Goal: Task Accomplishment & Management: Use online tool/utility

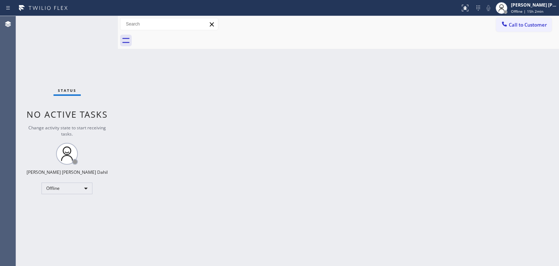
drag, startPoint x: 530, startPoint y: 4, endPoint x: 520, endPoint y: 30, distance: 28.6
click at [530, 4] on div "[PERSON_NAME] [PERSON_NAME] Dahil" at bounding box center [534, 5] width 46 height 6
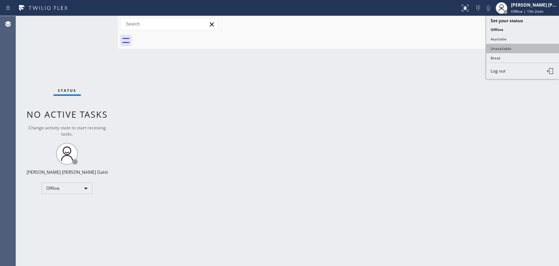
click at [511, 44] on button "Unavailable" at bounding box center [523, 48] width 73 height 9
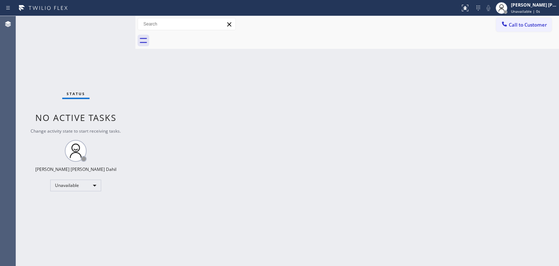
drag, startPoint x: 118, startPoint y: 23, endPoint x: 236, endPoint y: 167, distance: 185.6
click at [135, 31] on div at bounding box center [135, 141] width 0 height 250
drag, startPoint x: 277, startPoint y: 203, endPoint x: 305, endPoint y: 260, distance: 63.5
click at [287, 223] on div "Back to Dashboard Change Sender ID Customers Technicians Select a contact Outbo…" at bounding box center [347, 141] width 423 height 250
click at [117, 55] on div "Status No active tasks Change activity state to start receiving tasks. [PERSON_…" at bounding box center [76, 141] width 120 height 250
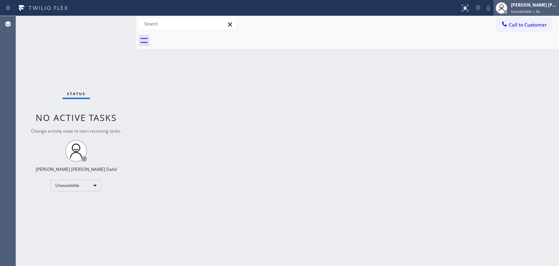
click at [526, 10] on span "Unavailable | 6s" at bounding box center [525, 11] width 29 height 5
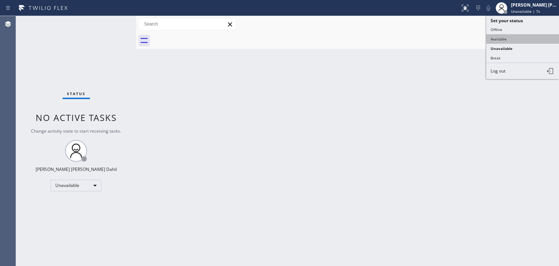
click at [505, 38] on button "Available" at bounding box center [523, 38] width 73 height 9
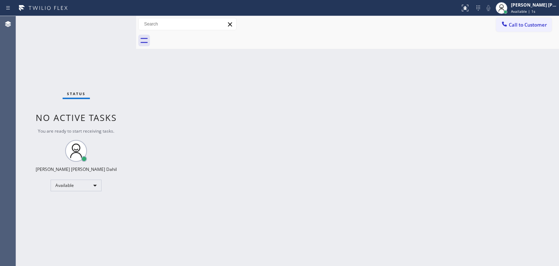
click at [105, 59] on div "Status No active tasks You are ready to start receiving tasks. [PERSON_NAME] [P…" at bounding box center [76, 141] width 120 height 250
click at [488, 121] on div "Back to Dashboard Change Sender ID Customers Technicians Select a contact Outbo…" at bounding box center [347, 141] width 423 height 250
click at [262, 175] on div "Back to Dashboard Change Sender ID Customers Technicians Select a contact Outbo…" at bounding box center [347, 141] width 423 height 250
click at [368, 110] on div "Back to Dashboard Change Sender ID Customers Technicians Select a contact Outbo…" at bounding box center [347, 141] width 423 height 250
drag, startPoint x: 310, startPoint y: 172, endPoint x: 313, endPoint y: 185, distance: 13.6
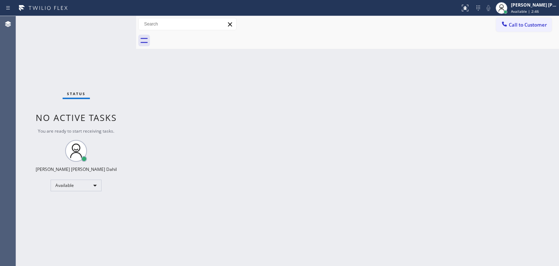
click at [310, 172] on div "Back to Dashboard Change Sender ID Customers Technicians Select a contact Outbo…" at bounding box center [347, 141] width 423 height 250
click at [354, 119] on div "Back to Dashboard Change Sender ID Customers Technicians Select a contact Outbo…" at bounding box center [347, 141] width 423 height 250
click at [93, 25] on div "Status No active tasks You are ready to start receiving tasks. [PERSON_NAME] [P…" at bounding box center [76, 141] width 120 height 250
drag, startPoint x: 364, startPoint y: 166, endPoint x: 390, endPoint y: 186, distance: 33.6
click at [364, 167] on div "Back to Dashboard Change Sender ID Customers Technicians Select a contact Outbo…" at bounding box center [347, 141] width 423 height 250
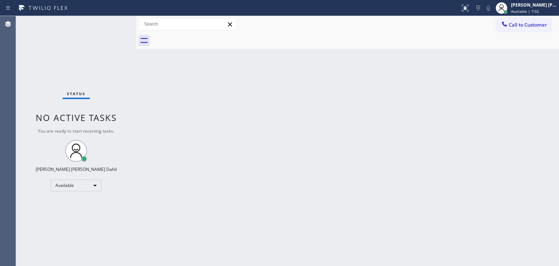
click at [63, 50] on div "Status No active tasks You are ready to start receiving tasks. [PERSON_NAME] [P…" at bounding box center [76, 141] width 120 height 250
click at [307, 149] on div "Back to Dashboard Change Sender ID Customers Technicians Select a contact Outbo…" at bounding box center [347, 141] width 423 height 250
click at [76, 60] on div "Status No active tasks You are ready to start receiving tasks. [PERSON_NAME] [P…" at bounding box center [76, 141] width 120 height 250
click at [338, 164] on div "Back to Dashboard Change Sender ID Customers Technicians Select a contact Outbo…" at bounding box center [347, 141] width 423 height 250
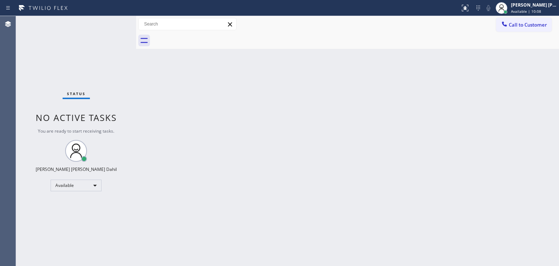
click at [338, 164] on div "Back to Dashboard Change Sender ID Customers Technicians Select a contact Outbo…" at bounding box center [347, 141] width 423 height 250
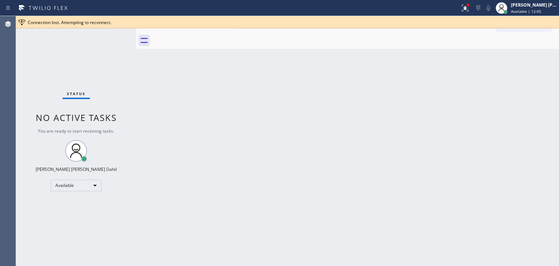
click at [55, 50] on div "Status No active tasks You are ready to start receiving tasks. [PERSON_NAME] [P…" at bounding box center [76, 141] width 120 height 250
click at [470, 10] on icon at bounding box center [465, 8] width 9 height 9
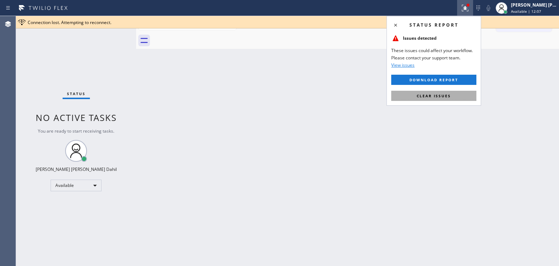
click at [439, 97] on span "Clear issues" at bounding box center [434, 95] width 34 height 5
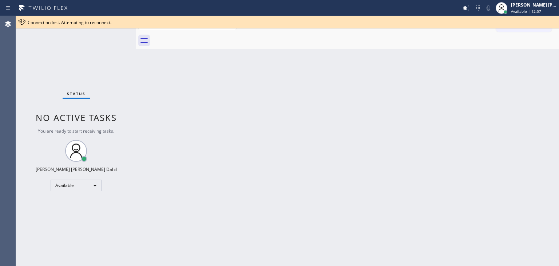
click at [439, 98] on div "Back to Dashboard Change Sender ID Customers Technicians Select a contact Outbo…" at bounding box center [347, 141] width 423 height 250
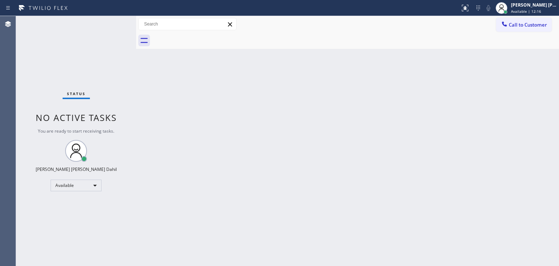
click at [404, 93] on div "Back to Dashboard Change Sender ID Customers Technicians Select a contact Outbo…" at bounding box center [347, 141] width 423 height 250
click at [76, 51] on div "Status No active tasks You are ready to start receiving tasks. [PERSON_NAME] [P…" at bounding box center [76, 141] width 120 height 250
click at [268, 137] on div "Back to Dashboard Change Sender ID Customers Technicians Select a contact Outbo…" at bounding box center [347, 141] width 423 height 250
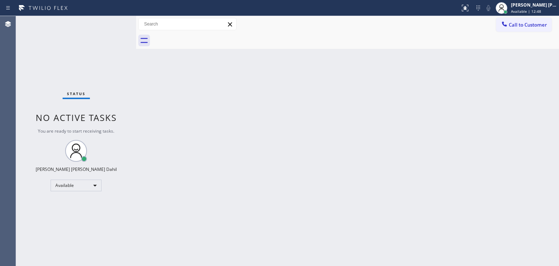
click at [268, 137] on div "Back to Dashboard Change Sender ID Customers Technicians Select a contact Outbo…" at bounding box center [347, 141] width 423 height 250
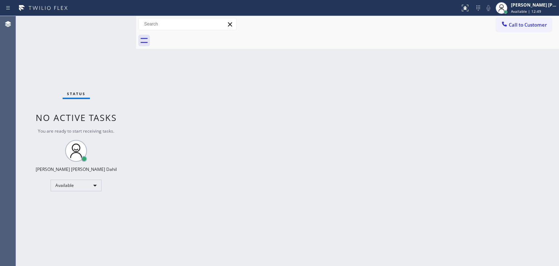
click at [268, 137] on div "Back to Dashboard Change Sender ID Customers Technicians Select a contact Outbo…" at bounding box center [347, 141] width 423 height 250
click at [489, 157] on div "Back to Dashboard Change Sender ID Customers Technicians Select a contact Outbo…" at bounding box center [347, 141] width 423 height 250
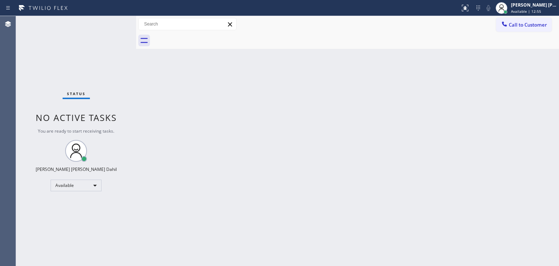
click at [278, 112] on div "Back to Dashboard Change Sender ID Customers Technicians Select a contact Outbo…" at bounding box center [347, 141] width 423 height 250
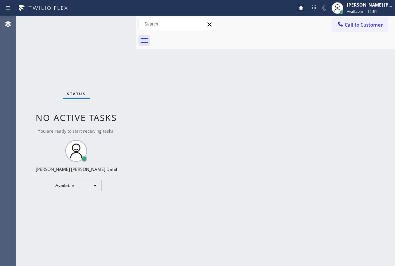
click at [35, 55] on div "Status No active tasks You are ready to start receiving tasks. [PERSON_NAME] [P…" at bounding box center [76, 141] width 120 height 250
click at [30, 39] on div "Status No active tasks You are ready to start receiving tasks. [PERSON_NAME] [P…" at bounding box center [76, 141] width 120 height 250
click at [273, 122] on div "Back to Dashboard Change Sender ID Customers Technicians Select a contact Outbo…" at bounding box center [265, 141] width 259 height 250
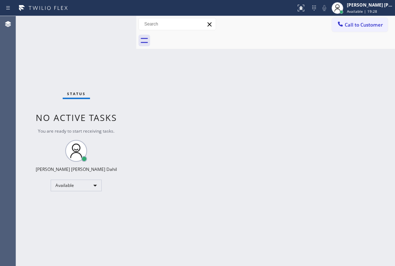
click at [273, 122] on div "Back to Dashboard Change Sender ID Customers Technicians Select a contact Outbo…" at bounding box center [265, 141] width 259 height 250
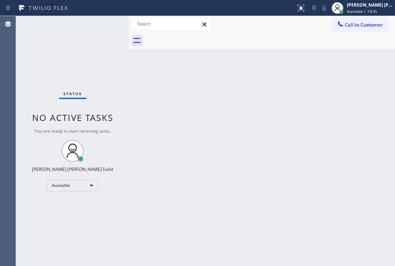
drag, startPoint x: 137, startPoint y: 25, endPoint x: 205, endPoint y: 121, distance: 117.8
click at [129, 25] on div at bounding box center [129, 141] width 0 height 250
click at [226, 137] on div "Back to Dashboard Change Sender ID Customers Technicians Select a contact Outbo…" at bounding box center [262, 141] width 266 height 250
click at [278, 177] on div "Back to Dashboard Change Sender ID Customers Technicians Select a contact Outbo…" at bounding box center [262, 141] width 266 height 250
click at [87, 34] on div "Status No active tasks You are ready to start receiving tasks. [PERSON_NAME] [P…" at bounding box center [72, 141] width 113 height 250
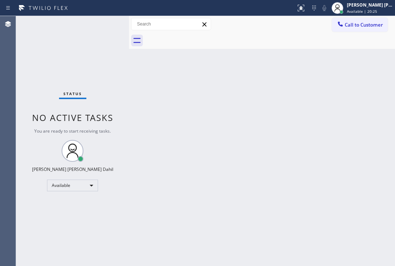
drag, startPoint x: 153, startPoint y: 161, endPoint x: 209, endPoint y: 213, distance: 76.5
click at [153, 161] on div "Back to Dashboard Change Sender ID Customers Technicians Select a contact Outbo…" at bounding box center [262, 141] width 266 height 250
click at [29, 62] on div "Status No active tasks You are ready to start receiving tasks. [PERSON_NAME] [P…" at bounding box center [72, 141] width 113 height 250
click at [235, 200] on div "Back to Dashboard Change Sender ID Customers Technicians Select a contact Outbo…" at bounding box center [262, 141] width 266 height 250
click at [163, 95] on div "Back to Dashboard Change Sender ID Customers Technicians Select a contact Outbo…" at bounding box center [262, 141] width 266 height 250
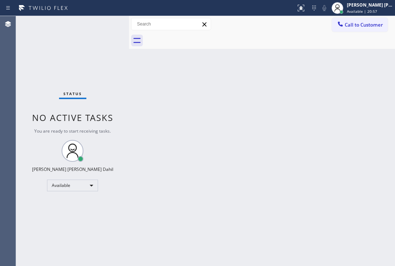
click at [163, 95] on div "Back to Dashboard Change Sender ID Customers Technicians Select a contact Outbo…" at bounding box center [262, 141] width 266 height 250
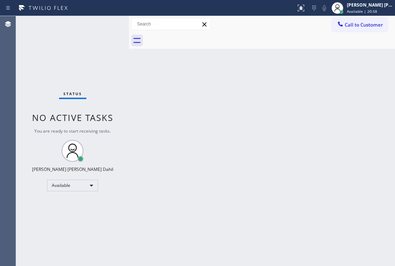
click at [163, 95] on div "Back to Dashboard Change Sender ID Customers Technicians Select a contact Outbo…" at bounding box center [262, 141] width 266 height 250
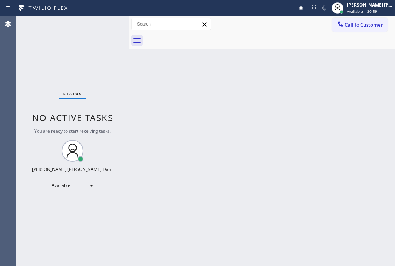
click at [163, 95] on div "Back to Dashboard Change Sender ID Customers Technicians Select a contact Outbo…" at bounding box center [262, 141] width 266 height 250
click at [264, 130] on div "Back to Dashboard Change Sender ID Customers Technicians Select a contact Outbo…" at bounding box center [262, 141] width 266 height 250
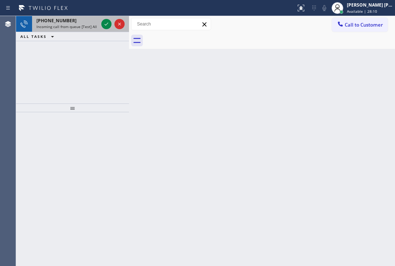
click at [85, 22] on div "[PHONE_NUMBER]" at bounding box center [67, 20] width 62 height 6
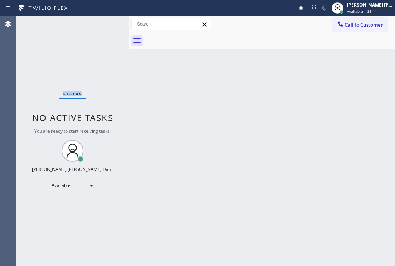
click at [85, 22] on div "Status No active tasks You are ready to start receiving tasks. [PERSON_NAME] [P…" at bounding box center [72, 141] width 113 height 250
click at [34, 57] on div "Status No active tasks You are ready to start receiving tasks. [PERSON_NAME] [P…" at bounding box center [72, 141] width 113 height 250
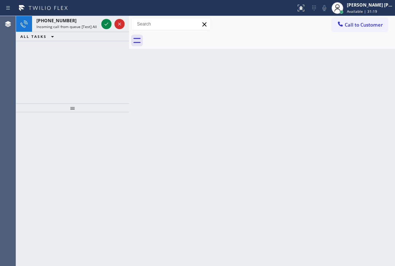
click at [30, 51] on div "[PHONE_NUMBER] Incoming call from queue [Test] All ALL TASKS ALL TASKS ACTIVE T…" at bounding box center [72, 59] width 113 height 87
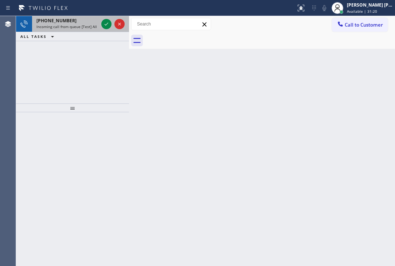
click at [64, 19] on span "[PHONE_NUMBER]" at bounding box center [56, 20] width 40 height 6
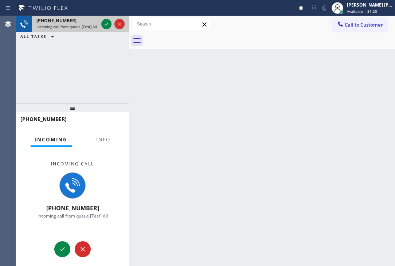
click at [64, 19] on span "[PHONE_NUMBER]" at bounding box center [56, 20] width 40 height 6
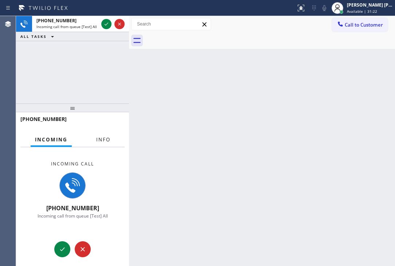
click at [97, 138] on span "Info" at bounding box center [103, 139] width 14 height 7
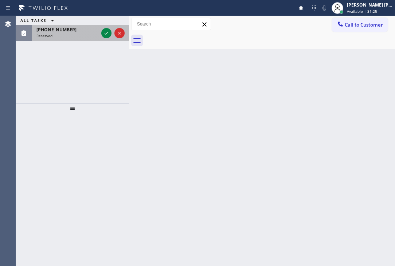
click at [80, 30] on div "[PHONE_NUMBER]" at bounding box center [67, 30] width 62 height 6
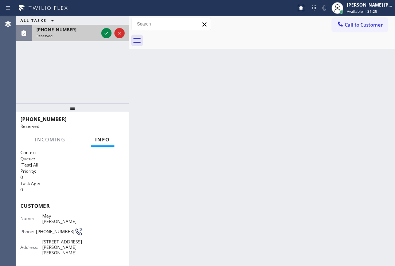
click at [80, 30] on div "[PHONE_NUMBER]" at bounding box center [67, 30] width 62 height 6
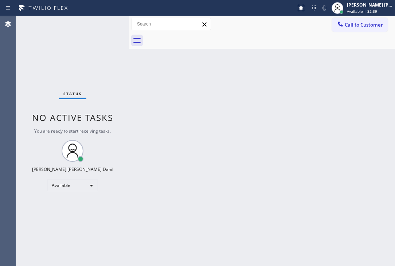
click at [26, 41] on div "Status No active tasks You are ready to start receiving tasks. [PERSON_NAME] [P…" at bounding box center [72, 141] width 113 height 250
click at [163, 129] on div "Back to Dashboard Change Sender ID Customers Technicians Select a contact Outbo…" at bounding box center [262, 141] width 266 height 250
click at [28, 59] on div "Status No active tasks You are ready to start receiving tasks. [PERSON_NAME] [P…" at bounding box center [72, 141] width 113 height 250
click at [32, 59] on div "Status No active tasks You are ready to start receiving tasks. [PERSON_NAME] [P…" at bounding box center [72, 141] width 113 height 250
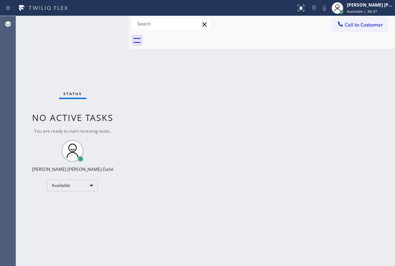
drag, startPoint x: 32, startPoint y: 58, endPoint x: 38, endPoint y: 62, distance: 6.9
drag, startPoint x: 38, startPoint y: 62, endPoint x: 34, endPoint y: 59, distance: 4.4
click at [34, 59] on div "Status No active tasks You are ready to start receiving tasks. [PERSON_NAME] [P…" at bounding box center [72, 141] width 113 height 250
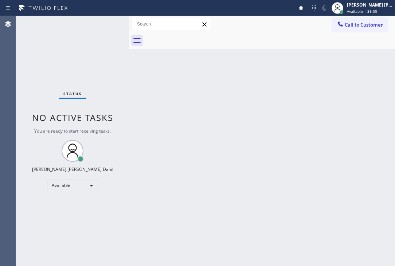
click at [34, 59] on div "Status No active tasks You are ready to start receiving tasks. [PERSON_NAME] [P…" at bounding box center [72, 141] width 113 height 250
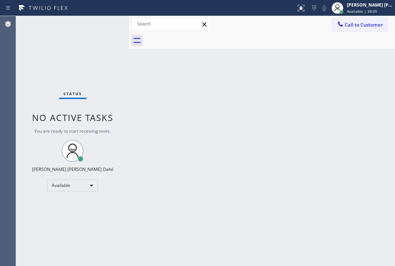
click at [34, 59] on div "Status No active tasks You are ready to start receiving tasks. [PERSON_NAME] [P…" at bounding box center [72, 141] width 113 height 250
drag, startPoint x: 34, startPoint y: 59, endPoint x: 268, endPoint y: 99, distance: 236.8
click at [268, 99] on div "Back to Dashboard Change Sender ID Customers Technicians Select a contact Outbo…" at bounding box center [262, 141] width 266 height 250
click at [332, 170] on div "Back to Dashboard Change Sender ID Customers Technicians Select a contact Outbo…" at bounding box center [262, 141] width 266 height 250
click at [25, 89] on div "Status No active tasks You are ready to start receiving tasks. [PERSON_NAME] [P…" at bounding box center [72, 141] width 113 height 250
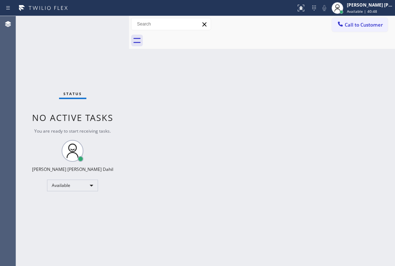
drag, startPoint x: 147, startPoint y: 138, endPoint x: 170, endPoint y: 182, distance: 49.5
click at [149, 145] on div "Back to Dashboard Change Sender ID Customers Technicians Select a contact Outbo…" at bounding box center [262, 141] width 266 height 250
click at [175, 253] on div "Back to Dashboard Change Sender ID Customers Technicians Select a contact Outbo…" at bounding box center [262, 141] width 266 height 250
click at [169, 85] on div "Back to Dashboard Change Sender ID Customers Technicians Select a contact Outbo…" at bounding box center [262, 141] width 266 height 250
click at [236, 171] on div "Back to Dashboard Change Sender ID Customers Technicians Select a contact Outbo…" at bounding box center [262, 141] width 266 height 250
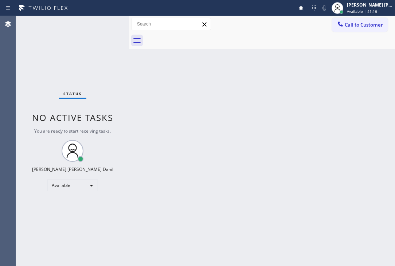
click at [256, 139] on div "Back to Dashboard Change Sender ID Customers Technicians Select a contact Outbo…" at bounding box center [262, 141] width 266 height 250
drag, startPoint x: 224, startPoint y: 86, endPoint x: 263, endPoint y: 121, distance: 52.3
click at [224, 86] on div "Back to Dashboard Change Sender ID Customers Technicians Select a contact Outbo…" at bounding box center [262, 141] width 266 height 250
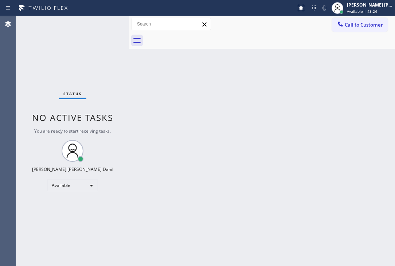
click at [211, 161] on div "Back to Dashboard Change Sender ID Customers Technicians Select a contact Outbo…" at bounding box center [262, 141] width 266 height 250
click at [323, 190] on div "Back to Dashboard Change Sender ID Customers Technicians Select a contact Outbo…" at bounding box center [262, 141] width 266 height 250
drag, startPoint x: 157, startPoint y: 108, endPoint x: 163, endPoint y: 124, distance: 16.6
click at [157, 109] on div "Back to Dashboard Change Sender ID Customers Technicians Select a contact Outbo…" at bounding box center [262, 141] width 266 height 250
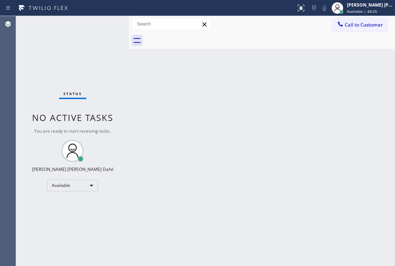
click at [31, 51] on div "Status No active tasks You are ready to start receiving tasks. [PERSON_NAME] [P…" at bounding box center [72, 141] width 113 height 250
click at [232, 206] on div "Back to Dashboard Change Sender ID Customers Technicians Select a contact Outbo…" at bounding box center [262, 141] width 266 height 250
click at [162, 98] on div "Back to Dashboard Change Sender ID Customers Technicians Select a contact Outbo…" at bounding box center [262, 141] width 266 height 250
click at [162, 94] on div "Back to Dashboard Change Sender ID Customers Technicians Select a contact Outbo…" at bounding box center [262, 141] width 266 height 250
click at [222, 161] on div "Back to Dashboard Change Sender ID Customers Technicians Select a contact Outbo…" at bounding box center [262, 141] width 266 height 250
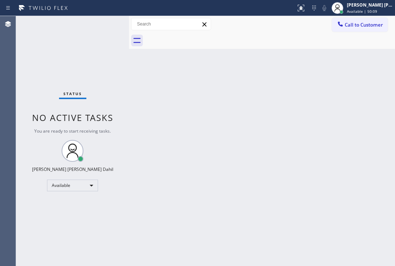
click at [222, 161] on div "Back to Dashboard Change Sender ID Customers Technicians Select a contact Outbo…" at bounding box center [262, 141] width 266 height 250
click at [294, 191] on div "Back to Dashboard Change Sender ID Customers Technicians Select a contact Outbo…" at bounding box center [262, 141] width 266 height 250
click at [285, 184] on div "Back to Dashboard Change Sender ID Customers Technicians Select a contact Outbo…" at bounding box center [262, 141] width 266 height 250
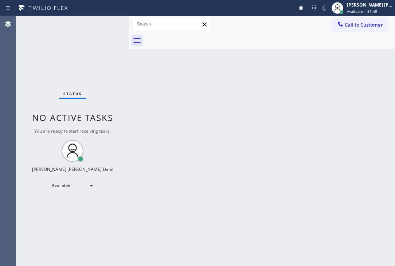
click at [285, 184] on div "Back to Dashboard Change Sender ID Customers Technicians Select a contact Outbo…" at bounding box center [262, 141] width 266 height 250
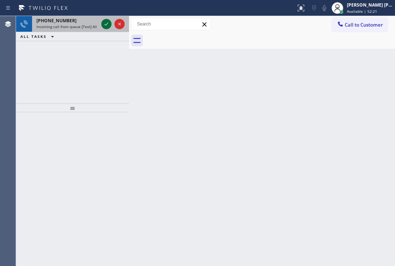
click at [103, 23] on div at bounding box center [106, 24] width 10 height 9
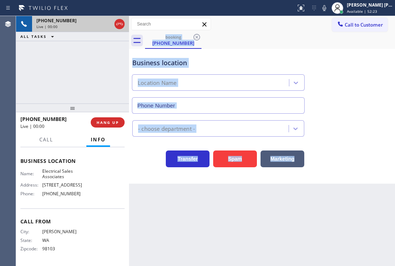
type input "[PHONE_NUMBER]"
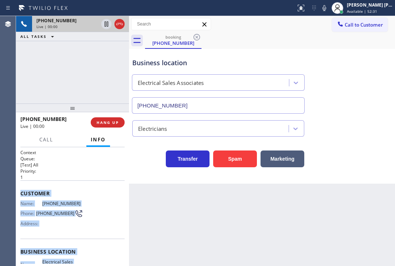
scroll to position [100, 0]
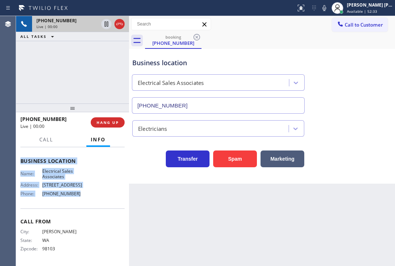
drag, startPoint x: 17, startPoint y: 189, endPoint x: 71, endPoint y: 194, distance: 54.1
click at [71, 194] on div "Context Queue: [Test] All Priority: 1 Customer Name: [PHONE_NUMBER] Phone: [PHO…" at bounding box center [72, 206] width 113 height 119
copy div "Customer Name: [PHONE_NUMBER] Phone: [PHONE_NUMBER] Address: Business location …"
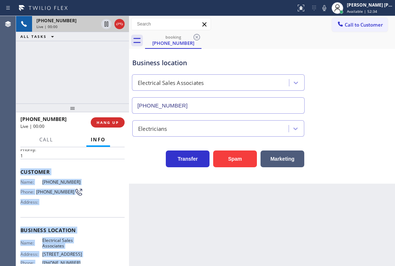
scroll to position [0, 0]
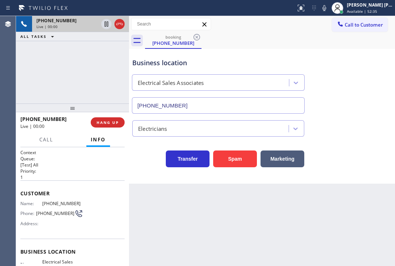
drag, startPoint x: 199, startPoint y: 223, endPoint x: 380, endPoint y: 190, distance: 184.5
click at [201, 223] on div "Back to Dashboard Change Sender ID Customers Technicians Select a contact Outbo…" at bounding box center [262, 141] width 266 height 250
click at [385, 106] on div "Business location Electrical Sales Associates [PHONE_NUMBER]" at bounding box center [262, 81] width 262 height 66
click at [90, 52] on div "[PHONE_NUMBER] Live | 01:15 ALL TASKS ALL TASKS ACTIVE TASKS TASKS IN WRAP UP" at bounding box center [72, 59] width 113 height 87
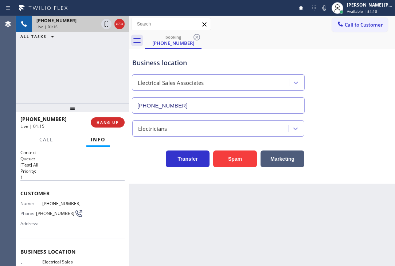
click at [62, 47] on div "[PHONE_NUMBER] Live | 01:16 ALL TASKS ALL TASKS ACTIVE TASKS TASKS IN WRAP UP" at bounding box center [72, 59] width 113 height 87
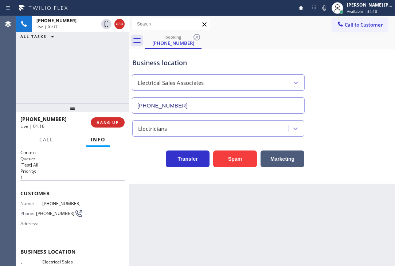
drag, startPoint x: 104, startPoint y: 25, endPoint x: 242, endPoint y: 25, distance: 138.4
click at [105, 25] on icon at bounding box center [106, 24] width 9 height 9
click at [335, 24] on button "Call to Customer" at bounding box center [360, 25] width 56 height 14
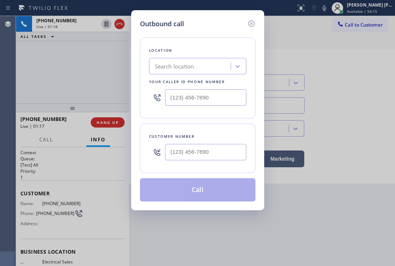
click at [334, 9] on div "Outbound call Location Search location Your caller id phone number Customer num…" at bounding box center [197, 133] width 395 height 266
click at [250, 22] on icon at bounding box center [251, 23] width 9 height 9
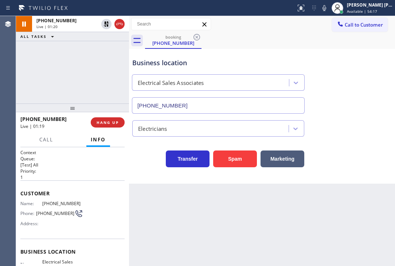
drag, startPoint x: 334, startPoint y: 8, endPoint x: 328, endPoint y: 110, distance: 101.4
click at [329, 9] on icon at bounding box center [324, 8] width 9 height 9
click at [328, 110] on div "Business location Electrical Sales Associates [PHONE_NUMBER]" at bounding box center [262, 81] width 262 height 66
drag, startPoint x: 28, startPoint y: 71, endPoint x: 47, endPoint y: 47, distance: 30.6
click at [28, 70] on div "[PHONE_NUMBER] Live | 01:49 ALL TASKS ALL TASKS ACTIVE TASKS TASKS IN WRAP UP" at bounding box center [72, 59] width 113 height 87
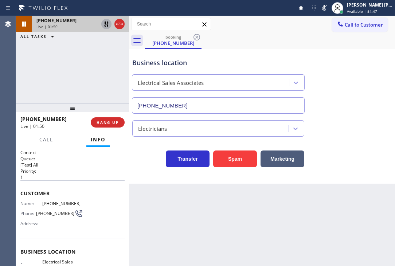
click at [105, 24] on icon at bounding box center [106, 24] width 9 height 9
click at [329, 9] on icon at bounding box center [324, 8] width 9 height 9
click at [329, 38] on div "booking [PHONE_NUMBER]" at bounding box center [270, 40] width 250 height 16
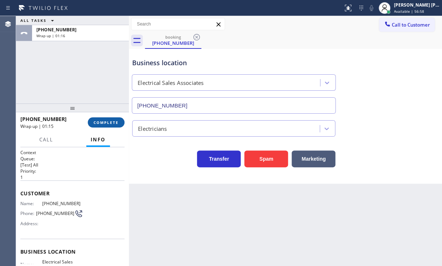
click at [103, 121] on span "COMPLETE" at bounding box center [106, 122] width 25 height 5
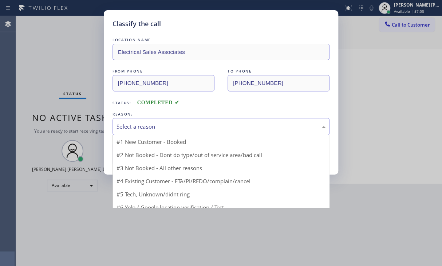
drag, startPoint x: 153, startPoint y: 130, endPoint x: 153, endPoint y: 146, distance: 16.0
click at [153, 130] on div "Select a reason" at bounding box center [221, 126] width 217 height 17
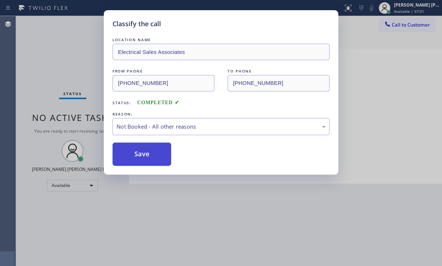
click at [150, 155] on button "Save" at bounding box center [142, 153] width 59 height 23
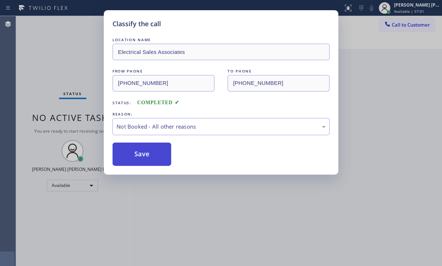
click at [150, 155] on button "Save" at bounding box center [142, 153] width 59 height 23
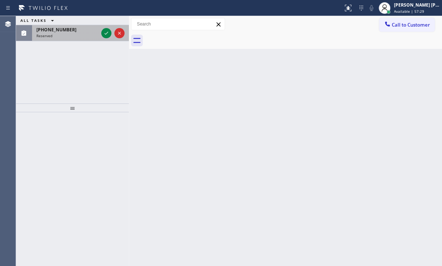
click at [92, 37] on div "Reserved" at bounding box center [67, 35] width 62 height 5
click at [94, 37] on div "Reserved" at bounding box center [67, 35] width 62 height 5
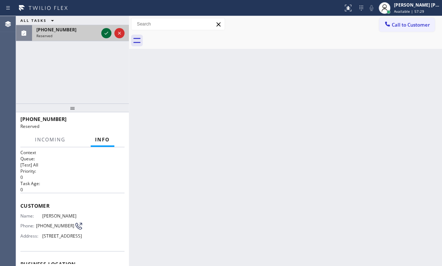
click at [105, 32] on icon at bounding box center [106, 33] width 9 height 9
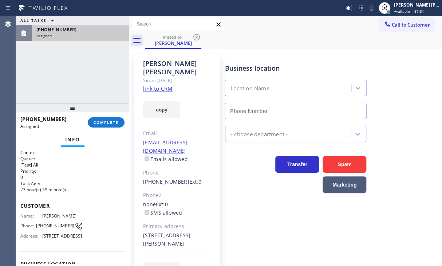
type input "[PHONE_NUMBER]"
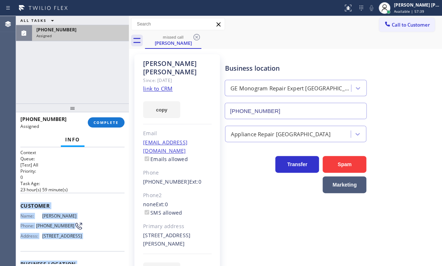
scroll to position [123, 0]
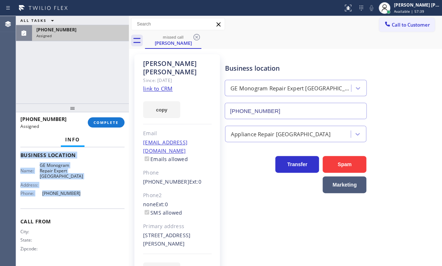
drag, startPoint x: 28, startPoint y: 203, endPoint x: 81, endPoint y: 197, distance: 52.8
click at [81, 197] on div "Context Queue: [Test] All Priority: 0 Task Age: [DEMOGRAPHIC_DATA] hour(s) 59 m…" at bounding box center [72, 151] width 104 height 223
copy div "Customer Name: [PERSON_NAME] Phone: [PHONE_NUMBER] Address: [STREET_ADDRESS] Bu…"
click at [104, 124] on span "COMPLETE" at bounding box center [106, 122] width 25 height 5
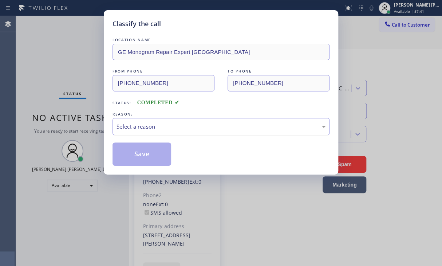
click at [156, 129] on div "Select a reason" at bounding box center [221, 126] width 209 height 8
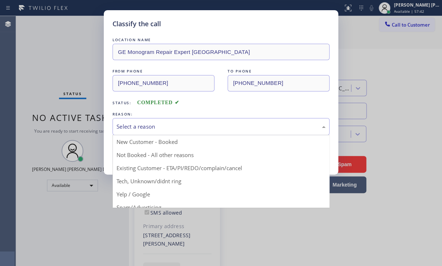
drag, startPoint x: 153, startPoint y: 178, endPoint x: 153, endPoint y: 173, distance: 4.7
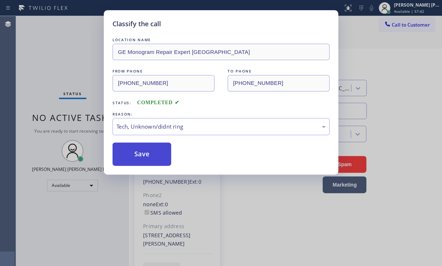
click at [145, 152] on button "Save" at bounding box center [142, 153] width 59 height 23
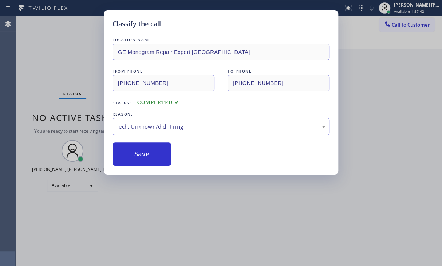
drag, startPoint x: 145, startPoint y: 152, endPoint x: 427, endPoint y: 135, distance: 282.1
click at [157, 150] on button "Save" at bounding box center [142, 153] width 59 height 23
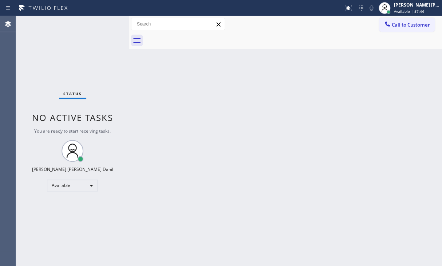
drag, startPoint x: 403, startPoint y: 26, endPoint x: 437, endPoint y: 64, distance: 51.6
click at [403, 26] on span "Call to Customer" at bounding box center [411, 24] width 38 height 7
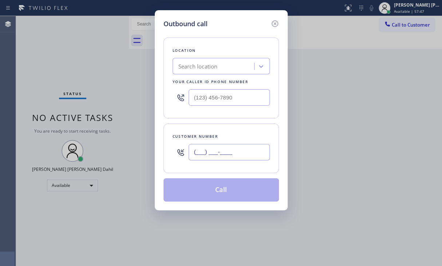
click at [229, 153] on input "(___) ___-____" at bounding box center [229, 152] width 81 height 16
paste input "425) 765-4347"
type input "[PHONE_NUMBER]"
drag, startPoint x: 239, startPoint y: 97, endPoint x: 239, endPoint y: 103, distance: 6.2
click at [239, 97] on input "(___) ___-____" at bounding box center [229, 97] width 81 height 16
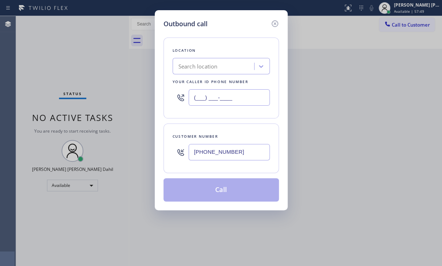
paste input "206) 203-6067"
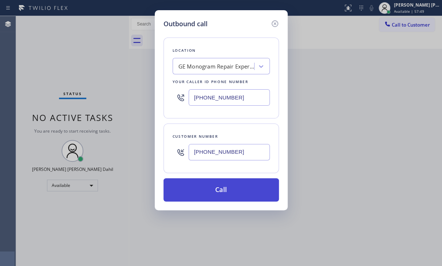
type input "[PHONE_NUMBER]"
click at [235, 197] on button "Call" at bounding box center [221, 189] width 115 height 23
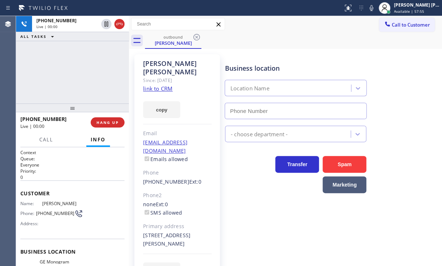
type input "[PHONE_NUMBER]"
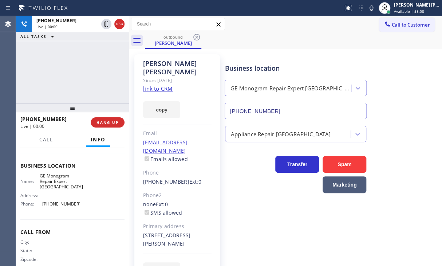
scroll to position [94, 0]
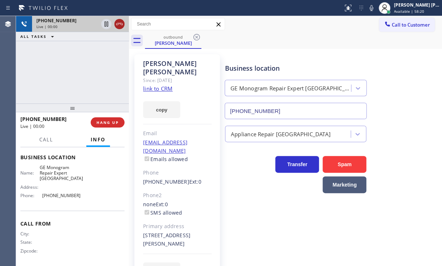
click at [121, 24] on icon at bounding box center [119, 24] width 9 height 9
click at [121, 24] on div "Live | 00:00" at bounding box center [80, 26] width 88 height 5
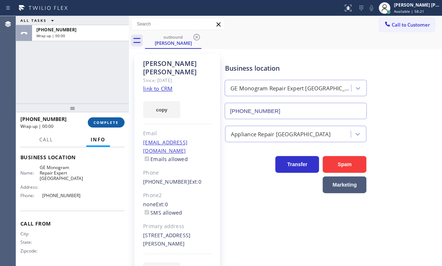
click at [98, 121] on span "COMPLETE" at bounding box center [106, 122] width 25 height 5
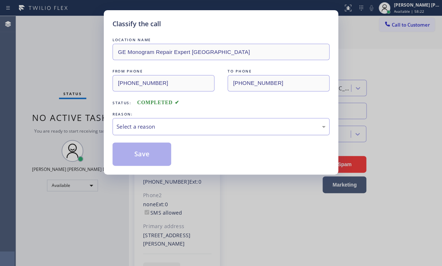
click at [150, 121] on div "Select a reason" at bounding box center [221, 126] width 217 height 17
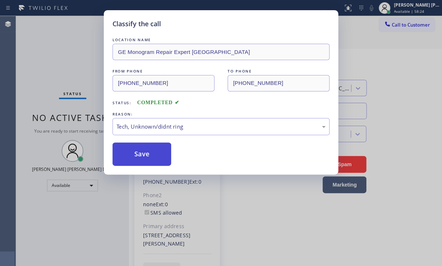
click at [149, 151] on button "Save" at bounding box center [142, 153] width 59 height 23
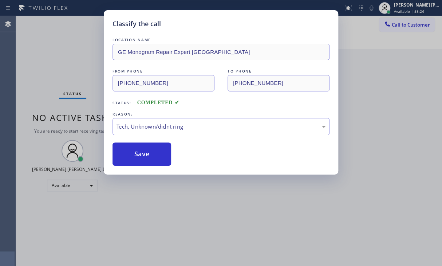
click at [91, 50] on div "Classify the call LOCATION NAME GE Monogram Repair Expert [PERSON_NAME] FROM PH…" at bounding box center [221, 133] width 442 height 266
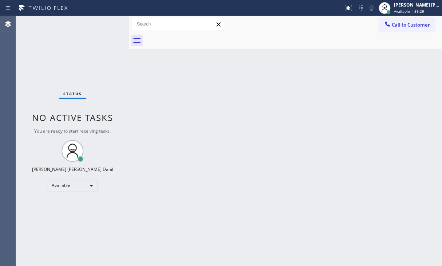
drag, startPoint x: 322, startPoint y: 182, endPoint x: 334, endPoint y: 219, distance: 38.9
click at [322, 182] on div "Back to Dashboard Change Sender ID Customers Technicians Select a contact Outbo…" at bounding box center [285, 141] width 313 height 250
click at [179, 182] on div "Back to Dashboard Change Sender ID Customers Technicians Select a contact Outbo…" at bounding box center [285, 141] width 313 height 250
click at [197, 208] on div "Back to Dashboard Change Sender ID Customers Technicians Select a contact Outbo…" at bounding box center [285, 141] width 313 height 250
drag, startPoint x: 40, startPoint y: 69, endPoint x: 55, endPoint y: 73, distance: 15.2
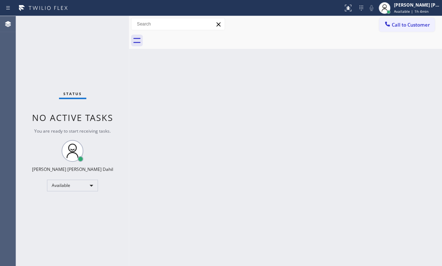
click at [40, 69] on div "Status No active tasks You are ready to start receiving tasks. [PERSON_NAME] [P…" at bounding box center [72, 141] width 113 height 250
click at [279, 159] on div "Back to Dashboard Change Sender ID Customers Technicians Select a contact Outbo…" at bounding box center [285, 141] width 313 height 250
click at [149, 111] on div "Back to Dashboard Change Sender ID Customers Technicians Select a contact Outbo…" at bounding box center [285, 141] width 313 height 250
drag, startPoint x: 149, startPoint y: 111, endPoint x: 185, endPoint y: 149, distance: 52.3
click at [149, 111] on div "Back to Dashboard Change Sender ID Customers Technicians Select a contact Outbo…" at bounding box center [285, 141] width 313 height 250
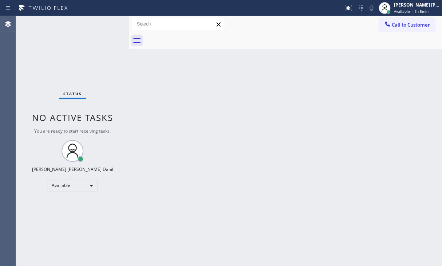
click at [31, 62] on div "Status No active tasks You are ready to start receiving tasks. [PERSON_NAME] [P…" at bounding box center [72, 141] width 113 height 250
click at [337, 154] on div "Back to Dashboard Change Sender ID Customers Technicians Select a contact Outbo…" at bounding box center [285, 141] width 313 height 250
click at [34, 57] on div "Status No active tasks You are ready to start receiving tasks. [PERSON_NAME] [P…" at bounding box center [72, 141] width 113 height 250
click at [102, 32] on div "Status No active tasks You are ready to start receiving tasks. [PERSON_NAME] [P…" at bounding box center [72, 141] width 113 height 250
drag, startPoint x: 102, startPoint y: 31, endPoint x: 90, endPoint y: 35, distance: 12.8
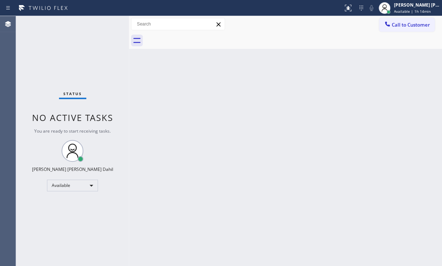
click at [91, 34] on div "Status No active tasks You are ready to start receiving tasks. [PERSON_NAME] [P…" at bounding box center [72, 141] width 113 height 250
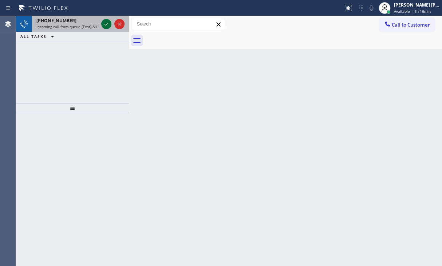
click at [108, 25] on icon at bounding box center [106, 24] width 9 height 9
click at [104, 27] on icon at bounding box center [106, 24] width 9 height 9
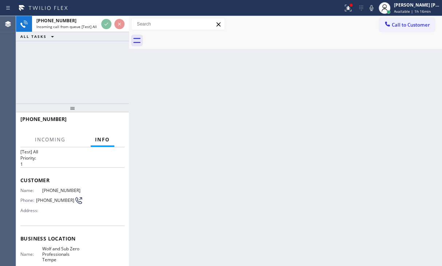
scroll to position [36, 0]
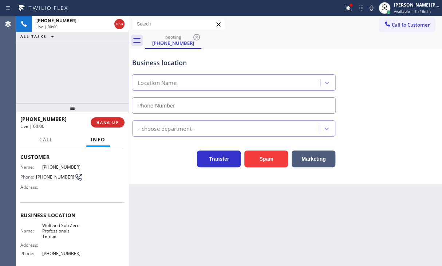
type input "[PHONE_NUMBER]"
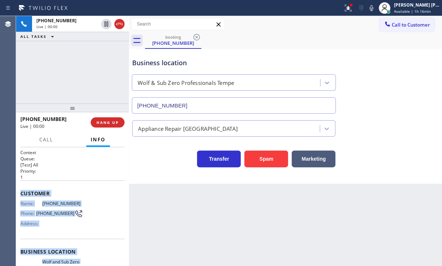
scroll to position [94, 0]
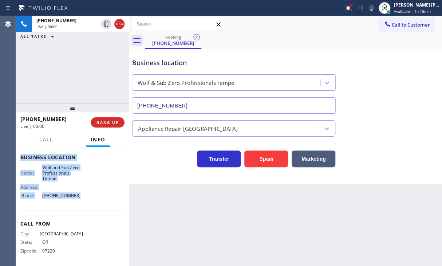
drag, startPoint x: 20, startPoint y: 189, endPoint x: 105, endPoint y: 200, distance: 84.8
click at [82, 200] on div "Context Queue: [Test] All Priority: 1 Customer Name: [PHONE_NUMBER] Phone: [PHO…" at bounding box center [72, 160] width 104 height 211
copy div "Customer Name: [PHONE_NUMBER] Phone: [PHONE_NUMBER] Address: Business location …"
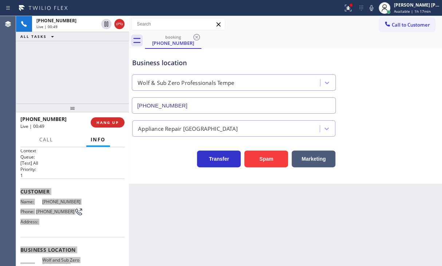
scroll to position [0, 0]
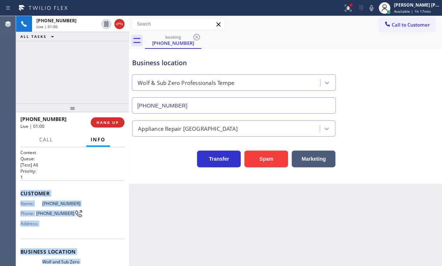
drag, startPoint x: 355, startPoint y: 8, endPoint x: 350, endPoint y: 30, distance: 22.1
click at [350, 8] on icon at bounding box center [348, 7] width 4 height 3
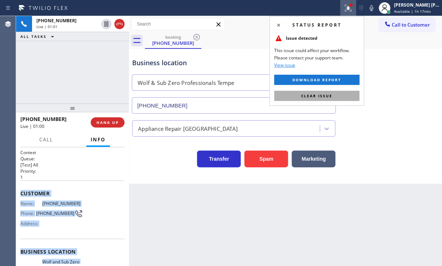
drag, startPoint x: 338, startPoint y: 93, endPoint x: 367, endPoint y: 104, distance: 31.1
click at [339, 93] on button "Clear issue" at bounding box center [316, 96] width 85 height 10
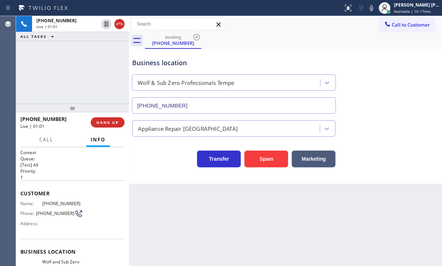
click at [372, 105] on div "Business location Wolf & Sub Zero Professionals Tempe [PHONE_NUMBER]" at bounding box center [286, 81] width 310 height 66
click at [374, 120] on div "Appliance Repair [GEOGRAPHIC_DATA]" at bounding box center [286, 126] width 310 height 19
click at [376, 119] on div "Appliance Repair [GEOGRAPHIC_DATA]" at bounding box center [286, 126] width 310 height 19
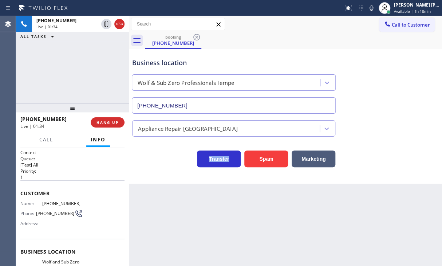
click at [376, 119] on div "Appliance Repair [GEOGRAPHIC_DATA]" at bounding box center [286, 126] width 310 height 19
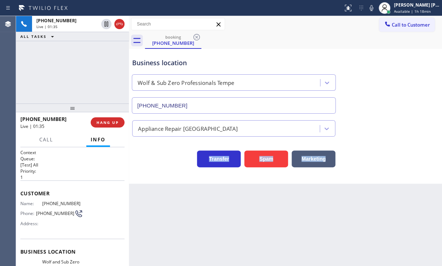
click at [376, 119] on div "Appliance Repair [GEOGRAPHIC_DATA]" at bounding box center [286, 126] width 310 height 19
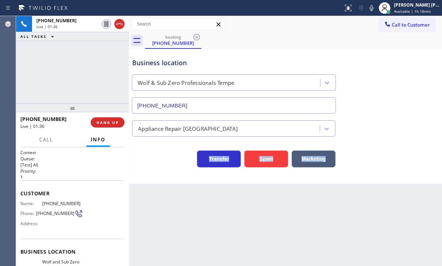
click at [376, 119] on div "Appliance Repair [GEOGRAPHIC_DATA]" at bounding box center [286, 126] width 310 height 19
drag, startPoint x: 382, startPoint y: 8, endPoint x: 387, endPoint y: 48, distance: 41.1
click at [376, 9] on icon at bounding box center [371, 8] width 9 height 9
drag, startPoint x: 393, startPoint y: 58, endPoint x: 357, endPoint y: 59, distance: 36.5
click at [391, 58] on div "Business location Wolf & Sub Zero Professionals Tempe [PHONE_NUMBER]" at bounding box center [286, 81] width 310 height 66
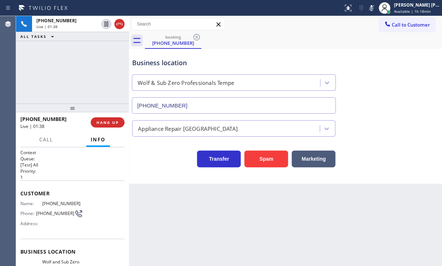
drag, startPoint x: 82, startPoint y: 56, endPoint x: 98, endPoint y: 34, distance: 26.4
click at [86, 51] on div "[PHONE_NUMBER] Live | 01:38 ALL TASKS ALL TASKS ACTIVE TASKS TASKS IN WRAP UP" at bounding box center [72, 59] width 113 height 87
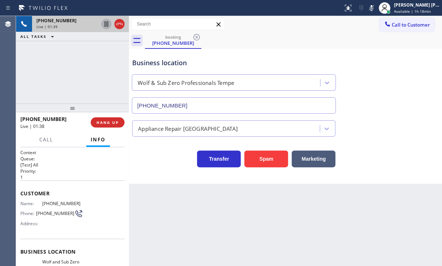
click at [108, 24] on icon at bounding box center [106, 24] width 9 height 9
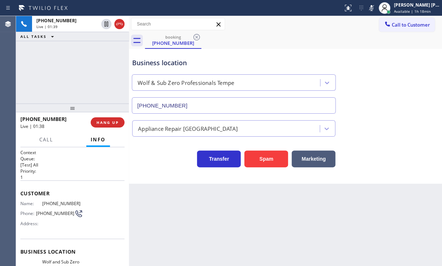
drag, startPoint x: 97, startPoint y: 49, endPoint x: 131, endPoint y: 61, distance: 36.6
click at [97, 49] on div "[PHONE_NUMBER] Live | 01:39 ALL TASKS ALL TASKS ACTIVE TASKS TASKS IN WRAP UP" at bounding box center [72, 59] width 113 height 87
drag, startPoint x: 30, startPoint y: 66, endPoint x: 48, endPoint y: 46, distance: 28.1
click at [30, 65] on div "[PHONE_NUMBER] Live | 02:49 ALL TASKS ALL TASKS ACTIVE TASKS TASKS IN WRAP UP" at bounding box center [72, 59] width 113 height 87
drag, startPoint x: 105, startPoint y: 25, endPoint x: 389, endPoint y: 80, distance: 289.4
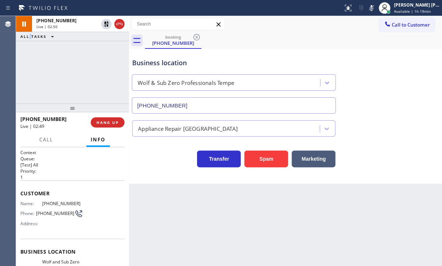
click at [112, 27] on div at bounding box center [113, 24] width 26 height 16
drag, startPoint x: 379, startPoint y: 6, endPoint x: 366, endPoint y: 21, distance: 19.4
click at [376, 7] on icon at bounding box center [371, 8] width 9 height 9
click at [364, 22] on div "Call to Customer Outbound call Location GE Monogram Repair Expert [GEOGRAPHIC_D…" at bounding box center [285, 24] width 313 height 13
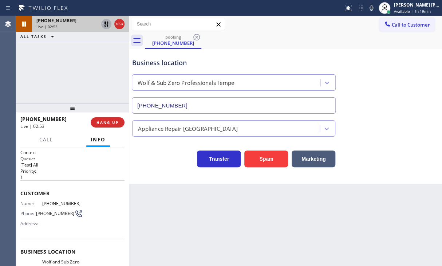
click at [109, 24] on icon at bounding box center [106, 24] width 9 height 9
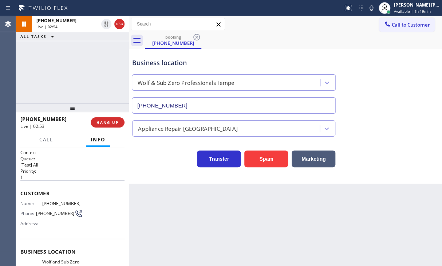
click at [67, 57] on div "[PHONE_NUMBER] Live | 02:54 ALL TASKS ALL TASKS ACTIVE TASKS TASKS IN WRAP UP" at bounding box center [72, 59] width 113 height 87
click at [425, 165] on div "Transfer Spam Marketing" at bounding box center [286, 155] width 310 height 23
click at [389, 223] on div "Back to Dashboard Change Sender ID Customers Technicians Select a contact Outbo…" at bounding box center [285, 141] width 313 height 250
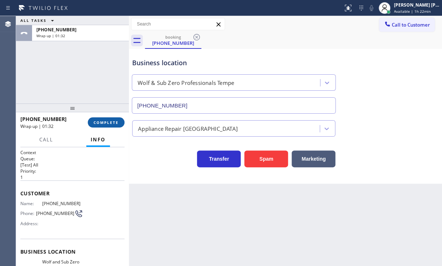
click at [108, 123] on span "COMPLETE" at bounding box center [106, 122] width 25 height 5
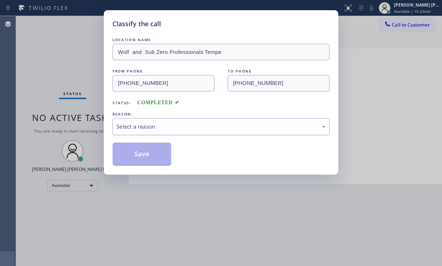
drag, startPoint x: 148, startPoint y: 129, endPoint x: 147, endPoint y: 133, distance: 4.4
click at [147, 133] on div "Select a reason" at bounding box center [221, 126] width 217 height 17
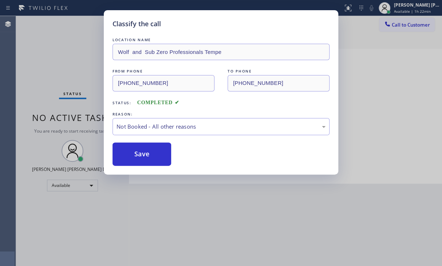
click at [144, 154] on button "Save" at bounding box center [142, 153] width 59 height 23
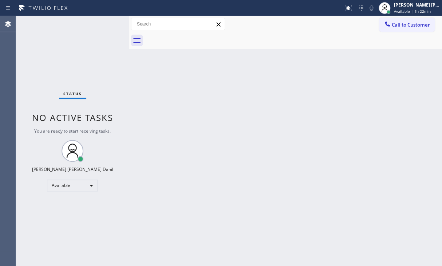
click at [151, 73] on div "Back to Dashboard Change Sender ID Customers Technicians Select a contact Outbo…" at bounding box center [285, 141] width 313 height 250
click at [353, 200] on div "Back to Dashboard Change Sender ID Customers Technicians Select a contact Outbo…" at bounding box center [285, 141] width 313 height 250
click at [290, 165] on div "Back to Dashboard Change Sender ID Customers Technicians Select a contact Outbo…" at bounding box center [285, 141] width 313 height 250
click at [100, 25] on div "Status No active tasks You are ready to start receiving tasks. [PERSON_NAME] [P…" at bounding box center [72, 141] width 113 height 250
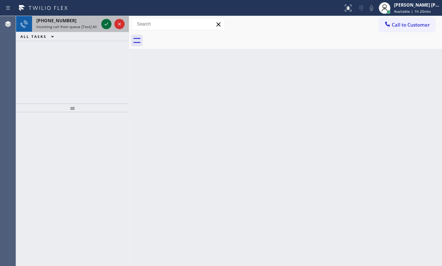
click at [108, 25] on icon at bounding box center [106, 24] width 9 height 9
click at [88, 22] on div "[PHONE_NUMBER]" at bounding box center [67, 20] width 62 height 6
drag, startPoint x: 88, startPoint y: 22, endPoint x: 95, endPoint y: 23, distance: 6.6
click at [93, 23] on div "[PHONE_NUMBER]" at bounding box center [67, 20] width 62 height 6
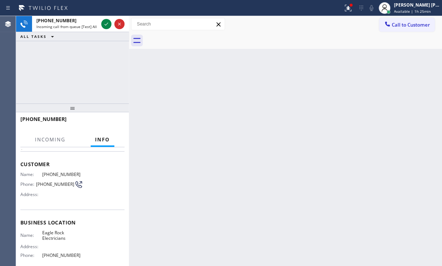
scroll to position [89, 0]
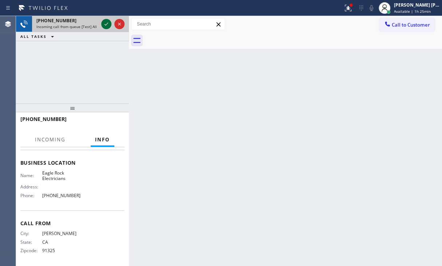
click at [108, 27] on icon at bounding box center [106, 24] width 9 height 9
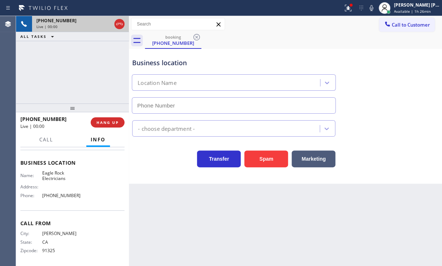
type input "[PHONE_NUMBER]"
drag, startPoint x: 377, startPoint y: 91, endPoint x: 342, endPoint y: 130, distance: 53.1
click at [377, 91] on div "Business location Eagle Rock Electricians [PHONE_NUMBER]" at bounding box center [286, 81] width 310 height 66
click at [355, 4] on button at bounding box center [348, 8] width 16 height 16
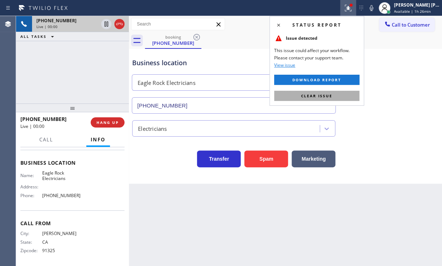
click at [349, 94] on button "Clear issue" at bounding box center [316, 96] width 85 height 10
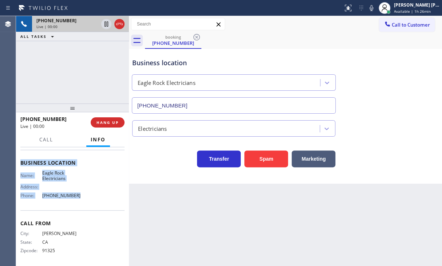
drag, startPoint x: 20, startPoint y: 190, endPoint x: 79, endPoint y: 201, distance: 60.0
click at [79, 201] on div "Context Queue: [Test] All Priority: 1 Customer Name: [PHONE_NUMBER] Phone: [PHO…" at bounding box center [72, 206] width 113 height 119
copy div "Customer Name: [PHONE_NUMBER] Phone: [PHONE_NUMBER] Address: Business location …"
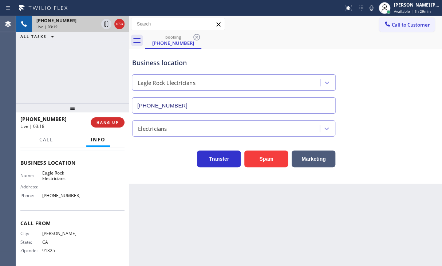
click at [95, 79] on div "[PHONE_NUMBER] Live | 03:19 ALL TASKS ALL TASKS ACTIVE TASKS TASKS IN WRAP UP" at bounding box center [72, 59] width 113 height 87
drag, startPoint x: 32, startPoint y: 75, endPoint x: 38, endPoint y: 78, distance: 7.2
click at [32, 75] on div "[PHONE_NUMBER] Live | 03:31 ALL TASKS ALL TASKS ACTIVE TASKS TASKS IN WRAP UP" at bounding box center [72, 59] width 113 height 87
click at [28, 75] on div "[PHONE_NUMBER] Live | 03:45 ALL TASKS ALL TASKS ACTIVE TASKS TASKS IN WRAP UP" at bounding box center [72, 59] width 113 height 87
drag, startPoint x: 107, startPoint y: 24, endPoint x: 250, endPoint y: 65, distance: 148.2
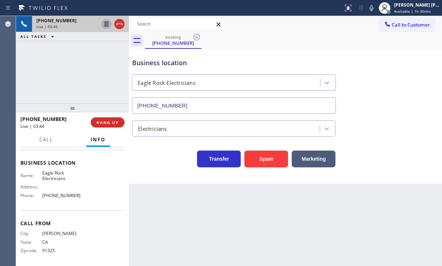
click at [108, 24] on icon at bounding box center [106, 24] width 9 height 9
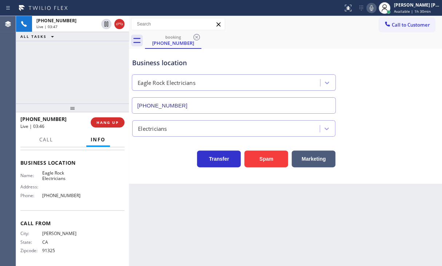
click at [376, 6] on icon at bounding box center [371, 8] width 9 height 9
click at [25, 68] on div "[PHONE_NUMBER] Live | 03:54 ALL TASKS ALL TASKS ACTIVE TASKS TASKS IN WRAP UP" at bounding box center [72, 59] width 113 height 87
click at [31, 75] on div "[PHONE_NUMBER] Live | 04:21 ALL TASKS ALL TASKS ACTIVE TASKS TASKS IN WRAP UP" at bounding box center [72, 59] width 113 height 87
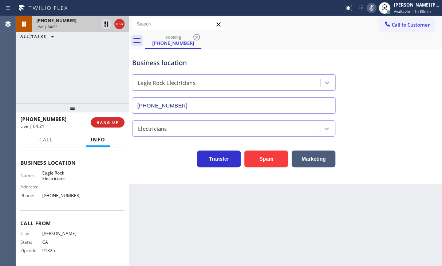
click at [76, 26] on div "Live | 04:22" at bounding box center [67, 26] width 62 height 5
click at [107, 26] on icon at bounding box center [106, 23] width 5 height 5
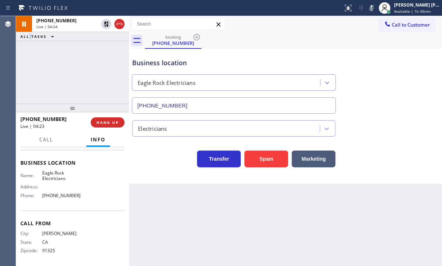
drag, startPoint x: 382, startPoint y: 9, endPoint x: 397, endPoint y: 86, distance: 77.6
click at [382, 15] on div "Status report No issues detected If you experience an issue, please download th…" at bounding box center [391, 8] width 102 height 16
click at [397, 86] on div "Business location Eagle Rock Electricians [PHONE_NUMBER]" at bounding box center [286, 81] width 310 height 66
drag, startPoint x: 297, startPoint y: 232, endPoint x: 434, endPoint y: 153, distance: 158.3
click at [298, 231] on div "Back to Dashboard Change Sender ID Customers Technicians Select a contact Outbo…" at bounding box center [285, 141] width 313 height 250
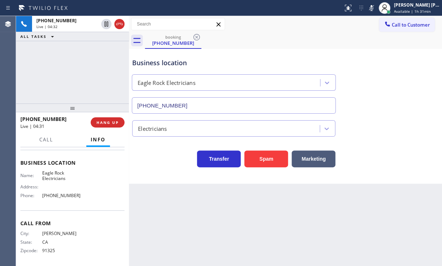
drag, startPoint x: 378, startPoint y: 6, endPoint x: 413, endPoint y: 74, distance: 76.4
click at [376, 6] on icon at bounding box center [371, 8] width 9 height 9
click at [164, 207] on div "Back to Dashboard Change Sender ID Customers Technicians Select a contact Outbo…" at bounding box center [285, 141] width 313 height 250
click at [266, 230] on div "Back to Dashboard Change Sender ID Customers Technicians Select a contact Outbo…" at bounding box center [285, 141] width 313 height 250
click at [285, 228] on div "Back to Dashboard Change Sender ID Customers Technicians Select a contact Outbo…" at bounding box center [285, 141] width 313 height 250
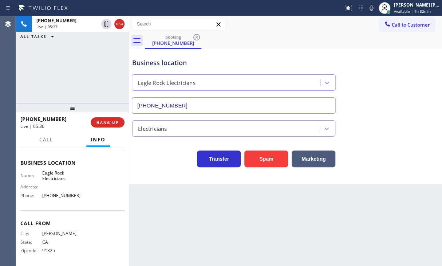
click at [359, 243] on div "Back to Dashboard Change Sender ID Customers Technicians Select a contact Outbo…" at bounding box center [285, 141] width 313 height 250
click at [432, 112] on div "Business location Eagle Rock Electricians [PHONE_NUMBER]" at bounding box center [286, 81] width 310 height 66
click at [335, 213] on div "Back to Dashboard Change Sender ID Customers Technicians Select a contact Outbo…" at bounding box center [285, 141] width 313 height 250
drag, startPoint x: 430, startPoint y: 78, endPoint x: 440, endPoint y: 75, distance: 10.4
click at [430, 78] on div "Business location Eagle Rock Electricians [PHONE_NUMBER]" at bounding box center [286, 81] width 310 height 66
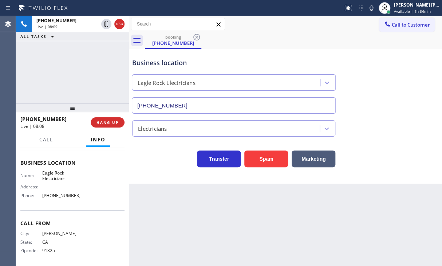
click at [388, 193] on div "Back to Dashboard Change Sender ID Customers Technicians Select a contact Outbo…" at bounding box center [285, 141] width 313 height 250
click at [334, 231] on div "Back to Dashboard Change Sender ID Customers Technicians Select a contact Outbo…" at bounding box center [285, 141] width 313 height 250
click at [327, 217] on div "Back to Dashboard Change Sender ID Customers Technicians Select a contact Outbo…" at bounding box center [285, 141] width 313 height 250
click at [303, 215] on div "Back to Dashboard Change Sender ID Customers Technicians Select a contact Outbo…" at bounding box center [285, 141] width 313 height 250
click at [435, 144] on div "Transfer Spam Marketing" at bounding box center [286, 155] width 310 height 23
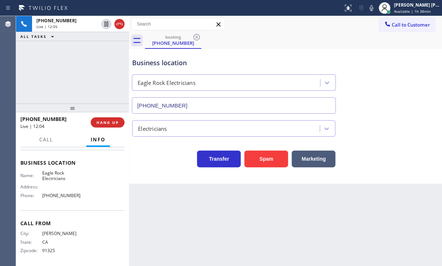
drag, startPoint x: 239, startPoint y: 199, endPoint x: 252, endPoint y: 203, distance: 14.5
click at [240, 199] on div "Back to Dashboard Change Sender ID Customers Technicians Select a contact Outbo…" at bounding box center [285, 141] width 313 height 250
drag, startPoint x: 252, startPoint y: 203, endPoint x: 293, endPoint y: 211, distance: 41.6
click at [288, 210] on div "Back to Dashboard Change Sender ID Customers Technicians Select a contact Outbo…" at bounding box center [285, 141] width 313 height 250
click at [331, 219] on div "Back to Dashboard Change Sender ID Customers Technicians Select a contact Outbo…" at bounding box center [285, 141] width 313 height 250
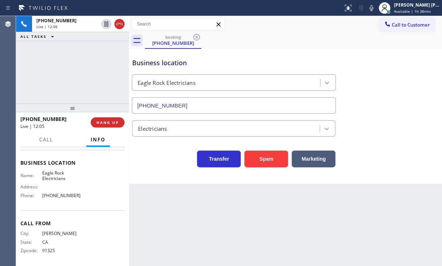
click at [341, 222] on div "Back to Dashboard Change Sender ID Customers Technicians Select a contact Outbo…" at bounding box center [285, 141] width 313 height 250
click at [306, 217] on div "Back to Dashboard Change Sender ID Customers Technicians Select a contact Outbo…" at bounding box center [285, 141] width 313 height 250
click at [288, 217] on div "Back to Dashboard Change Sender ID Customers Technicians Select a contact Outbo…" at bounding box center [285, 141] width 313 height 250
click at [351, 210] on div "Back to Dashboard Change Sender ID Customers Technicians Select a contact Outbo…" at bounding box center [285, 141] width 313 height 250
drag, startPoint x: 184, startPoint y: 199, endPoint x: 192, endPoint y: 199, distance: 8.4
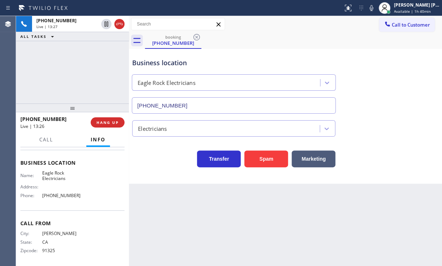
click at [184, 199] on div "Back to Dashboard Change Sender ID Customers Technicians Select a contact Outbo…" at bounding box center [285, 141] width 313 height 250
click at [362, 226] on div "Back to Dashboard Change Sender ID Customers Technicians Select a contact Outbo…" at bounding box center [285, 141] width 313 height 250
click at [72, 90] on div "[PHONE_NUMBER] Live | 13:46 ALL TASKS ALL TASKS ACTIVE TASKS TASKS IN WRAP UP" at bounding box center [72, 59] width 113 height 87
click at [222, 236] on div "Back to Dashboard Change Sender ID Customers Technicians Select a contact Outbo…" at bounding box center [285, 141] width 313 height 250
click at [70, 64] on div "[PHONE_NUMBER] Live | 13:51 ALL TASKS ALL TASKS ACTIVE TASKS TASKS IN WRAP UP" at bounding box center [72, 59] width 113 height 87
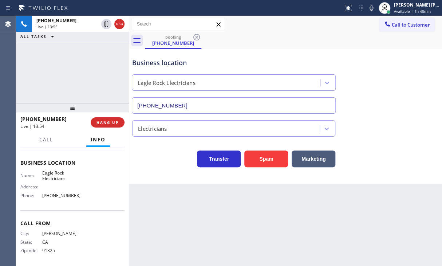
click at [95, 67] on div "[PHONE_NUMBER] Live | 13:55 ALL TASKS ALL TASKS ACTIVE TASKS TASKS IN WRAP UP" at bounding box center [72, 59] width 113 height 87
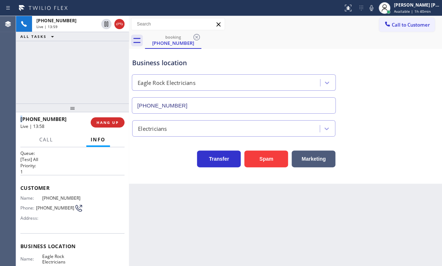
scroll to position [0, 0]
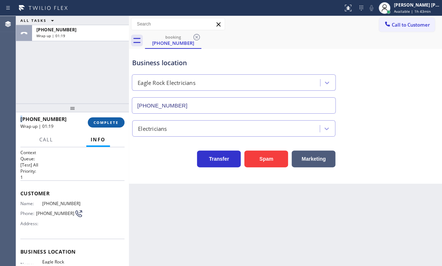
click at [95, 123] on span "COMPLETE" at bounding box center [106, 122] width 25 height 5
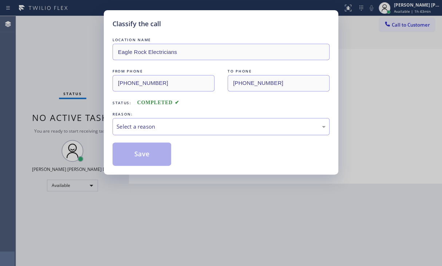
click at [156, 131] on div "Select a reason" at bounding box center [221, 126] width 217 height 17
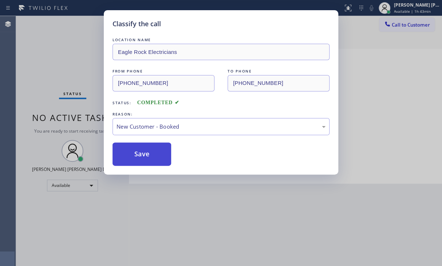
click at [152, 152] on button "Save" at bounding box center [142, 153] width 59 height 23
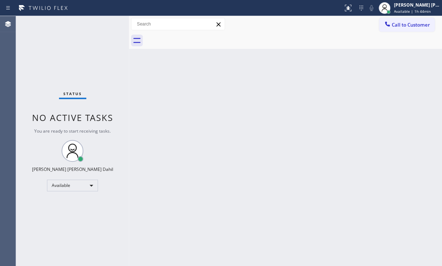
click at [287, 123] on div "Back to Dashboard Change Sender ID Customers Technicians Select a contact Outbo…" at bounding box center [285, 141] width 313 height 250
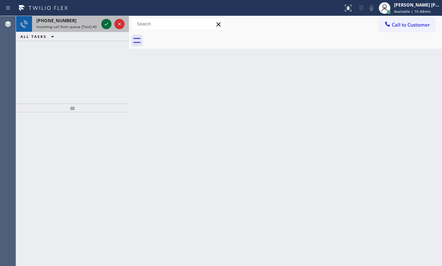
click at [107, 24] on icon at bounding box center [107, 24] width 4 height 3
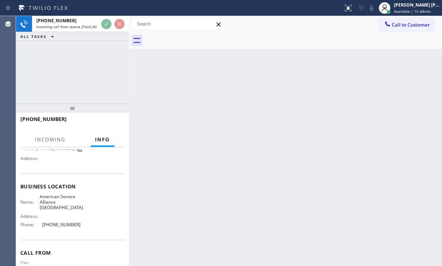
scroll to position [73, 0]
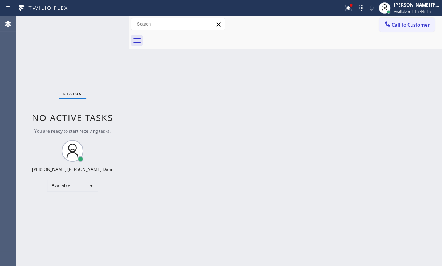
click at [293, 188] on div "Back to Dashboard Change Sender ID Customers Technicians Select a contact Outbo…" at bounding box center [285, 141] width 313 height 250
drag, startPoint x: 293, startPoint y: 188, endPoint x: 297, endPoint y: 182, distance: 7.6
click at [297, 182] on div "Back to Dashboard Change Sender ID Customers Technicians Select a contact Outbo…" at bounding box center [285, 141] width 313 height 250
drag, startPoint x: 355, startPoint y: 13, endPoint x: 352, endPoint y: 26, distance: 13.7
click at [354, 15] on button at bounding box center [348, 8] width 16 height 16
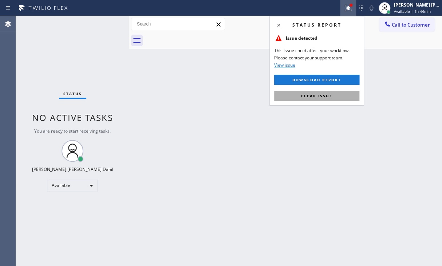
click at [322, 95] on span "Clear issue" at bounding box center [316, 95] width 31 height 5
click at [322, 95] on div "Back to Dashboard Change Sender ID Customers Technicians Select a contact Outbo…" at bounding box center [285, 141] width 313 height 250
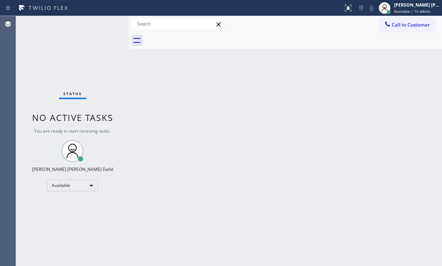
click at [318, 56] on div "Back to Dashboard Change Sender ID Customers Technicians Select a contact Outbo…" at bounding box center [285, 141] width 313 height 250
click at [185, 119] on div "Back to Dashboard Change Sender ID Customers Technicians Select a contact Outbo…" at bounding box center [285, 141] width 313 height 250
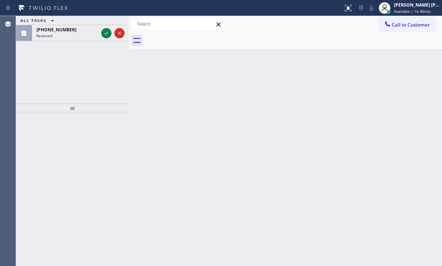
click at [168, 83] on div "Back to Dashboard Change Sender ID Customers Technicians Select a contact Outbo…" at bounding box center [285, 141] width 313 height 250
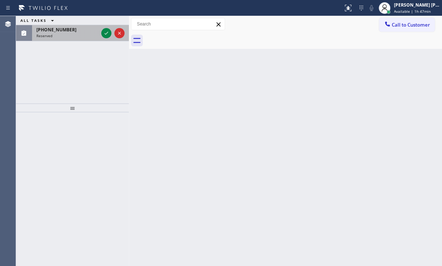
click at [86, 34] on div "Reserved" at bounding box center [67, 35] width 62 height 5
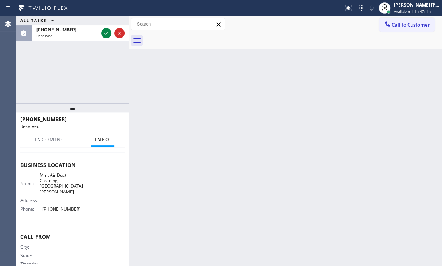
scroll to position [106, 0]
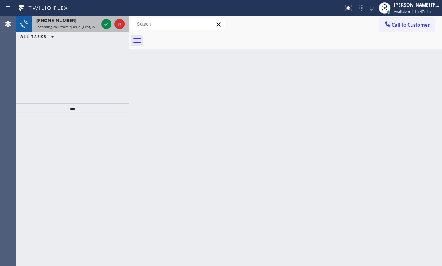
click at [80, 23] on div "[PHONE_NUMBER] Incoming call from queue [Test] All" at bounding box center [66, 24] width 68 height 16
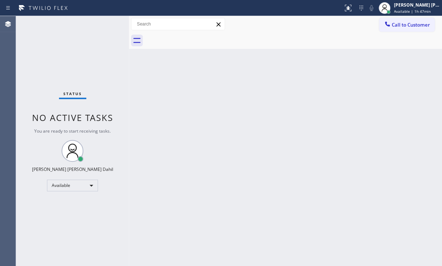
click at [159, 98] on div "Back to Dashboard Change Sender ID Customers Technicians Select a contact Outbo…" at bounding box center [285, 141] width 313 height 250
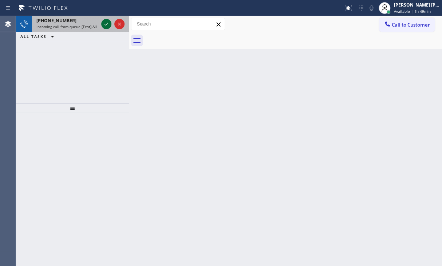
click at [106, 25] on icon at bounding box center [106, 24] width 9 height 9
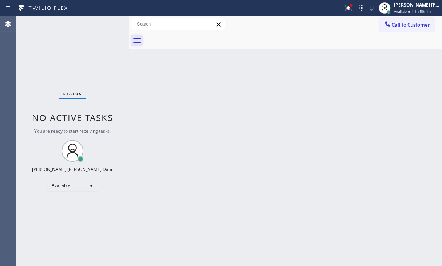
drag, startPoint x: 137, startPoint y: 62, endPoint x: 133, endPoint y: 34, distance: 27.6
click at [137, 61] on div "Back to Dashboard Change Sender ID Customers Technicians Select a contact Outbo…" at bounding box center [285, 141] width 313 height 250
drag, startPoint x: 352, startPoint y: 8, endPoint x: 352, endPoint y: 14, distance: 5.5
click at [352, 9] on icon at bounding box center [348, 8] width 9 height 9
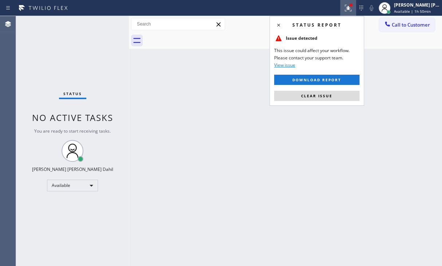
drag, startPoint x: 335, startPoint y: 96, endPoint x: 331, endPoint y: 118, distance: 22.1
click at [335, 96] on button "Clear issue" at bounding box center [316, 96] width 85 height 10
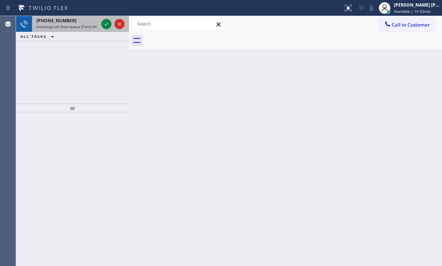
click at [98, 20] on div "[PHONE_NUMBER]" at bounding box center [67, 20] width 62 height 6
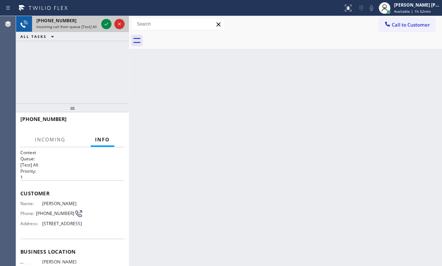
click at [98, 20] on div "[PHONE_NUMBER]" at bounding box center [67, 20] width 62 height 6
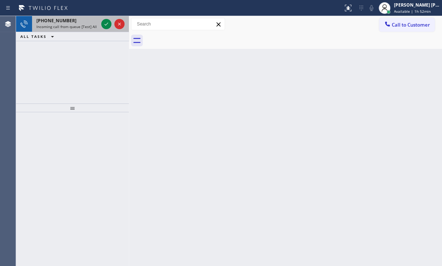
click at [92, 24] on span "Incoming call from queue [Test] All" at bounding box center [66, 26] width 60 height 5
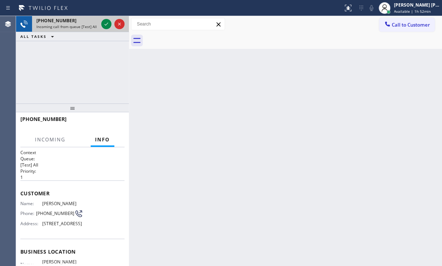
click at [92, 24] on span "Incoming call from queue [Test] All" at bounding box center [66, 26] width 60 height 5
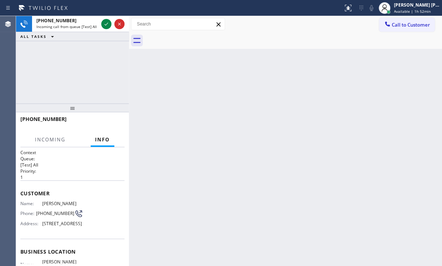
scroll to position [63, 0]
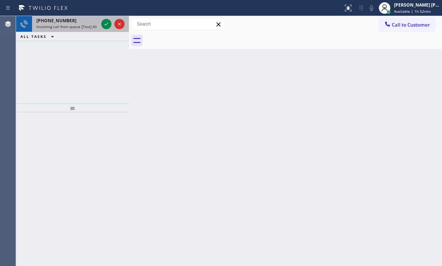
click at [83, 27] on span "Incoming call from queue [Test] All" at bounding box center [66, 26] width 60 height 5
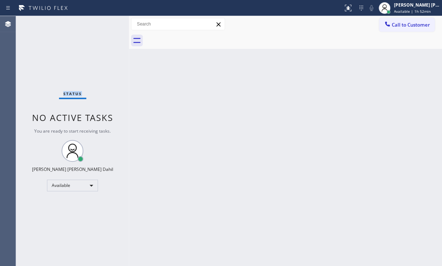
click at [83, 27] on div "Status No active tasks You are ready to start receiving tasks. [PERSON_NAME] [P…" at bounding box center [72, 141] width 113 height 250
click at [88, 20] on div "Status No active tasks You are ready to start receiving tasks. [PERSON_NAME] [P…" at bounding box center [72, 141] width 113 height 250
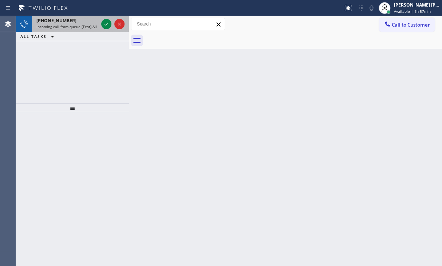
click at [87, 24] on span "Incoming call from queue [Test] All" at bounding box center [66, 26] width 60 height 5
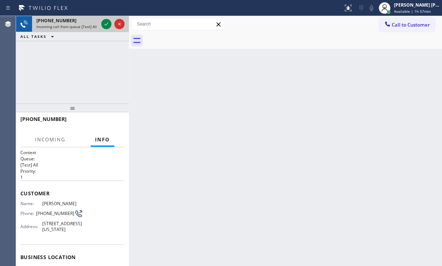
click at [87, 24] on span "Incoming call from queue [Test] All" at bounding box center [66, 26] width 60 height 5
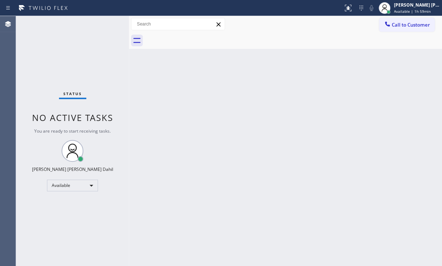
click at [117, 59] on div "Status No active tasks You are ready to start receiving tasks. [PERSON_NAME] [P…" at bounding box center [72, 141] width 113 height 250
click at [35, 69] on div "Status No active tasks You are ready to start receiving tasks. [PERSON_NAME] [P…" at bounding box center [72, 141] width 113 height 250
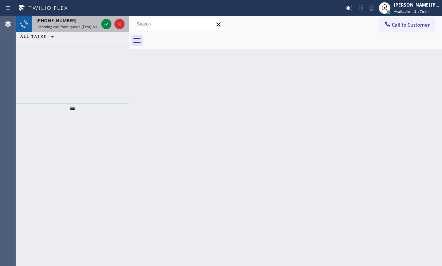
click at [74, 25] on span "Incoming call from queue [Test] All" at bounding box center [66, 26] width 60 height 5
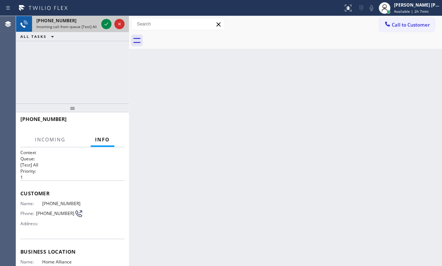
click at [74, 25] on span "Incoming call from queue [Test] All" at bounding box center [66, 26] width 60 height 5
click at [71, 24] on span "Incoming call from queue [Test] All" at bounding box center [66, 26] width 60 height 5
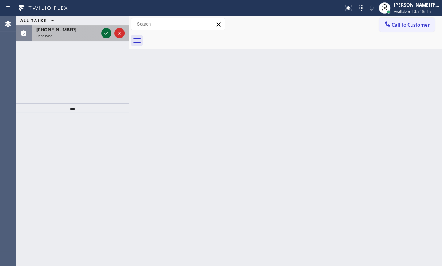
click at [102, 33] on icon at bounding box center [106, 33] width 9 height 9
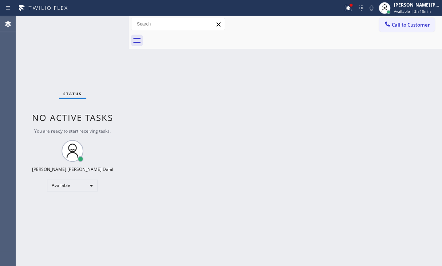
click at [171, 82] on div "Back to Dashboard Change Sender ID Customers Technicians Select a contact Outbo…" at bounding box center [285, 141] width 313 height 250
click at [356, 12] on button at bounding box center [348, 8] width 16 height 16
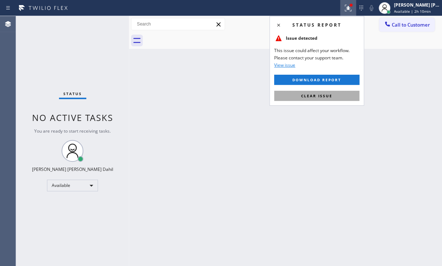
click at [295, 97] on button "Clear issue" at bounding box center [316, 96] width 85 height 10
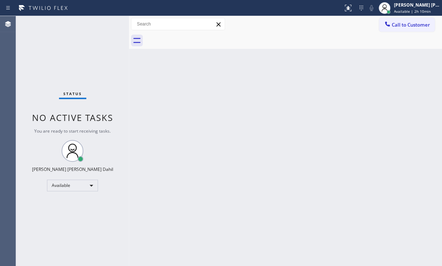
click at [295, 99] on div "Back to Dashboard Change Sender ID Customers Technicians Select a contact Outbo…" at bounding box center [285, 141] width 313 height 250
click at [426, 11] on span "Available | 2h 11min" at bounding box center [412, 11] width 37 height 5
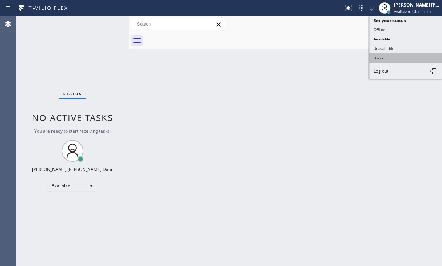
click at [395, 58] on button "Break" at bounding box center [405, 57] width 73 height 9
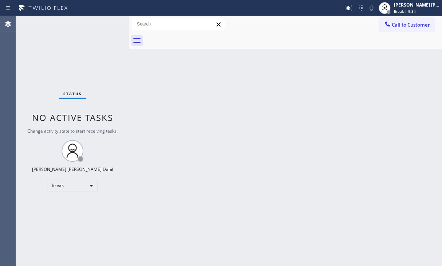
drag, startPoint x: 33, startPoint y: 54, endPoint x: 4, endPoint y: 41, distance: 32.3
click at [4, 41] on div "Agent Desktop Classify the call LOCATION NAME Electrical Sales Associates FROM …" at bounding box center [221, 141] width 442 height 250
click at [142, 89] on div "Back to Dashboard Change Sender ID Customers Technicians Select a contact Outbo…" at bounding box center [285, 141] width 313 height 250
click at [416, 11] on span "Break | 14:53" at bounding box center [406, 11] width 24 height 5
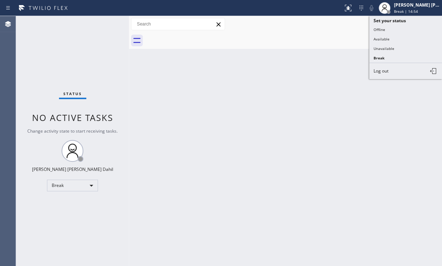
drag, startPoint x: 397, startPoint y: 35, endPoint x: 341, endPoint y: 50, distance: 58.0
click at [394, 36] on button "Available" at bounding box center [405, 38] width 73 height 9
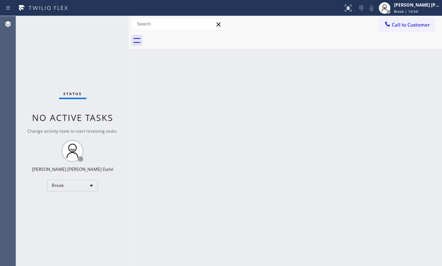
click at [341, 50] on div "Back to Dashboard Change Sender ID Customers Technicians Select a contact Outbo…" at bounding box center [285, 141] width 313 height 250
drag, startPoint x: 223, startPoint y: 164, endPoint x: 219, endPoint y: 164, distance: 4.4
drag, startPoint x: 219, startPoint y: 164, endPoint x: 268, endPoint y: 111, distance: 72.4
click at [268, 111] on div "Back to Dashboard Change Sender ID Customers Technicians Select a contact Outbo…" at bounding box center [285, 141] width 313 height 250
click at [270, 59] on div "Back to Dashboard Change Sender ID Customers Technicians Select a contact Outbo…" at bounding box center [285, 141] width 313 height 250
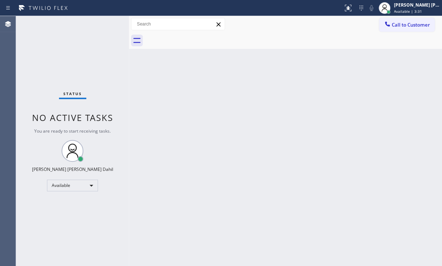
click at [270, 59] on div "Back to Dashboard Change Sender ID Customers Technicians Select a contact Outbo…" at bounding box center [285, 141] width 313 height 250
click at [19, 43] on div "Status No active tasks You are ready to start receiving tasks. [PERSON_NAME] [P…" at bounding box center [72, 141] width 113 height 250
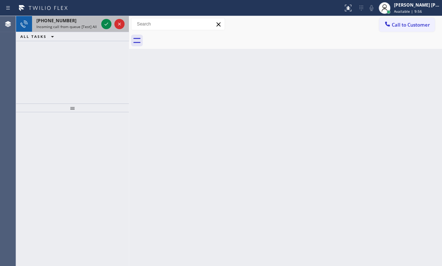
click at [83, 17] on div "[PHONE_NUMBER]" at bounding box center [67, 20] width 62 height 6
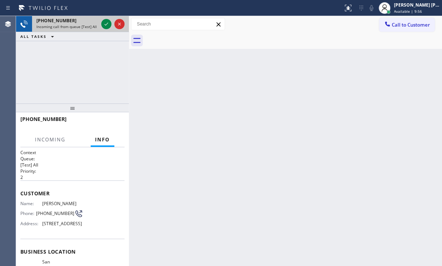
click at [83, 19] on div "[PHONE_NUMBER]" at bounding box center [67, 20] width 62 height 6
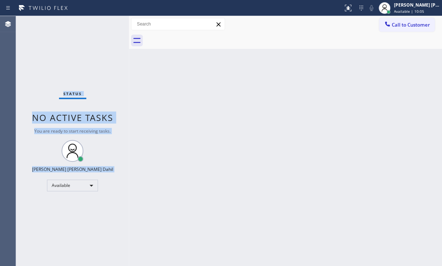
click at [33, 56] on div "Status No active tasks You are ready to start receiving tasks. [PERSON_NAME] [P…" at bounding box center [72, 141] width 113 height 250
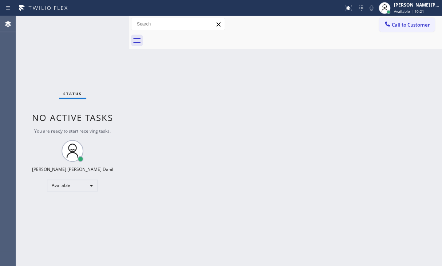
click at [103, 28] on div "Status No active tasks You are ready to start receiving tasks. [PERSON_NAME] [P…" at bounding box center [72, 141] width 113 height 250
click at [102, 19] on div "Status No active tasks You are ready to start receiving tasks. [PERSON_NAME] [P…" at bounding box center [72, 141] width 113 height 250
click at [102, 26] on div "Status No active tasks You are ready to start receiving tasks. [PERSON_NAME] [P…" at bounding box center [72, 141] width 113 height 250
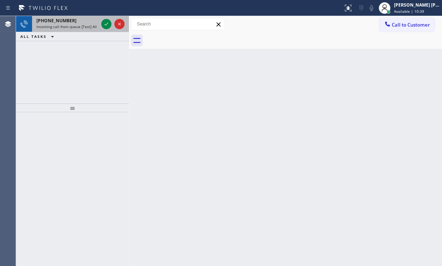
click at [96, 25] on div "Incoming call from queue [Test] All" at bounding box center [67, 26] width 62 height 5
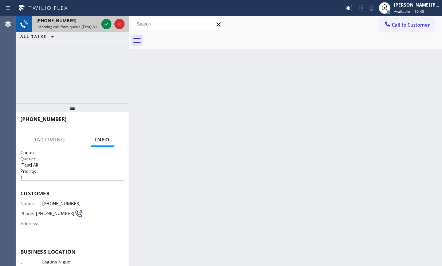
click at [96, 25] on div "Incoming call from queue [Test] All" at bounding box center [67, 26] width 62 height 5
click at [106, 26] on icon at bounding box center [106, 24] width 9 height 9
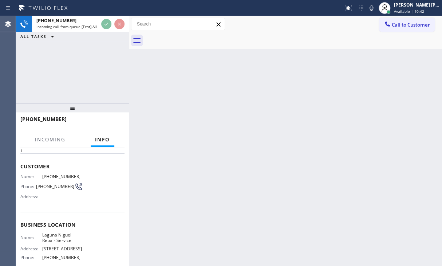
scroll to position [21, 0]
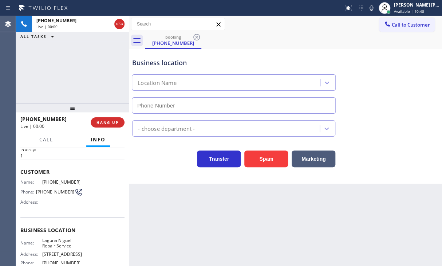
type input "[PHONE_NUMBER]"
drag, startPoint x: 192, startPoint y: 220, endPoint x: 49, endPoint y: 211, distance: 143.4
click at [186, 221] on div "Back to Dashboard Change Sender ID Customers Technicians Select a contact Outbo…" at bounding box center [285, 141] width 313 height 250
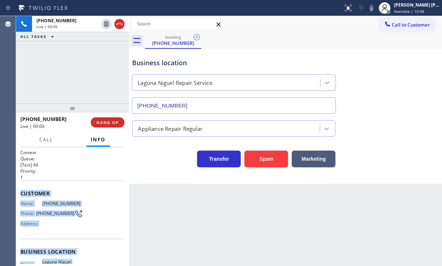
scroll to position [94, 0]
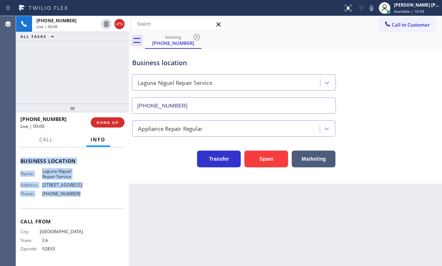
drag, startPoint x: 19, startPoint y: 190, endPoint x: 80, endPoint y: 196, distance: 61.5
click at [80, 196] on div "Context Queue: [Test] All Priority: 1 Customer Name: [PHONE_NUMBER] Phone: [PHO…" at bounding box center [72, 206] width 113 height 119
copy div "Customer Name: [PHONE_NUMBER] Phone: [PHONE_NUMBER] Address: Business location …"
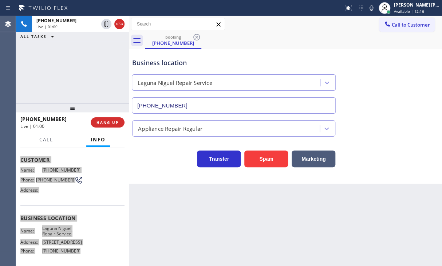
scroll to position [0, 0]
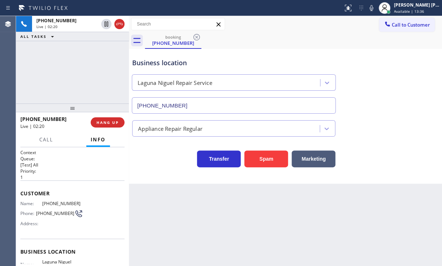
click at [386, 114] on div "Appliance Repair Regular" at bounding box center [286, 125] width 310 height 23
drag, startPoint x: 379, startPoint y: 11, endPoint x: 284, endPoint y: 54, distance: 104.0
click at [376, 11] on icon at bounding box center [371, 8] width 9 height 9
click at [99, 41] on div "[PHONE_NUMBER] Live | 02:23 ALL TASKS ALL TASKS ACTIVE TASKS TASKS IN WRAP UP" at bounding box center [72, 59] width 113 height 87
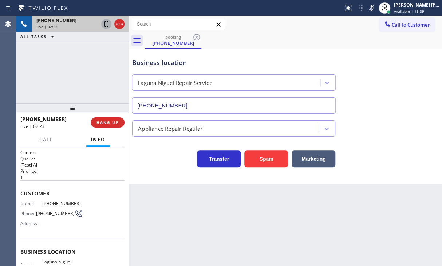
click at [104, 24] on icon at bounding box center [106, 24] width 9 height 9
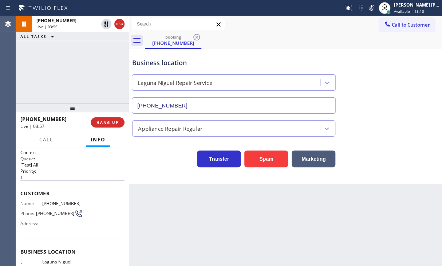
drag, startPoint x: 107, startPoint y: 27, endPoint x: 319, endPoint y: 6, distance: 213.3
click at [107, 27] on icon at bounding box center [106, 24] width 9 height 9
drag, startPoint x: 381, startPoint y: 8, endPoint x: 376, endPoint y: 37, distance: 29.6
click at [376, 9] on icon at bounding box center [371, 8] width 9 height 9
click at [427, 177] on div "Business location [GEOGRAPHIC_DATA] Repair Service [PHONE_NUMBER] Appliance Rep…" at bounding box center [285, 116] width 313 height 135
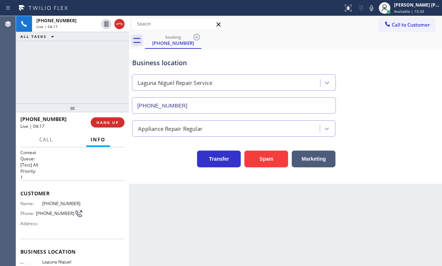
click at [429, 140] on div "Transfer Spam Marketing" at bounding box center [286, 152] width 310 height 31
click at [74, 67] on div "[PHONE_NUMBER] Live | 04:18 ALL TASKS ALL TASKS ACTIVE TASKS TASKS IN WRAP UP" at bounding box center [72, 59] width 113 height 87
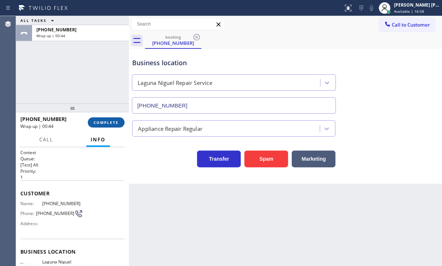
click at [112, 124] on span "COMPLETE" at bounding box center [106, 122] width 25 height 5
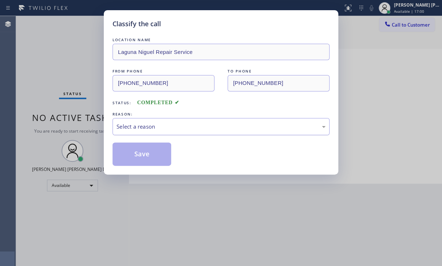
click at [168, 133] on div "Select a reason" at bounding box center [221, 126] width 217 height 17
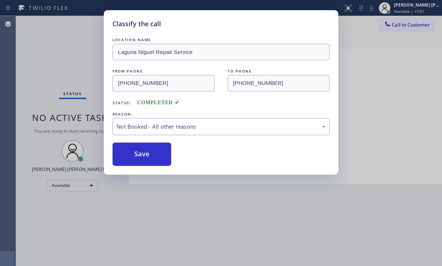
click at [139, 152] on button "Save" at bounding box center [142, 153] width 59 height 23
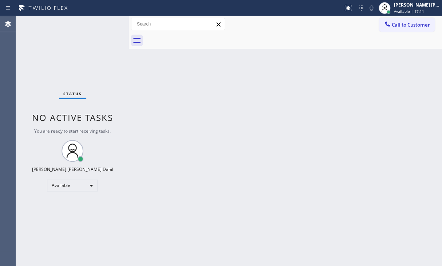
click at [280, 169] on div "Back to Dashboard Change Sender ID Customers Technicians Select a contact Outbo…" at bounding box center [285, 141] width 313 height 250
click at [281, 169] on div "Back to Dashboard Change Sender ID Customers Technicians Select a contact Outbo…" at bounding box center [285, 141] width 313 height 250
click at [129, 148] on div at bounding box center [129, 141] width 0 height 250
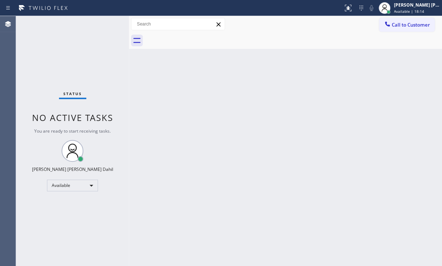
click at [142, 176] on div "Back to Dashboard Change Sender ID Customers Technicians Select a contact Outbo…" at bounding box center [285, 141] width 313 height 250
click at [173, 176] on div "Back to Dashboard Change Sender ID Customers Technicians Select a contact Outbo…" at bounding box center [285, 141] width 313 height 250
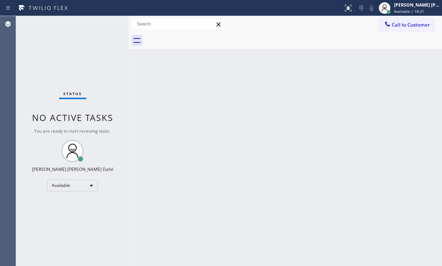
click at [173, 176] on div "Back to Dashboard Change Sender ID Customers Technicians Select a contact Outbo…" at bounding box center [285, 141] width 313 height 250
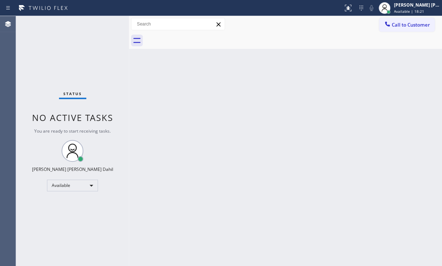
click at [173, 176] on div "Back to Dashboard Change Sender ID Customers Technicians Select a contact Outbo…" at bounding box center [285, 141] width 313 height 250
click at [173, 177] on div "Back to Dashboard Change Sender ID Customers Technicians Select a contact Outbo…" at bounding box center [285, 141] width 313 height 250
click at [173, 178] on div "Back to Dashboard Change Sender ID Customers Technicians Select a contact Outbo…" at bounding box center [285, 141] width 313 height 250
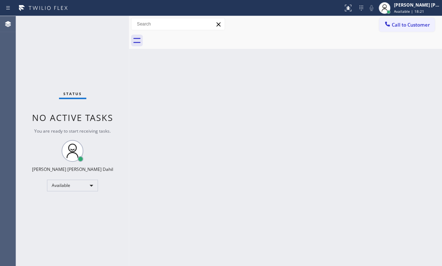
click at [173, 176] on div "Back to Dashboard Change Sender ID Customers Technicians Select a contact Outbo…" at bounding box center [285, 141] width 313 height 250
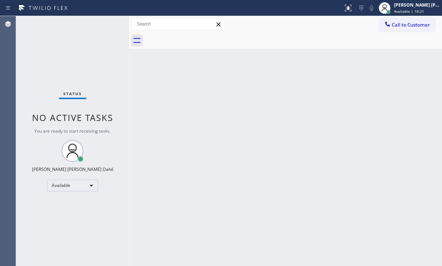
click at [173, 176] on div "Back to Dashboard Change Sender ID Customers Technicians Select a contact Outbo…" at bounding box center [285, 141] width 313 height 250
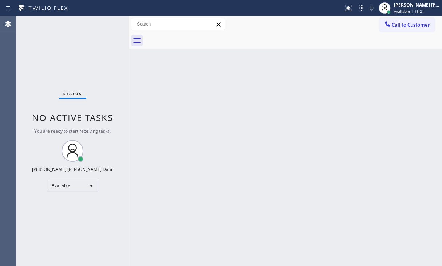
click at [173, 176] on div "Back to Dashboard Change Sender ID Customers Technicians Select a contact Outbo…" at bounding box center [285, 141] width 313 height 250
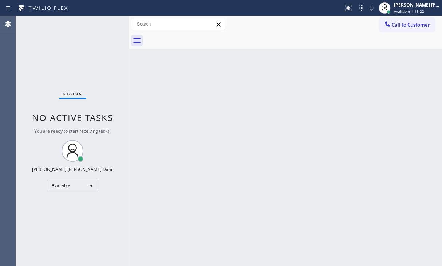
click at [175, 177] on div "Back to Dashboard Change Sender ID Customers Technicians Select a contact Outbo…" at bounding box center [285, 141] width 313 height 250
click at [176, 178] on div "Back to Dashboard Change Sender ID Customers Technicians Select a contact Outbo…" at bounding box center [285, 141] width 313 height 250
click at [177, 177] on div "Back to Dashboard Change Sender ID Customers Technicians Select a contact Outbo…" at bounding box center [285, 141] width 313 height 250
click at [173, 176] on div "Back to Dashboard Change Sender ID Customers Technicians Select a contact Outbo…" at bounding box center [285, 141] width 313 height 250
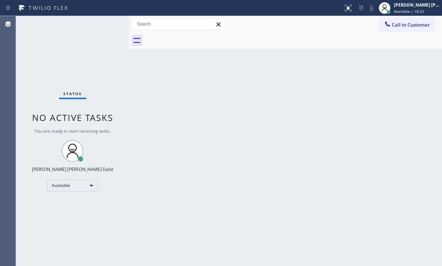
click at [173, 176] on div "Back to Dashboard Change Sender ID Customers Technicians Select a contact Outbo…" at bounding box center [285, 141] width 313 height 250
drag, startPoint x: 173, startPoint y: 176, endPoint x: 181, endPoint y: 180, distance: 8.3
click at [174, 176] on div "Back to Dashboard Change Sender ID Customers Technicians Select a contact Outbo…" at bounding box center [285, 141] width 313 height 250
click at [175, 177] on div "Back to Dashboard Change Sender ID Customers Technicians Select a contact Outbo…" at bounding box center [285, 141] width 313 height 250
click at [177, 178] on div "Back to Dashboard Change Sender ID Customers Technicians Select a contact Outbo…" at bounding box center [285, 141] width 313 height 250
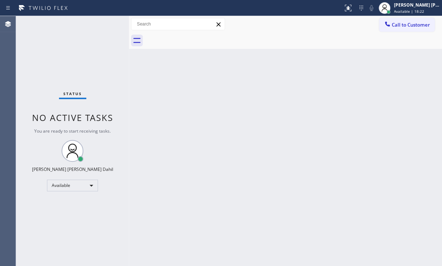
click at [180, 180] on div "Back to Dashboard Change Sender ID Customers Technicians Select a contact Outbo…" at bounding box center [285, 141] width 313 height 250
click at [177, 177] on div "Back to Dashboard Change Sender ID Customers Technicians Select a contact Outbo…" at bounding box center [285, 141] width 313 height 250
click at [176, 177] on div "Back to Dashboard Change Sender ID Customers Technicians Select a contact Outbo…" at bounding box center [285, 141] width 313 height 250
click at [175, 177] on div "Back to Dashboard Change Sender ID Customers Technicians Select a contact Outbo…" at bounding box center [285, 141] width 313 height 250
click at [177, 177] on div "Back to Dashboard Change Sender ID Customers Technicians Select a contact Outbo…" at bounding box center [285, 141] width 313 height 250
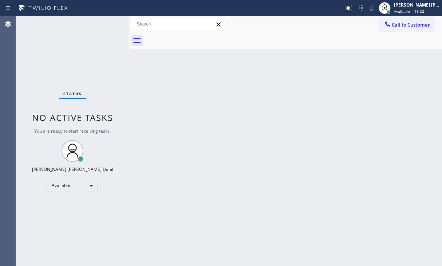
click at [174, 177] on div "Back to Dashboard Change Sender ID Customers Technicians Select a contact Outbo…" at bounding box center [285, 141] width 313 height 250
click at [176, 177] on div "Back to Dashboard Change Sender ID Customers Technicians Select a contact Outbo…" at bounding box center [285, 141] width 313 height 250
click at [178, 178] on div "Back to Dashboard Change Sender ID Customers Technicians Select a contact Outbo…" at bounding box center [285, 141] width 313 height 250
click at [176, 178] on div "Back to Dashboard Change Sender ID Customers Technicians Select a contact Outbo…" at bounding box center [285, 141] width 313 height 250
click at [188, 185] on div "Back to Dashboard Change Sender ID Customers Technicians Select a contact Outbo…" at bounding box center [285, 141] width 313 height 250
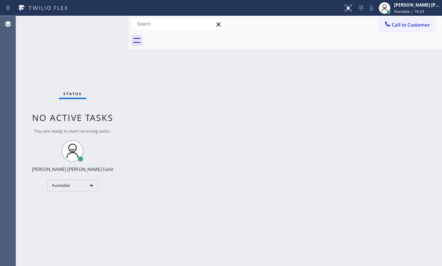
click at [174, 176] on div "Back to Dashboard Change Sender ID Customers Technicians Select a contact Outbo…" at bounding box center [285, 141] width 313 height 250
click at [175, 177] on div "Back to Dashboard Change Sender ID Customers Technicians Select a contact Outbo…" at bounding box center [285, 141] width 313 height 250
click at [176, 177] on div "Back to Dashboard Change Sender ID Customers Technicians Select a contact Outbo…" at bounding box center [285, 141] width 313 height 250
click at [173, 176] on div "Back to Dashboard Change Sender ID Customers Technicians Select a contact Outbo…" at bounding box center [285, 141] width 313 height 250
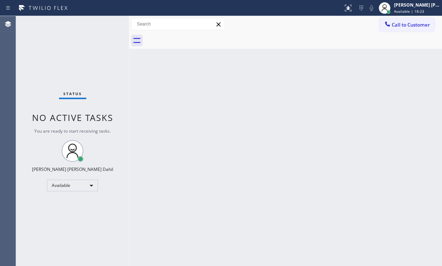
click at [173, 176] on div "Back to Dashboard Change Sender ID Customers Technicians Select a contact Outbo…" at bounding box center [285, 141] width 313 height 250
click at [171, 177] on div "Back to Dashboard Change Sender ID Customers Technicians Select a contact Outbo…" at bounding box center [285, 141] width 313 height 250
click at [172, 176] on div "Back to Dashboard Change Sender ID Customers Technicians Select a contact Outbo…" at bounding box center [285, 141] width 313 height 250
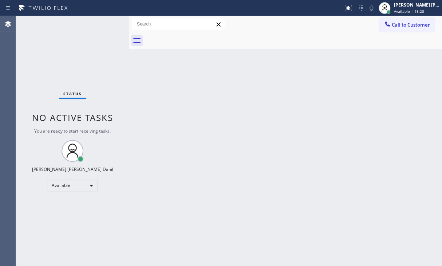
click at [172, 176] on div "Back to Dashboard Change Sender ID Customers Technicians Select a contact Outbo…" at bounding box center [285, 141] width 313 height 250
click at [173, 176] on div "Back to Dashboard Change Sender ID Customers Technicians Select a contact Outbo…" at bounding box center [285, 141] width 313 height 250
drag, startPoint x: 173, startPoint y: 176, endPoint x: 188, endPoint y: 178, distance: 14.4
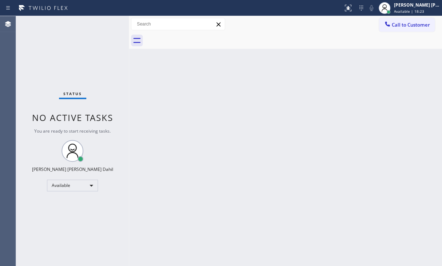
click at [173, 176] on div "Back to Dashboard Change Sender ID Customers Technicians Select a contact Outbo…" at bounding box center [285, 141] width 313 height 250
click at [176, 175] on div "Back to Dashboard Change Sender ID Customers Technicians Select a contact Outbo…" at bounding box center [285, 141] width 313 height 250
click at [187, 178] on div "Back to Dashboard Change Sender ID Customers Technicians Select a contact Outbo…" at bounding box center [285, 141] width 313 height 250
click at [173, 176] on div "Back to Dashboard Change Sender ID Customers Technicians Select a contact Outbo…" at bounding box center [285, 141] width 313 height 250
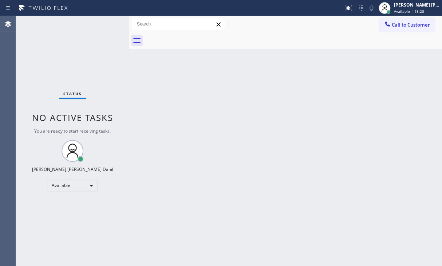
click at [173, 176] on div "Back to Dashboard Change Sender ID Customers Technicians Select a contact Outbo…" at bounding box center [285, 141] width 313 height 250
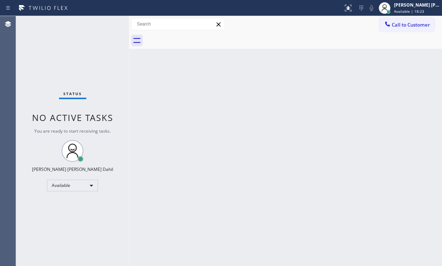
click at [173, 176] on div "Back to Dashboard Change Sender ID Customers Technicians Select a contact Outbo…" at bounding box center [285, 141] width 313 height 250
click at [171, 175] on div "Back to Dashboard Change Sender ID Customers Technicians Select a contact Outbo…" at bounding box center [285, 141] width 313 height 250
click at [170, 175] on div "Back to Dashboard Change Sender ID Customers Technicians Select a contact Outbo…" at bounding box center [285, 141] width 313 height 250
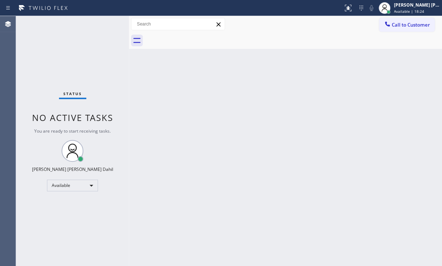
click at [173, 176] on div "Back to Dashboard Change Sender ID Customers Technicians Select a contact Outbo…" at bounding box center [285, 141] width 313 height 250
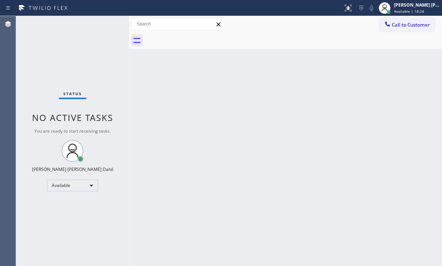
click at [173, 176] on div "Back to Dashboard Change Sender ID Customers Technicians Select a contact Outbo…" at bounding box center [285, 141] width 313 height 250
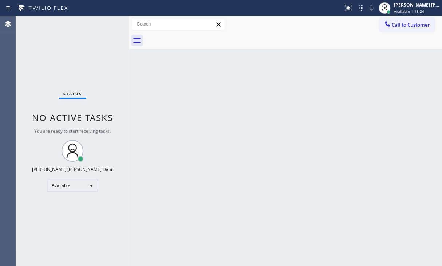
click at [173, 176] on div "Back to Dashboard Change Sender ID Customers Technicians Select a contact Outbo…" at bounding box center [285, 141] width 313 height 250
click at [175, 177] on div "Back to Dashboard Change Sender ID Customers Technicians Select a contact Outbo…" at bounding box center [285, 141] width 313 height 250
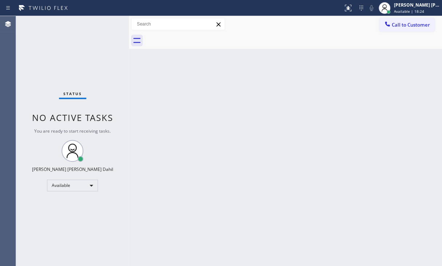
click at [177, 178] on div "Back to Dashboard Change Sender ID Customers Technicians Select a contact Outbo…" at bounding box center [285, 141] width 313 height 250
click at [178, 178] on div "Back to Dashboard Change Sender ID Customers Technicians Select a contact Outbo…" at bounding box center [285, 141] width 313 height 250
click at [173, 176] on div "Back to Dashboard Change Sender ID Customers Technicians Select a contact Outbo…" at bounding box center [285, 141] width 313 height 250
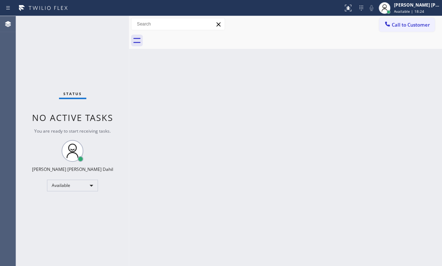
click at [173, 176] on div "Back to Dashboard Change Sender ID Customers Technicians Select a contact Outbo…" at bounding box center [285, 141] width 313 height 250
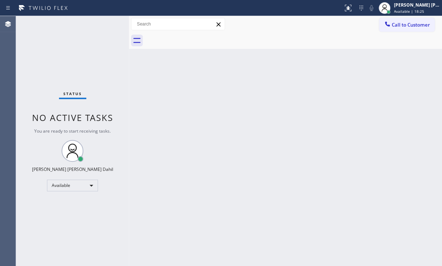
click at [173, 176] on div "Back to Dashboard Change Sender ID Customers Technicians Select a contact Outbo…" at bounding box center [285, 141] width 313 height 250
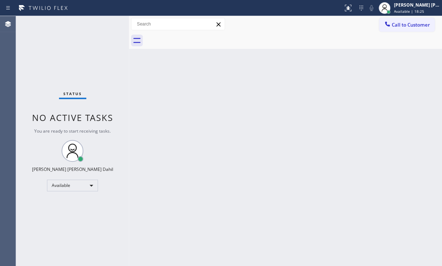
click at [173, 176] on div "Back to Dashboard Change Sender ID Customers Technicians Select a contact Outbo…" at bounding box center [285, 141] width 313 height 250
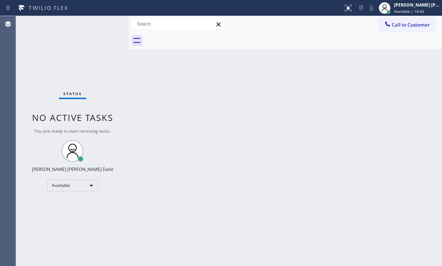
click at [166, 162] on div "Back to Dashboard Change Sender ID Customers Technicians Select a contact Outbo…" at bounding box center [285, 141] width 313 height 250
click at [300, 80] on div "Back to Dashboard Change Sender ID Customers Technicians Select a contact Outbo…" at bounding box center [285, 141] width 313 height 250
click at [173, 176] on div "Back to Dashboard Change Sender ID Customers Technicians Select a contact Outbo…" at bounding box center [285, 141] width 313 height 250
click at [173, 177] on div "Back to Dashboard Change Sender ID Customers Technicians Select a contact Outbo…" at bounding box center [285, 141] width 313 height 250
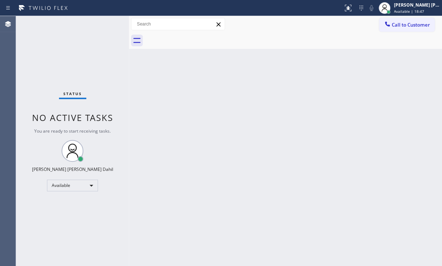
click at [175, 177] on div "Back to Dashboard Change Sender ID Customers Technicians Select a contact Outbo…" at bounding box center [285, 141] width 313 height 250
click at [174, 176] on div "Back to Dashboard Change Sender ID Customers Technicians Select a contact Outbo…" at bounding box center [285, 141] width 313 height 250
click at [176, 177] on div "Back to Dashboard Change Sender ID Customers Technicians Select a contact Outbo…" at bounding box center [285, 141] width 313 height 250
click at [175, 177] on div "Back to Dashboard Change Sender ID Customers Technicians Select a contact Outbo…" at bounding box center [285, 141] width 313 height 250
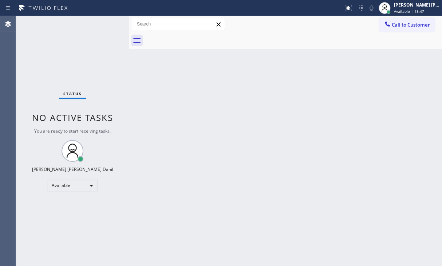
click at [177, 177] on div "Back to Dashboard Change Sender ID Customers Technicians Select a contact Outbo…" at bounding box center [285, 141] width 313 height 250
click at [173, 176] on div "Back to Dashboard Change Sender ID Customers Technicians Select a contact Outbo…" at bounding box center [285, 141] width 313 height 250
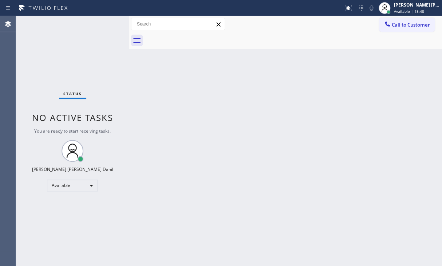
click at [173, 176] on div "Back to Dashboard Change Sender ID Customers Technicians Select a contact Outbo…" at bounding box center [285, 141] width 313 height 250
click at [170, 176] on div "Back to Dashboard Change Sender ID Customers Technicians Select a contact Outbo…" at bounding box center [285, 141] width 313 height 250
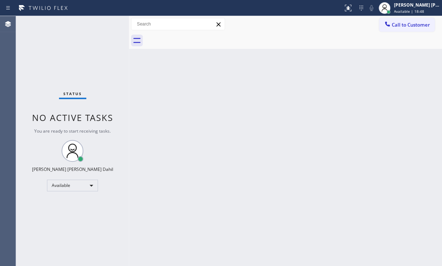
click at [159, 174] on div "Back to Dashboard Change Sender ID Customers Technicians Select a contact Outbo…" at bounding box center [285, 141] width 313 height 250
click at [160, 173] on div "Back to Dashboard Change Sender ID Customers Technicians Select a contact Outbo…" at bounding box center [285, 141] width 313 height 250
click at [162, 174] on div "Back to Dashboard Change Sender ID Customers Technicians Select a contact Outbo…" at bounding box center [285, 141] width 313 height 250
click at [172, 176] on div "Back to Dashboard Change Sender ID Customers Technicians Select a contact Outbo…" at bounding box center [285, 141] width 313 height 250
click at [177, 176] on div "Back to Dashboard Change Sender ID Customers Technicians Select a contact Outbo…" at bounding box center [285, 141] width 313 height 250
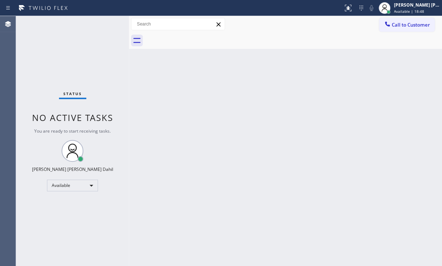
click at [191, 180] on div "Back to Dashboard Change Sender ID Customers Technicians Select a contact Outbo…" at bounding box center [285, 141] width 313 height 250
click at [194, 182] on div "Back to Dashboard Change Sender ID Customers Technicians Select a contact Outbo…" at bounding box center [285, 141] width 313 height 250
click at [174, 177] on div "Back to Dashboard Change Sender ID Customers Technicians Select a contact Outbo…" at bounding box center [285, 141] width 313 height 250
click at [168, 176] on div "Back to Dashboard Change Sender ID Customers Technicians Select a contact Outbo…" at bounding box center [285, 141] width 313 height 250
click at [166, 173] on div "Back to Dashboard Change Sender ID Customers Technicians Select a contact Outbo…" at bounding box center [285, 141] width 313 height 250
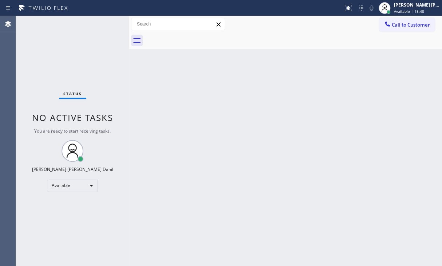
click at [173, 175] on div "Back to Dashboard Change Sender ID Customers Technicians Select a contact Outbo…" at bounding box center [285, 141] width 313 height 250
click at [181, 176] on div "Back to Dashboard Change Sender ID Customers Technicians Select a contact Outbo…" at bounding box center [285, 141] width 313 height 250
click at [177, 177] on div "Back to Dashboard Change Sender ID Customers Technicians Select a contact Outbo…" at bounding box center [285, 141] width 313 height 250
click at [170, 176] on div "Back to Dashboard Change Sender ID Customers Technicians Select a contact Outbo…" at bounding box center [285, 141] width 313 height 250
click at [168, 175] on div "Back to Dashboard Change Sender ID Customers Technicians Select a contact Outbo…" at bounding box center [285, 141] width 313 height 250
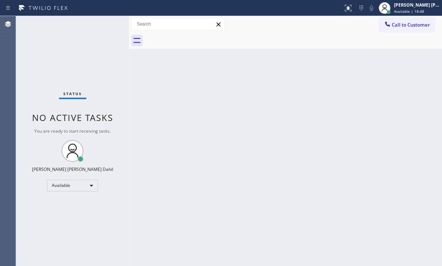
click at [173, 176] on div "Back to Dashboard Change Sender ID Customers Technicians Select a contact Outbo…" at bounding box center [285, 141] width 313 height 250
click at [184, 178] on div "Back to Dashboard Change Sender ID Customers Technicians Select a contact Outbo…" at bounding box center [285, 141] width 313 height 250
click at [185, 179] on div "Back to Dashboard Change Sender ID Customers Technicians Select a contact Outbo…" at bounding box center [285, 141] width 313 height 250
click at [174, 176] on div "Back to Dashboard Change Sender ID Customers Technicians Select a contact Outbo…" at bounding box center [285, 141] width 313 height 250
click at [170, 176] on div "Back to Dashboard Change Sender ID Customers Technicians Select a contact Outbo…" at bounding box center [285, 141] width 313 height 250
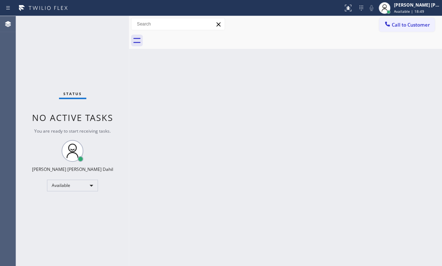
click at [173, 176] on div "Back to Dashboard Change Sender ID Customers Technicians Select a contact Outbo…" at bounding box center [285, 141] width 313 height 250
click at [176, 176] on div "Back to Dashboard Change Sender ID Customers Technicians Select a contact Outbo…" at bounding box center [285, 141] width 313 height 250
click at [180, 178] on div "Back to Dashboard Change Sender ID Customers Technicians Select a contact Outbo…" at bounding box center [285, 141] width 313 height 250
click at [173, 176] on div "Back to Dashboard Change Sender ID Customers Technicians Select a contact Outbo…" at bounding box center [285, 141] width 313 height 250
click at [168, 176] on div "Back to Dashboard Change Sender ID Customers Technicians Select a contact Outbo…" at bounding box center [285, 141] width 313 height 250
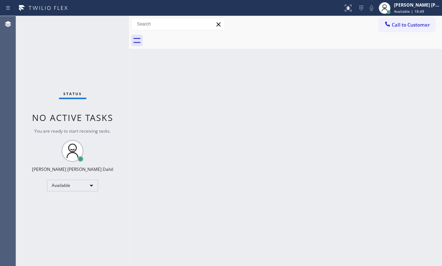
click at [168, 175] on div "Back to Dashboard Change Sender ID Customers Technicians Select a contact Outbo…" at bounding box center [285, 141] width 313 height 250
click at [173, 176] on div "Back to Dashboard Change Sender ID Customers Technicians Select a contact Outbo…" at bounding box center [285, 141] width 313 height 250
click at [178, 177] on div "Back to Dashboard Change Sender ID Customers Technicians Select a contact Outbo…" at bounding box center [285, 141] width 313 height 250
click at [174, 176] on div "Back to Dashboard Change Sender ID Customers Technicians Select a contact Outbo…" at bounding box center [285, 141] width 313 height 250
click at [169, 176] on div "Back to Dashboard Change Sender ID Customers Technicians Select a contact Outbo…" at bounding box center [285, 141] width 313 height 250
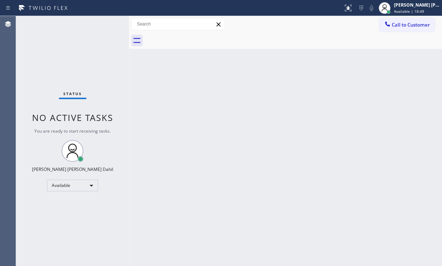
click at [168, 175] on div "Back to Dashboard Change Sender ID Customers Technicians Select a contact Outbo…" at bounding box center [285, 141] width 313 height 250
click at [173, 176] on div "Back to Dashboard Change Sender ID Customers Technicians Select a contact Outbo…" at bounding box center [285, 141] width 313 height 250
click at [176, 176] on div "Back to Dashboard Change Sender ID Customers Technicians Select a contact Outbo…" at bounding box center [285, 141] width 313 height 250
click at [174, 176] on div "Back to Dashboard Change Sender ID Customers Technicians Select a contact Outbo…" at bounding box center [285, 141] width 313 height 250
click at [173, 176] on div "Back to Dashboard Change Sender ID Customers Technicians Select a contact Outbo…" at bounding box center [285, 141] width 313 height 250
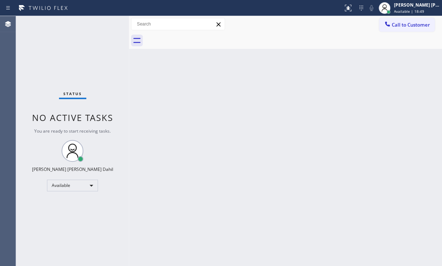
click at [173, 176] on div "Back to Dashboard Change Sender ID Customers Technicians Select a contact Outbo…" at bounding box center [285, 141] width 313 height 250
click at [176, 177] on div "Back to Dashboard Change Sender ID Customers Technicians Select a contact Outbo…" at bounding box center [285, 141] width 313 height 250
click at [175, 177] on div "Back to Dashboard Change Sender ID Customers Technicians Select a contact Outbo…" at bounding box center [285, 141] width 313 height 250
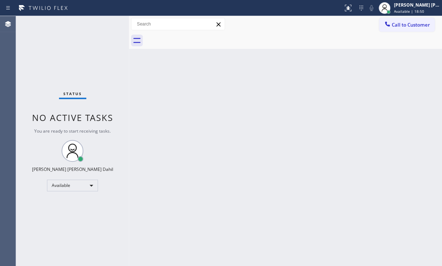
click at [173, 176] on div "Back to Dashboard Change Sender ID Customers Technicians Select a contact Outbo…" at bounding box center [285, 141] width 313 height 250
click at [278, 129] on div "Back to Dashboard Change Sender ID Customers Technicians Select a contact Outbo…" at bounding box center [285, 141] width 313 height 250
click at [173, 176] on div "Back to Dashboard Change Sender ID Customers Technicians Select a contact Outbo…" at bounding box center [285, 141] width 313 height 250
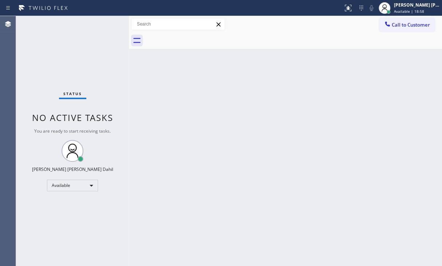
click at [173, 176] on div "Back to Dashboard Change Sender ID Customers Technicians Select a contact Outbo…" at bounding box center [285, 141] width 313 height 250
drag, startPoint x: 173, startPoint y: 176, endPoint x: 188, endPoint y: 184, distance: 16.3
click at [173, 176] on div "Back to Dashboard Change Sender ID Customers Technicians Select a contact Outbo…" at bounding box center [285, 141] width 313 height 250
click at [175, 178] on div "Back to Dashboard Change Sender ID Customers Technicians Select a contact Outbo…" at bounding box center [285, 141] width 313 height 250
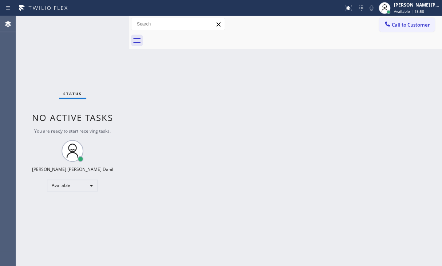
click at [174, 176] on div "Back to Dashboard Change Sender ID Customers Technicians Select a contact Outbo…" at bounding box center [285, 141] width 313 height 250
click at [173, 176] on div "Back to Dashboard Change Sender ID Customers Technicians Select a contact Outbo…" at bounding box center [285, 141] width 313 height 250
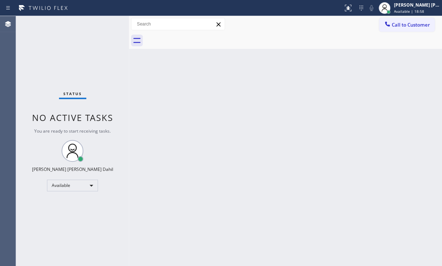
click at [173, 176] on div "Back to Dashboard Change Sender ID Customers Technicians Select a contact Outbo…" at bounding box center [285, 141] width 313 height 250
drag, startPoint x: 173, startPoint y: 176, endPoint x: 162, endPoint y: 175, distance: 11.0
click at [172, 176] on div "Back to Dashboard Change Sender ID Customers Technicians Select a contact Outbo…" at bounding box center [285, 141] width 313 height 250
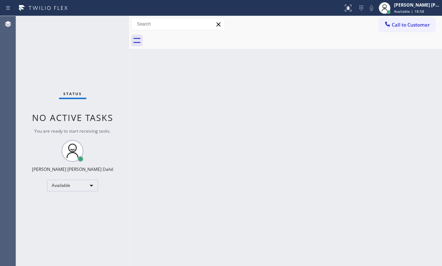
click at [173, 176] on div "Back to Dashboard Change Sender ID Customers Technicians Select a contact Outbo…" at bounding box center [285, 141] width 313 height 250
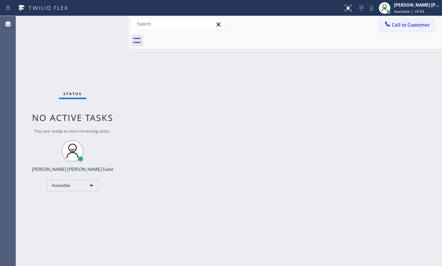
click at [173, 176] on div "Back to Dashboard Change Sender ID Customers Technicians Select a contact Outbo…" at bounding box center [285, 141] width 313 height 250
drag, startPoint x: 173, startPoint y: 176, endPoint x: 182, endPoint y: 178, distance: 9.4
click at [175, 176] on div "Back to Dashboard Change Sender ID Customers Technicians Select a contact Outbo…" at bounding box center [285, 141] width 313 height 250
click at [178, 177] on div "Back to Dashboard Change Sender ID Customers Technicians Select a contact Outbo…" at bounding box center [285, 141] width 313 height 250
click at [173, 176] on div "Back to Dashboard Change Sender ID Customers Technicians Select a contact Outbo…" at bounding box center [285, 141] width 313 height 250
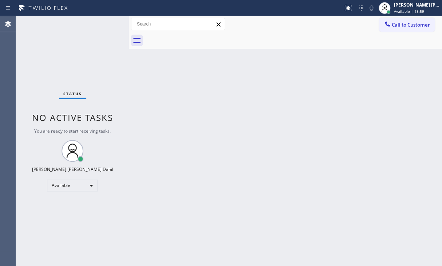
click at [173, 176] on div "Back to Dashboard Change Sender ID Customers Technicians Select a contact Outbo…" at bounding box center [285, 141] width 313 height 250
click at [171, 176] on div "Back to Dashboard Change Sender ID Customers Technicians Select a contact Outbo…" at bounding box center [285, 141] width 313 height 250
click at [172, 176] on div "Back to Dashboard Change Sender ID Customers Technicians Select a contact Outbo…" at bounding box center [285, 141] width 313 height 250
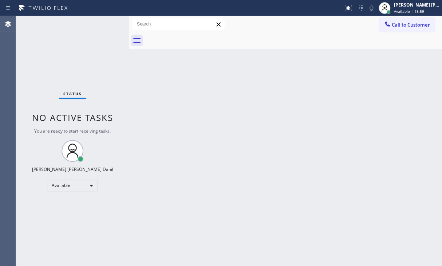
click at [172, 176] on div "Back to Dashboard Change Sender ID Customers Technicians Select a contact Outbo…" at bounding box center [285, 141] width 313 height 250
click at [173, 176] on div "Back to Dashboard Change Sender ID Customers Technicians Select a contact Outbo…" at bounding box center [285, 141] width 313 height 250
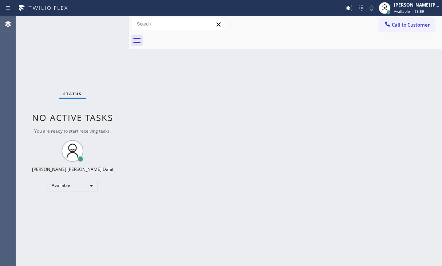
click at [173, 176] on div "Back to Dashboard Change Sender ID Customers Technicians Select a contact Outbo…" at bounding box center [285, 141] width 313 height 250
drag, startPoint x: 173, startPoint y: 176, endPoint x: 191, endPoint y: 182, distance: 19.0
click at [173, 176] on div "Back to Dashboard Change Sender ID Customers Technicians Select a contact Outbo…" at bounding box center [285, 141] width 313 height 250
click at [181, 178] on div "Back to Dashboard Change Sender ID Customers Technicians Select a contact Outbo…" at bounding box center [285, 141] width 313 height 250
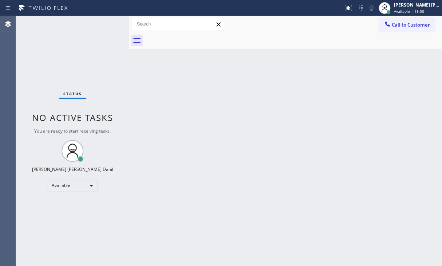
click at [173, 176] on div "Back to Dashboard Change Sender ID Customers Technicians Select a contact Outbo…" at bounding box center [285, 141] width 313 height 250
click at [174, 176] on div "Back to Dashboard Change Sender ID Customers Technicians Select a contact Outbo…" at bounding box center [285, 141] width 313 height 250
click at [176, 177] on div "Back to Dashboard Change Sender ID Customers Technicians Select a contact Outbo…" at bounding box center [285, 141] width 313 height 250
click at [179, 178] on div "Back to Dashboard Change Sender ID Customers Technicians Select a contact Outbo…" at bounding box center [285, 141] width 313 height 250
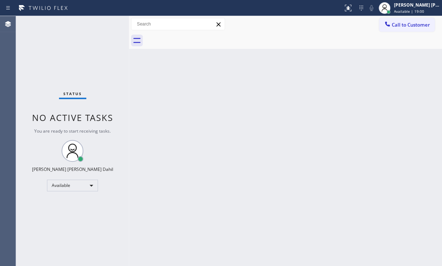
click at [175, 176] on div "Back to Dashboard Change Sender ID Customers Technicians Select a contact Outbo…" at bounding box center [285, 141] width 313 height 250
click at [176, 177] on div "Back to Dashboard Change Sender ID Customers Technicians Select a contact Outbo…" at bounding box center [285, 141] width 313 height 250
click at [173, 176] on div "Back to Dashboard Change Sender ID Customers Technicians Select a contact Outbo…" at bounding box center [285, 141] width 313 height 250
click at [397, 152] on div "Back to Dashboard Change Sender ID Customers Technicians Select a contact Outbo…" at bounding box center [285, 141] width 313 height 250
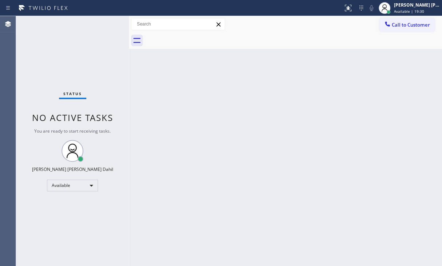
click at [238, 196] on div "Back to Dashboard Change Sender ID Customers Technicians Select a contact Outbo…" at bounding box center [285, 141] width 313 height 250
click at [269, 187] on div "Back to Dashboard Change Sender ID Customers Technicians Select a contact Outbo…" at bounding box center [285, 141] width 313 height 250
click at [249, 210] on div "Back to Dashboard Change Sender ID Customers Technicians Select a contact Outbo…" at bounding box center [285, 141] width 313 height 250
click at [173, 176] on div "Back to Dashboard Change Sender ID Customers Technicians Select a contact Outbo…" at bounding box center [285, 141] width 313 height 250
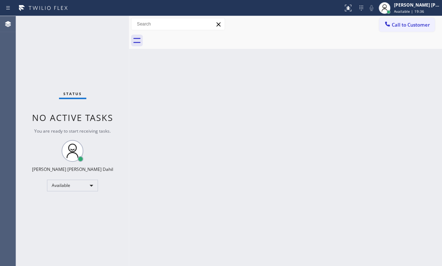
click at [173, 176] on div "Back to Dashboard Change Sender ID Customers Technicians Select a contact Outbo…" at bounding box center [285, 141] width 313 height 250
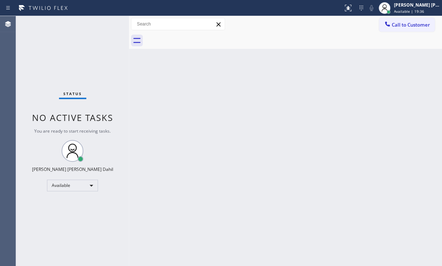
click at [173, 176] on div "Back to Dashboard Change Sender ID Customers Technicians Select a contact Outbo…" at bounding box center [285, 141] width 313 height 250
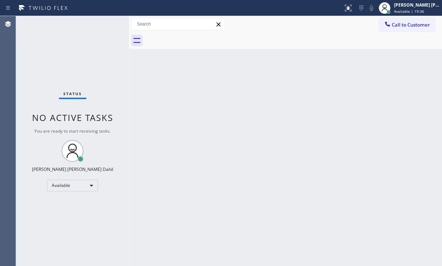
click at [173, 176] on div "Back to Dashboard Change Sender ID Customers Technicians Select a contact Outbo…" at bounding box center [285, 141] width 313 height 250
click at [176, 177] on div "Back to Dashboard Change Sender ID Customers Technicians Select a contact Outbo…" at bounding box center [285, 141] width 313 height 250
click at [175, 177] on div "Back to Dashboard Change Sender ID Customers Technicians Select a contact Outbo…" at bounding box center [285, 141] width 313 height 250
click at [173, 176] on div "Back to Dashboard Change Sender ID Customers Technicians Select a contact Outbo…" at bounding box center [285, 141] width 313 height 250
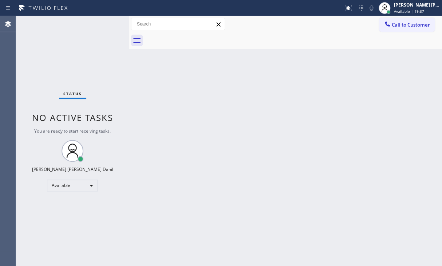
click at [173, 176] on div "Back to Dashboard Change Sender ID Customers Technicians Select a contact Outbo…" at bounding box center [285, 141] width 313 height 250
click at [101, 22] on div "Status No active tasks You are ready to start receiving tasks. [PERSON_NAME] [P…" at bounding box center [72, 141] width 113 height 250
click at [310, 83] on div "Back to Dashboard Change Sender ID Customers Technicians Select a contact Outbo…" at bounding box center [285, 141] width 313 height 250
click at [101, 22] on div "Status No active tasks You are ready to start receiving tasks. [PERSON_NAME] [P…" at bounding box center [72, 141] width 113 height 250
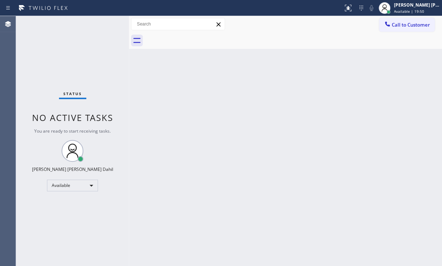
click at [166, 57] on div "Back to Dashboard Change Sender ID Customers Technicians Select a contact Outbo…" at bounding box center [285, 141] width 313 height 250
click at [129, 34] on div "Status No active tasks You are ready to start receiving tasks. [PERSON_NAME] [P…" at bounding box center [229, 141] width 426 height 250
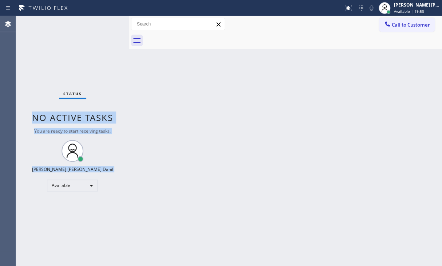
click at [102, 23] on div "Status No active tasks You are ready to start receiving tasks. [PERSON_NAME] [P…" at bounding box center [72, 141] width 113 height 250
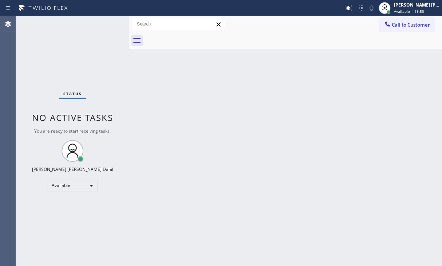
click at [101, 22] on div "Status No active tasks You are ready to start receiving tasks. [PERSON_NAME] [P…" at bounding box center [72, 141] width 113 height 250
click at [101, 21] on div "Status No active tasks You are ready to start receiving tasks. [PERSON_NAME] [P…" at bounding box center [72, 141] width 113 height 250
click at [101, 22] on div "Status No active tasks You are ready to start receiving tasks. [PERSON_NAME] [P…" at bounding box center [72, 141] width 113 height 250
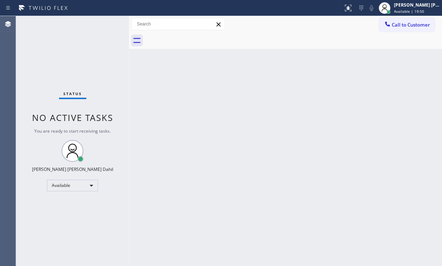
click at [101, 22] on div "Status No active tasks You are ready to start receiving tasks. [PERSON_NAME] [P…" at bounding box center [72, 141] width 113 height 250
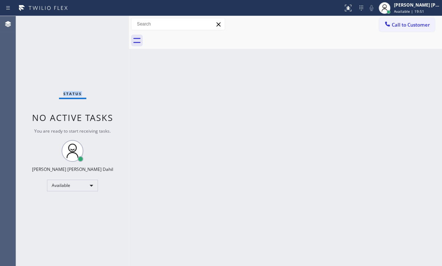
click at [101, 22] on div "Status No active tasks You are ready to start receiving tasks. [PERSON_NAME] [P…" at bounding box center [72, 141] width 113 height 250
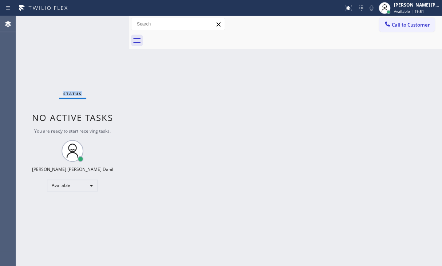
click at [101, 22] on div "Status No active tasks You are ready to start receiving tasks. [PERSON_NAME] [P…" at bounding box center [72, 141] width 113 height 250
click at [126, 23] on div at bounding box center [126, 141] width 0 height 250
click at [101, 22] on div "Status No active tasks You are ready to start receiving tasks. [PERSON_NAME] [P…" at bounding box center [71, 141] width 110 height 250
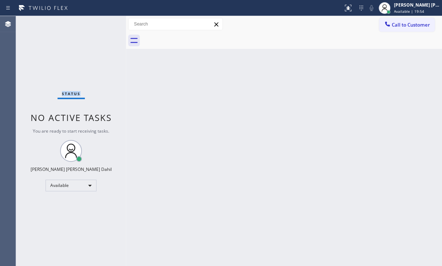
click at [101, 22] on div "Status No active tasks You are ready to start receiving tasks. [PERSON_NAME] [P…" at bounding box center [71, 141] width 110 height 250
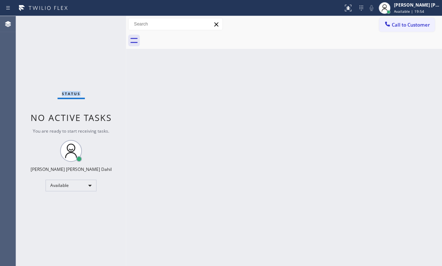
click at [101, 22] on div "Status No active tasks You are ready to start receiving tasks. [PERSON_NAME] [P…" at bounding box center [71, 141] width 110 height 250
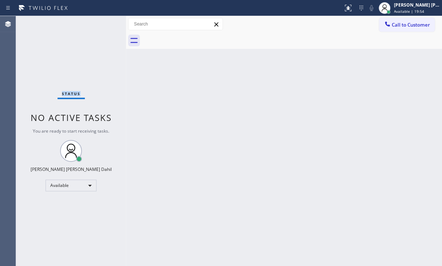
click at [101, 22] on div "Status No active tasks You are ready to start receiving tasks. [PERSON_NAME] [P…" at bounding box center [71, 141] width 110 height 250
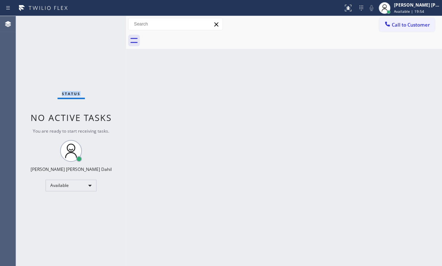
click at [101, 22] on div "Status No active tasks You are ready to start receiving tasks. [PERSON_NAME] [P…" at bounding box center [71, 141] width 110 height 250
click at [123, 23] on div at bounding box center [123, 141] width 0 height 250
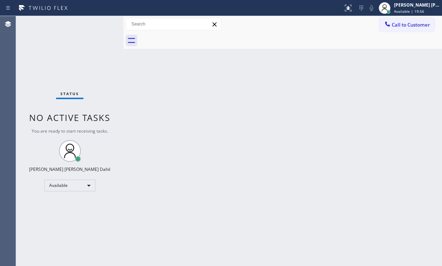
click at [101, 22] on div "Status No active tasks You are ready to start receiving tasks. [PERSON_NAME] [P…" at bounding box center [69, 141] width 107 height 250
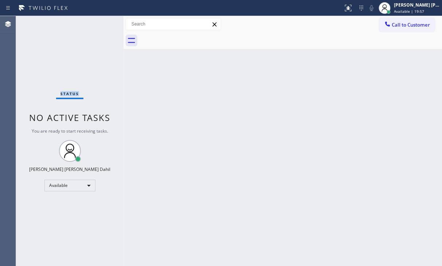
click at [101, 22] on div "Status No active tasks You are ready to start receiving tasks. [PERSON_NAME] [P…" at bounding box center [69, 141] width 107 height 250
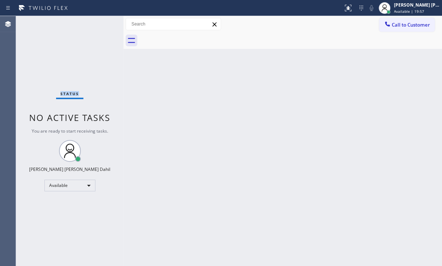
click at [101, 22] on div "Status No active tasks You are ready to start receiving tasks. [PERSON_NAME] [P…" at bounding box center [69, 141] width 107 height 250
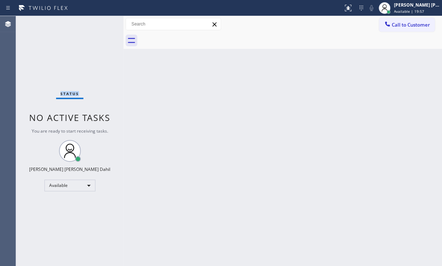
click at [101, 22] on div "Status No active tasks You are ready to start receiving tasks. [PERSON_NAME] [P…" at bounding box center [69, 141] width 107 height 250
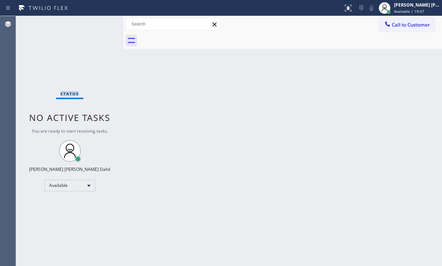
drag, startPoint x: 101, startPoint y: 22, endPoint x: 105, endPoint y: 23, distance: 3.7
click at [102, 22] on div "Status No active tasks You are ready to start receiving tasks. [PERSON_NAME] [P…" at bounding box center [69, 141] width 107 height 250
click at [101, 22] on div "Status No active tasks You are ready to start receiving tasks. [PERSON_NAME] [P…" at bounding box center [69, 141] width 107 height 250
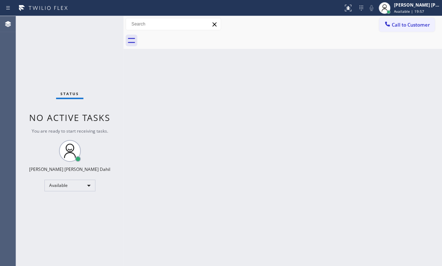
click at [101, 22] on div "Status No active tasks You are ready to start receiving tasks. [PERSON_NAME] [P…" at bounding box center [69, 141] width 107 height 250
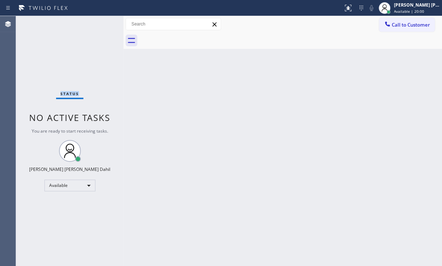
click at [101, 22] on div "Status No active tasks You are ready to start receiving tasks. [PERSON_NAME] [P…" at bounding box center [69, 141] width 107 height 250
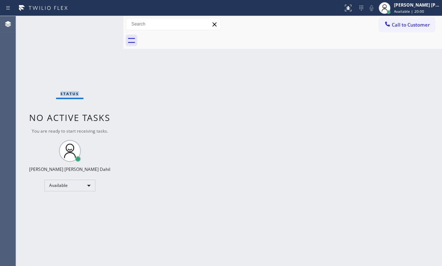
click at [101, 22] on div "Status No active tasks You are ready to start receiving tasks. [PERSON_NAME] [P…" at bounding box center [69, 141] width 107 height 250
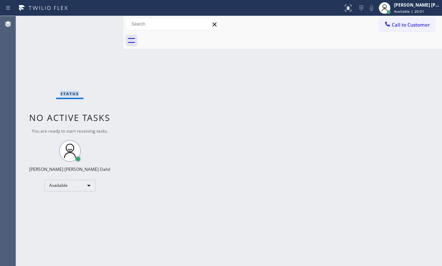
click at [101, 22] on div "Status No active tasks You are ready to start receiving tasks. [PERSON_NAME] [P…" at bounding box center [69, 141] width 107 height 250
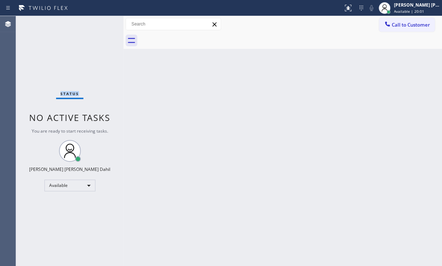
click at [101, 22] on div "Status No active tasks You are ready to start receiving tasks. [PERSON_NAME] [P…" at bounding box center [69, 141] width 107 height 250
drag, startPoint x: 123, startPoint y: 25, endPoint x: 116, endPoint y: 27, distance: 7.0
click at [117, 27] on div at bounding box center [117, 141] width 0 height 250
click at [137, 72] on div "Back to Dashboard Change Sender ID Customers Technicians Select a contact Outbo…" at bounding box center [279, 141] width 325 height 250
click at [101, 22] on div "Status No active tasks You are ready to start receiving tasks. [PERSON_NAME] [P…" at bounding box center [66, 141] width 101 height 250
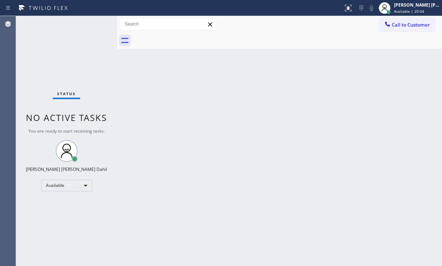
click at [101, 22] on div "Status No active tasks You are ready to start receiving tasks. [PERSON_NAME] [P…" at bounding box center [66, 141] width 101 height 250
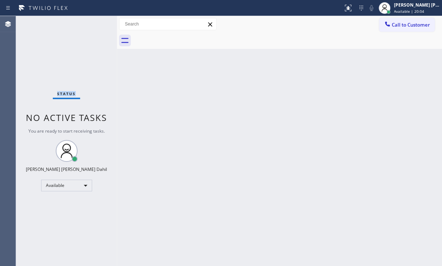
click at [101, 22] on div "Status No active tasks You are ready to start receiving tasks. [PERSON_NAME] [P…" at bounding box center [66, 141] width 101 height 250
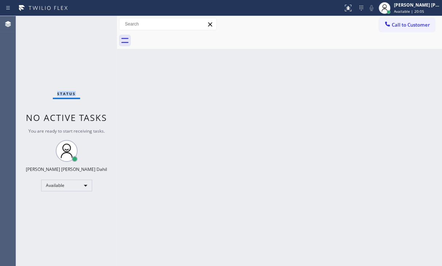
click at [101, 22] on div "Status No active tasks You are ready to start receiving tasks. [PERSON_NAME] [P…" at bounding box center [66, 141] width 101 height 250
click at [102, 22] on div "Status No active tasks You are ready to start receiving tasks. [PERSON_NAME] [P…" at bounding box center [66, 141] width 101 height 250
click at [103, 22] on div "Status No active tasks You are ready to start receiving tasks. [PERSON_NAME] [P…" at bounding box center [66, 141] width 101 height 250
click at [102, 22] on div "Status No active tasks You are ready to start receiving tasks. [PERSON_NAME] [P…" at bounding box center [66, 141] width 101 height 250
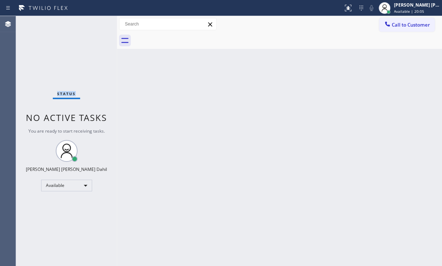
click at [102, 22] on div "Status No active tasks You are ready to start receiving tasks. [PERSON_NAME] [P…" at bounding box center [66, 141] width 101 height 250
click at [101, 22] on div "Status No active tasks You are ready to start receiving tasks. [PERSON_NAME] [P…" at bounding box center [66, 141] width 101 height 250
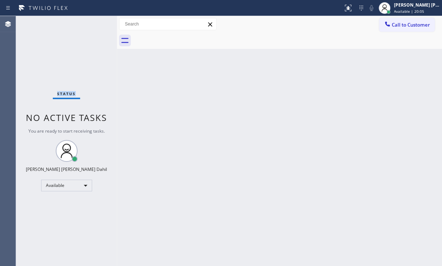
click at [101, 22] on div "Status No active tasks You are ready to start receiving tasks. [PERSON_NAME] [P…" at bounding box center [66, 141] width 101 height 250
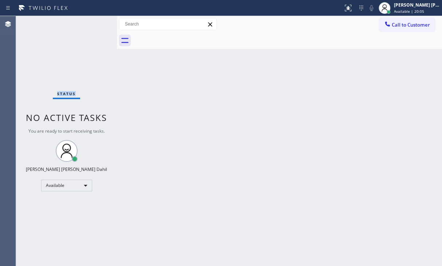
click at [101, 22] on div "Status No active tasks You are ready to start receiving tasks. [PERSON_NAME] [P…" at bounding box center [66, 141] width 101 height 250
drag, startPoint x: 116, startPoint y: 22, endPoint x: 122, endPoint y: 24, distance: 6.4
click at [123, 24] on div at bounding box center [123, 141] width 0 height 250
click at [157, 100] on div "Back to Dashboard Change Sender ID Customers Technicians Select a contact Outbo…" at bounding box center [282, 141] width 319 height 250
click at [101, 22] on div "Status No active tasks You are ready to start receiving tasks. [PERSON_NAME] [P…" at bounding box center [69, 141] width 107 height 250
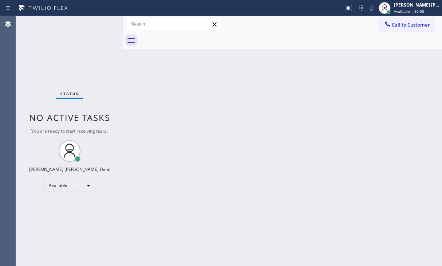
click at [101, 22] on div "Status No active tasks You are ready to start receiving tasks. [PERSON_NAME] [P…" at bounding box center [69, 141] width 107 height 250
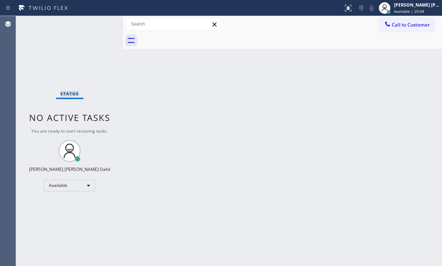
click at [101, 22] on div "Status No active tasks You are ready to start receiving tasks. [PERSON_NAME] [P…" at bounding box center [69, 141] width 107 height 250
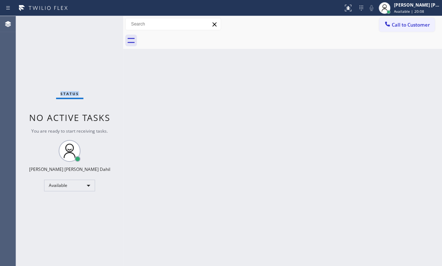
click at [101, 22] on div "Status No active tasks You are ready to start receiving tasks. [PERSON_NAME] [P…" at bounding box center [69, 141] width 107 height 250
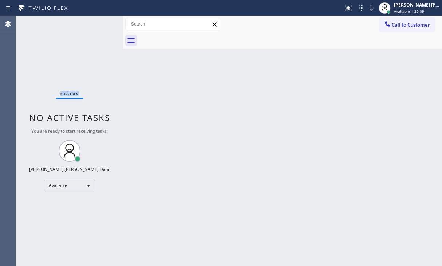
click at [101, 22] on div "Status No active tasks You are ready to start receiving tasks. [PERSON_NAME] [P…" at bounding box center [69, 141] width 107 height 250
click at [101, 24] on div "Status No active tasks You are ready to start receiving tasks. [PERSON_NAME] [P…" at bounding box center [69, 141] width 107 height 250
click at [102, 23] on div "Status No active tasks You are ready to start receiving tasks. [PERSON_NAME] [P…" at bounding box center [69, 141] width 107 height 250
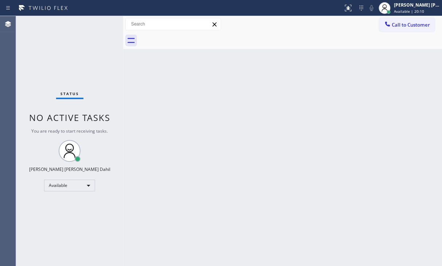
click at [101, 22] on div "Status No active tasks You are ready to start receiving tasks. [PERSON_NAME] [P…" at bounding box center [69, 141] width 107 height 250
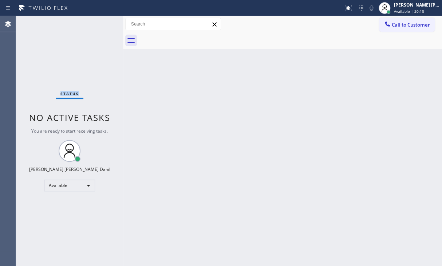
click at [101, 22] on div "Status No active tasks You are ready to start receiving tasks. [PERSON_NAME] [P…" at bounding box center [69, 141] width 107 height 250
click at [420, 123] on div "Back to Dashboard Change Sender ID Customers Technicians Select a contact Outbo…" at bounding box center [282, 141] width 319 height 250
click at [33, 72] on div "Status No active tasks You are ready to start receiving tasks. [PERSON_NAME] [P…" at bounding box center [69, 141] width 107 height 250
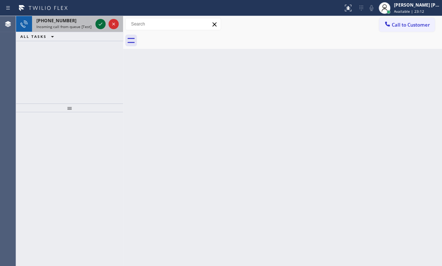
click at [101, 22] on icon at bounding box center [100, 24] width 9 height 9
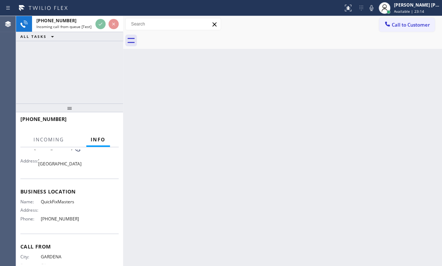
scroll to position [73, 0]
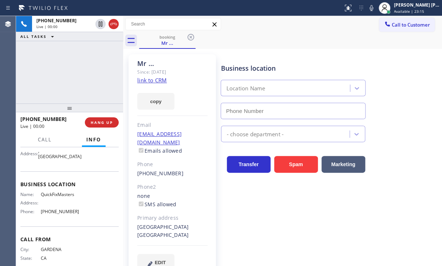
type input "[PHONE_NUMBER]"
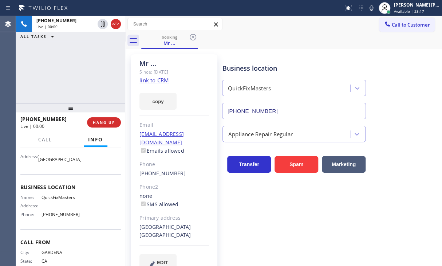
click at [125, 28] on div at bounding box center [125, 141] width 0 height 250
click at [100, 75] on div "[PHONE_NUMBER] Live | 00:00 ALL TASKS ALL TASKS ACTIVE TASKS TASKS IN WRAP UP" at bounding box center [70, 59] width 109 height 87
click at [161, 82] on link "link to CRM" at bounding box center [155, 79] width 30 height 7
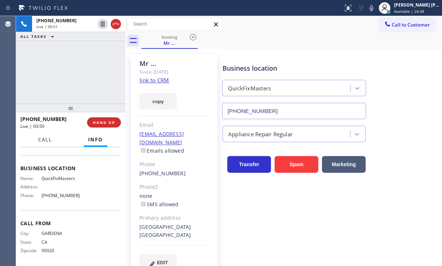
click at [48, 140] on span "Call" at bounding box center [45, 139] width 14 height 7
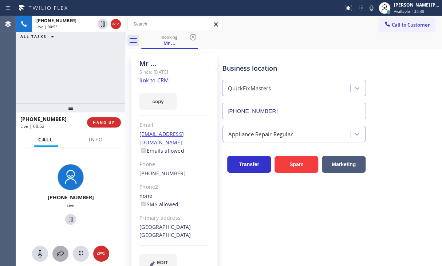
click at [60, 251] on icon at bounding box center [60, 253] width 9 height 9
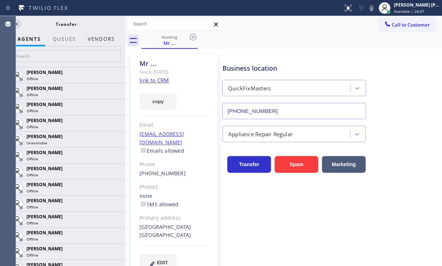
click at [98, 38] on button "Vendors" at bounding box center [101, 39] width 36 height 14
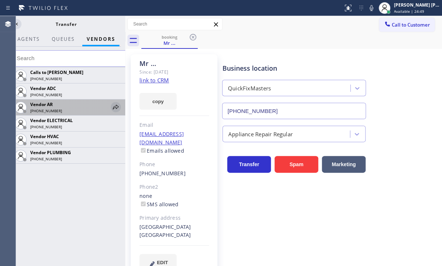
click at [111, 106] on div at bounding box center [116, 107] width 10 height 9
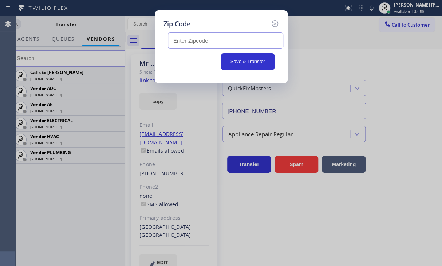
click at [196, 44] on input "text" at bounding box center [225, 40] width 115 height 16
type input "92241"
click at [229, 60] on button "Save & Transfer" at bounding box center [248, 61] width 54 height 17
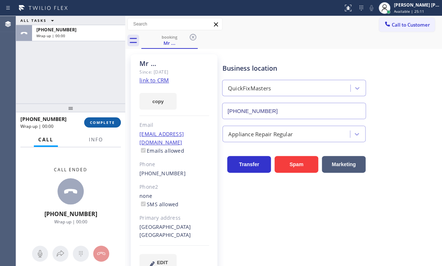
click at [114, 121] on span "COMPLETE" at bounding box center [102, 122] width 25 height 5
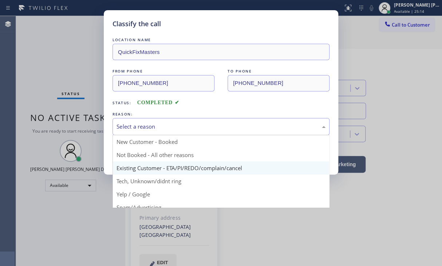
drag, startPoint x: 164, startPoint y: 127, endPoint x: 179, endPoint y: 161, distance: 36.5
click at [166, 127] on div "Select a reason" at bounding box center [221, 126] width 209 height 8
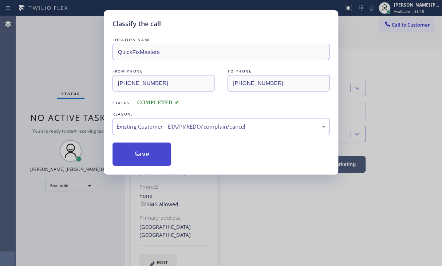
click at [147, 154] on button "Save" at bounding box center [142, 153] width 59 height 23
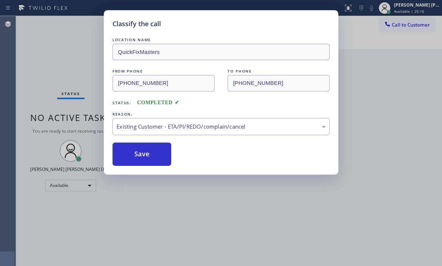
drag, startPoint x: 147, startPoint y: 154, endPoint x: 281, endPoint y: 223, distance: 150.4
click at [147, 154] on button "Save" at bounding box center [142, 153] width 59 height 23
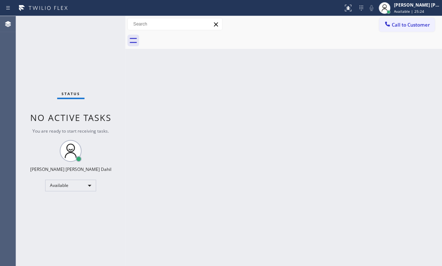
drag, startPoint x: 331, startPoint y: 212, endPoint x: 359, endPoint y: 232, distance: 34.0
click at [332, 212] on div "Back to Dashboard Change Sender ID Customers Technicians Select a contact Outbo…" at bounding box center [283, 141] width 317 height 250
click at [265, 163] on div "Back to Dashboard Change Sender ID Customers Technicians Select a contact Outbo…" at bounding box center [283, 141] width 317 height 250
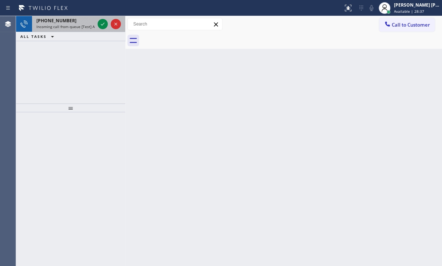
click at [67, 28] on span "Incoming call from queue [Test] All" at bounding box center [66, 26] width 60 height 5
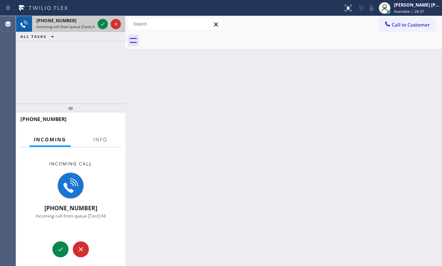
click at [67, 28] on span "Incoming call from queue [Test] All" at bounding box center [66, 26] width 60 height 5
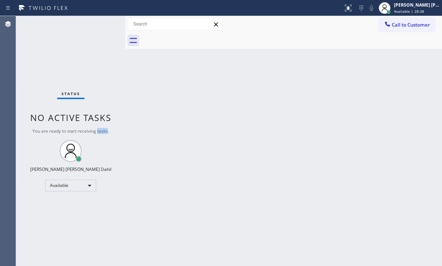
click at [96, 143] on div "Status No active tasks You are ready to start receiving tasks. [PERSON_NAME] [P…" at bounding box center [70, 141] width 109 height 250
click at [23, 58] on div "Status No active tasks You are ready to start receiving tasks. [PERSON_NAME] [P…" at bounding box center [70, 141] width 109 height 250
click at [261, 105] on div "Back to Dashboard Change Sender ID Customers Technicians Select a contact Outbo…" at bounding box center [283, 141] width 317 height 250
click at [146, 150] on div "Back to Dashboard Change Sender ID Customers Technicians Select a contact Outbo…" at bounding box center [283, 141] width 317 height 250
click at [142, 150] on div "Back to Dashboard Change Sender ID Customers Technicians Select a contact Outbo…" at bounding box center [283, 141] width 317 height 250
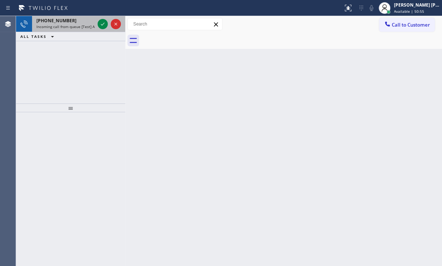
click at [83, 24] on span "Incoming call from queue [Test] All" at bounding box center [66, 26] width 60 height 5
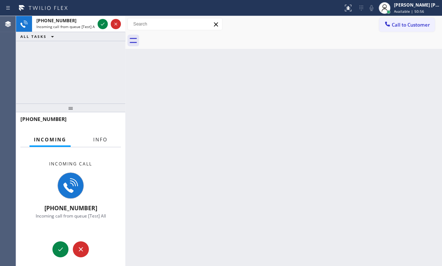
click at [96, 140] on span "Info" at bounding box center [100, 139] width 14 height 7
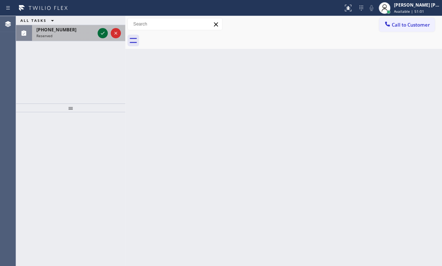
click at [99, 34] on icon at bounding box center [102, 33] width 9 height 9
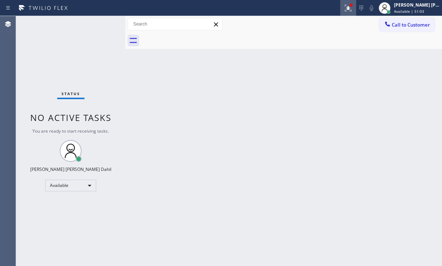
click at [351, 11] on icon at bounding box center [348, 8] width 7 height 7
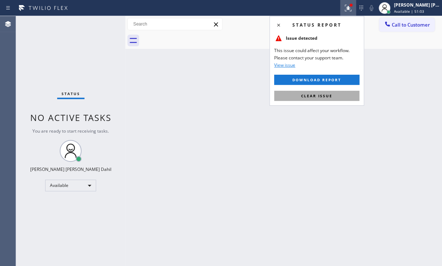
click at [326, 91] on button "Clear issue" at bounding box center [316, 96] width 85 height 10
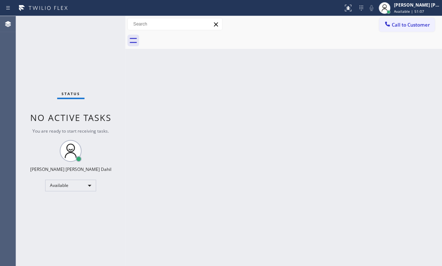
click at [327, 92] on div "Back to Dashboard Change Sender ID Customers Technicians Select a contact Outbo…" at bounding box center [283, 141] width 317 height 250
click at [351, 159] on div "Back to Dashboard Change Sender ID Customers Technicians Select a contact Outbo…" at bounding box center [283, 141] width 317 height 250
click at [267, 163] on div "Back to Dashboard Change Sender ID Customers Technicians Select a contact Outbo…" at bounding box center [283, 141] width 317 height 250
click at [172, 117] on div "Back to Dashboard Change Sender ID Customers Technicians Select a contact Outbo…" at bounding box center [283, 141] width 317 height 250
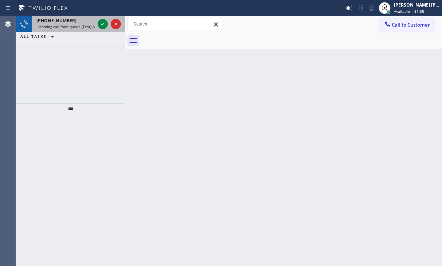
click at [87, 27] on span "Incoming call from queue [Test] All" at bounding box center [66, 26] width 60 height 5
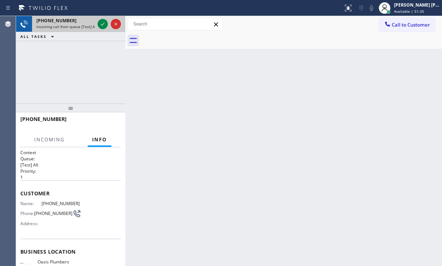
click at [87, 27] on span "Incoming call from queue [Test] All" at bounding box center [66, 26] width 60 height 5
click at [102, 23] on icon at bounding box center [102, 24] width 9 height 9
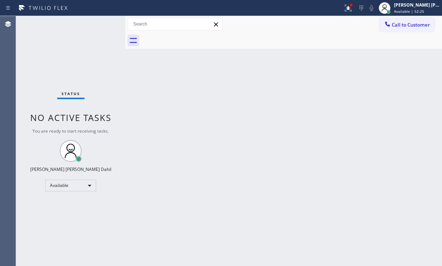
click at [275, 139] on div "Back to Dashboard Change Sender ID Customers Technicians Select a contact Outbo…" at bounding box center [283, 141] width 317 height 250
click at [258, 114] on div "Back to Dashboard Change Sender ID Customers Technicians Select a contact Outbo…" at bounding box center [283, 141] width 317 height 250
click at [356, 14] on button at bounding box center [348, 8] width 16 height 16
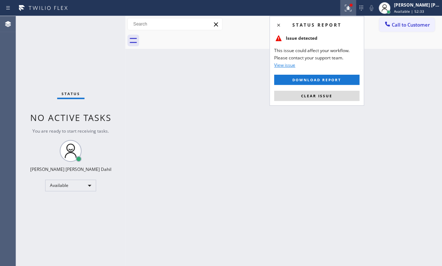
click at [327, 94] on span "Clear issue" at bounding box center [316, 95] width 31 height 5
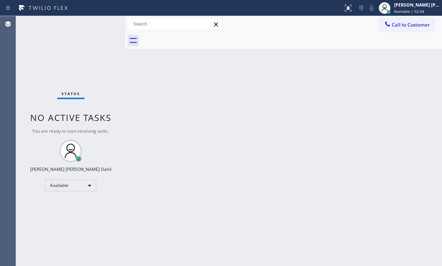
click at [327, 94] on div "Back to Dashboard Change Sender ID Customers Technicians Select a contact Outbo…" at bounding box center [283, 141] width 317 height 250
click at [101, 22] on div "Status No active tasks You are ready to start receiving tasks. [PERSON_NAME] [P…" at bounding box center [70, 141] width 109 height 250
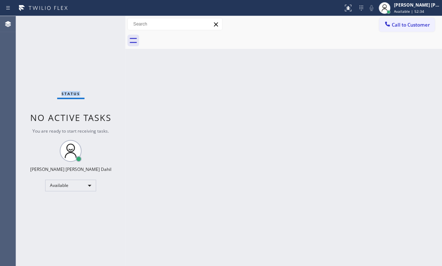
click at [101, 22] on div "Status No active tasks You are ready to start receiving tasks. [PERSON_NAME] [P…" at bounding box center [70, 141] width 109 height 250
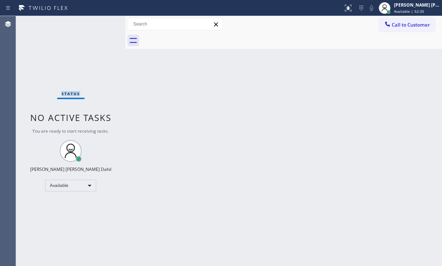
click at [101, 22] on div "Status No active tasks You are ready to start receiving tasks. [PERSON_NAME] [P…" at bounding box center [70, 141] width 109 height 250
click at [229, 141] on div "Back to Dashboard Change Sender ID Customers Technicians Select a contact Outbo…" at bounding box center [283, 141] width 317 height 250
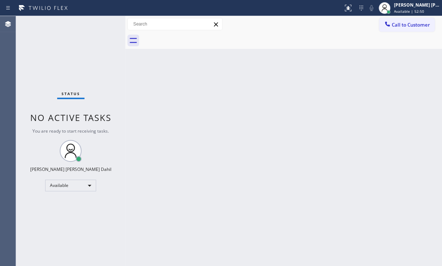
click at [239, 200] on div "Back to Dashboard Change Sender ID Customers Technicians Select a contact Outbo…" at bounding box center [283, 141] width 317 height 250
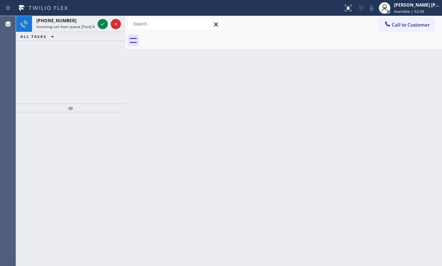
click at [128, 82] on div "Back to Dashboard Change Sender ID Customers Technicians Select a contact Outbo…" at bounding box center [283, 141] width 317 height 250
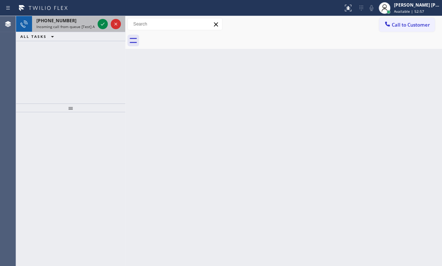
click at [80, 24] on span "Incoming call from queue [Test] All" at bounding box center [66, 26] width 60 height 5
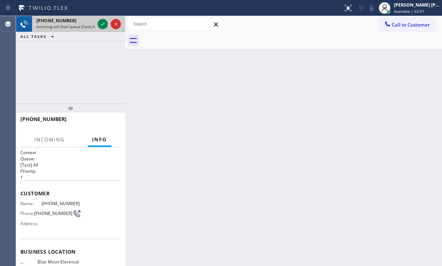
click at [80, 24] on span "Incoming call from queue [Test] All" at bounding box center [66, 26] width 60 height 5
click at [104, 26] on icon at bounding box center [102, 24] width 9 height 9
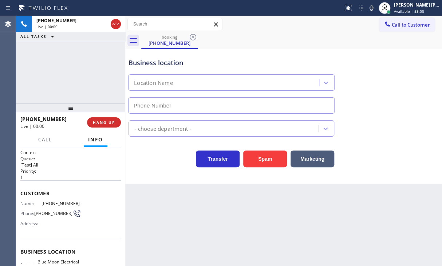
type input "[PHONE_NUMBER]"
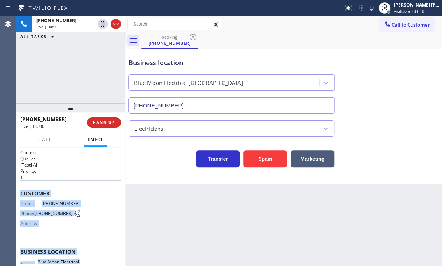
scroll to position [94, 0]
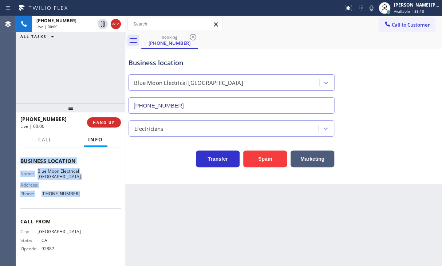
drag, startPoint x: 18, startPoint y: 189, endPoint x: 74, endPoint y: 199, distance: 56.6
click at [74, 199] on div "Context Queue: [Test] All Priority: 1 Customer Name: [PHONE_NUMBER] Phone: [PHO…" at bounding box center [70, 206] width 109 height 119
copy div "Customer Name: [PHONE_NUMBER] Phone: [PHONE_NUMBER] Address: Business location …"
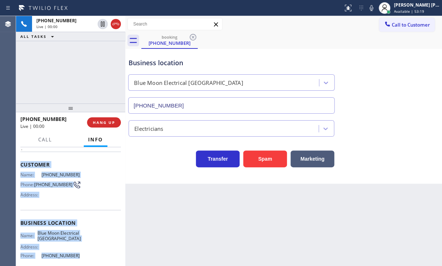
scroll to position [0, 0]
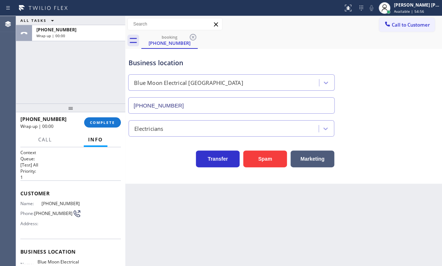
drag, startPoint x: 101, startPoint y: 83, endPoint x: 101, endPoint y: 98, distance: 14.9
click at [101, 83] on div "ALL TASKS ALL TASKS ACTIVE TASKS TASKS IN WRAP UP [PHONE_NUMBER] Wrap up | 00:00" at bounding box center [70, 59] width 109 height 87
click at [98, 124] on span "COMPLETE" at bounding box center [102, 122] width 25 height 5
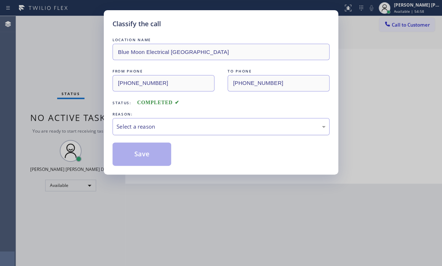
drag, startPoint x: 150, startPoint y: 125, endPoint x: 150, endPoint y: 132, distance: 7.3
click at [150, 126] on div "Select a reason" at bounding box center [221, 126] width 209 height 8
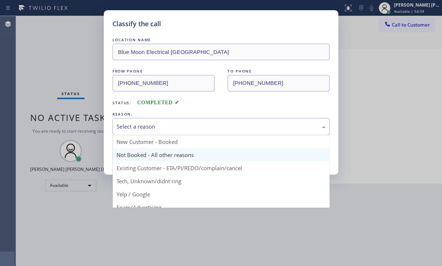
click at [138, 156] on button "Save" at bounding box center [142, 153] width 59 height 23
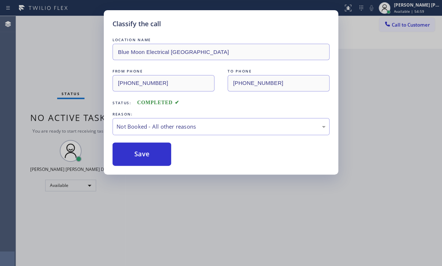
click at [138, 156] on button "Save" at bounding box center [142, 153] width 59 height 23
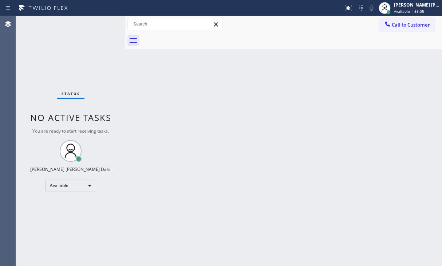
drag, startPoint x: 328, startPoint y: 122, endPoint x: 331, endPoint y: 126, distance: 5.8
click at [331, 126] on div "Back to Dashboard Change Sender ID Customers Technicians Select a contact Outbo…" at bounding box center [283, 141] width 317 height 250
drag, startPoint x: 336, startPoint y: 154, endPoint x: 341, endPoint y: 178, distance: 24.1
click at [337, 157] on div "Back to Dashboard Change Sender ID Customers Technicians Select a contact Outbo…" at bounding box center [283, 141] width 317 height 250
click at [159, 99] on div "Back to Dashboard Change Sender ID Customers Technicians Select a contact Outbo…" at bounding box center [283, 141] width 317 height 250
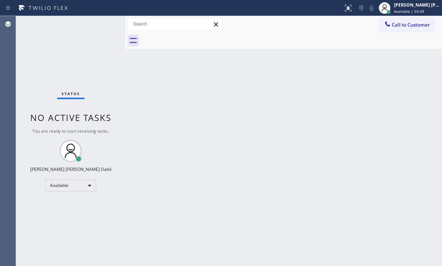
drag, startPoint x: 26, startPoint y: 66, endPoint x: 37, endPoint y: 73, distance: 12.9
click at [26, 66] on div "Status No active tasks You are ready to start receiving tasks. [PERSON_NAME] [P…" at bounding box center [70, 141] width 109 height 250
click at [246, 145] on div "Back to Dashboard Change Sender ID Customers Technicians Select a contact Outbo…" at bounding box center [283, 141] width 317 height 250
click at [252, 156] on div "Back to Dashboard Change Sender ID Customers Technicians Select a contact Outbo…" at bounding box center [283, 141] width 317 height 250
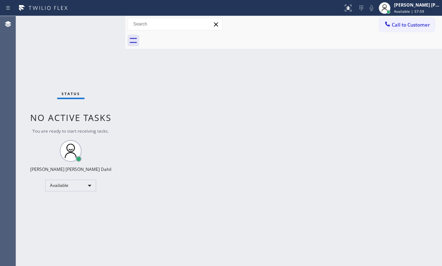
drag, startPoint x: 146, startPoint y: 88, endPoint x: 309, endPoint y: 2, distance: 184.1
click at [149, 86] on div "Back to Dashboard Change Sender ID Customers Technicians Select a contact Outbo…" at bounding box center [283, 141] width 317 height 250
drag, startPoint x: 419, startPoint y: 148, endPoint x: 440, endPoint y: 218, distance: 73.2
click at [418, 148] on div "Back to Dashboard Change Sender ID Customers Technicians Select a contact Outbo…" at bounding box center [283, 141] width 317 height 250
click at [280, 182] on div "Back to Dashboard Change Sender ID Customers Technicians Select a contact Outbo…" at bounding box center [283, 141] width 317 height 250
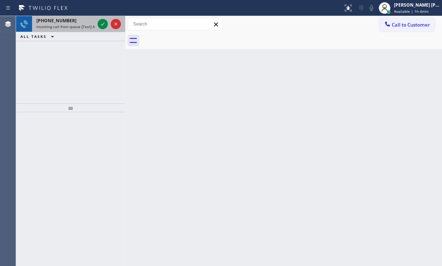
click at [68, 24] on span "Incoming call from queue [Test] All" at bounding box center [66, 26] width 60 height 5
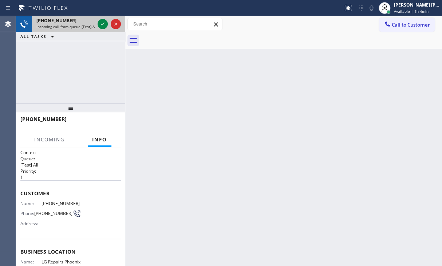
click at [68, 24] on span "Incoming call from queue [Test] All" at bounding box center [66, 26] width 60 height 5
click at [67, 24] on span "Incoming call from queue [Test] All" at bounding box center [66, 26] width 60 height 5
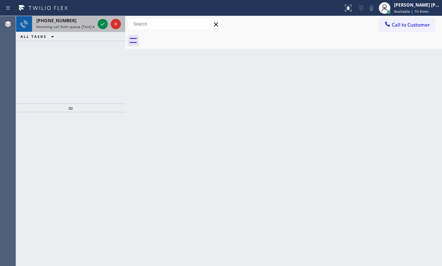
click at [91, 24] on span "Incoming call from queue [Test] All" at bounding box center [66, 26] width 60 height 5
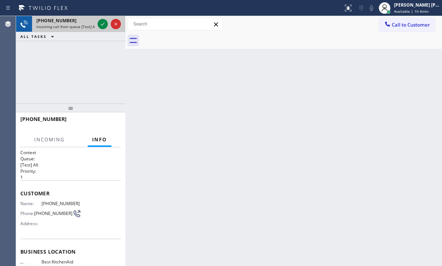
click at [91, 24] on span "Incoming call from queue [Test] All" at bounding box center [66, 26] width 60 height 5
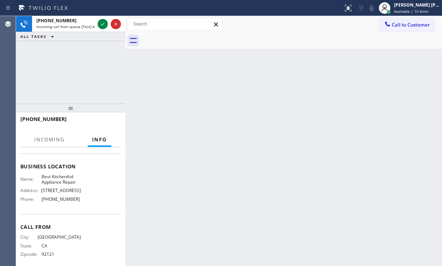
scroll to position [89, 0]
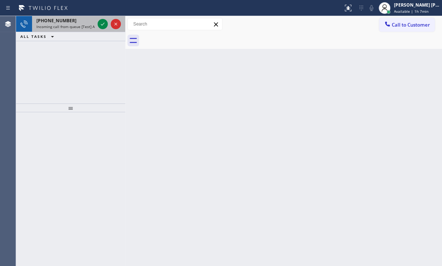
click at [88, 29] on div "[PHONE_NUMBER] Incoming call from queue [Test] All" at bounding box center [64, 24] width 64 height 16
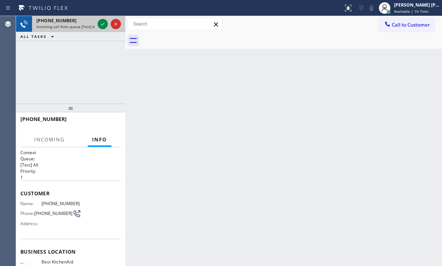
click at [88, 29] on div "[PHONE_NUMBER] Incoming call from queue [Test] All" at bounding box center [64, 24] width 64 height 16
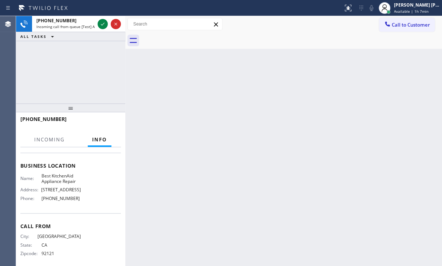
scroll to position [89, 0]
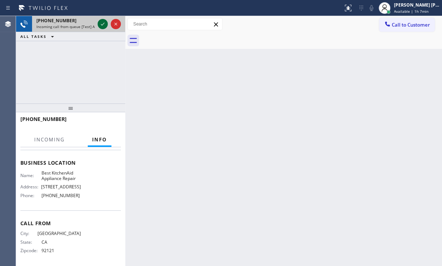
click at [102, 27] on icon at bounding box center [102, 24] width 9 height 9
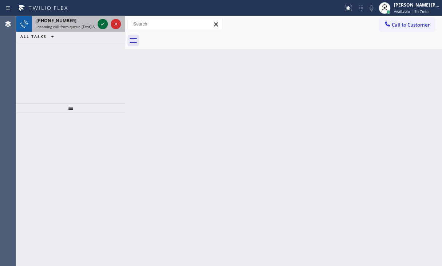
click at [102, 25] on icon at bounding box center [103, 24] width 4 height 3
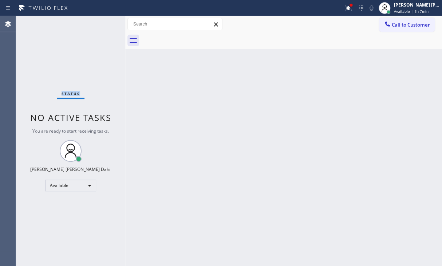
click at [102, 25] on div "Status No active tasks You are ready to start receiving tasks. [PERSON_NAME] [P…" at bounding box center [70, 141] width 109 height 250
drag, startPoint x: 401, startPoint y: 7, endPoint x: 390, endPoint y: 51, distance: 45.3
click at [401, 8] on div "[PERSON_NAME] [PERSON_NAME] Dahil Available | 1h 8min" at bounding box center [418, 7] width 50 height 13
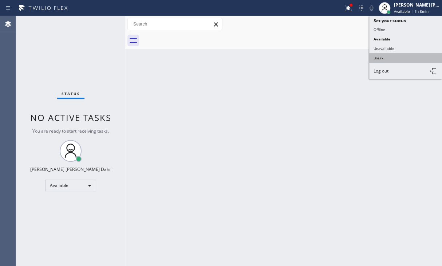
click at [388, 59] on button "Break" at bounding box center [405, 57] width 73 height 9
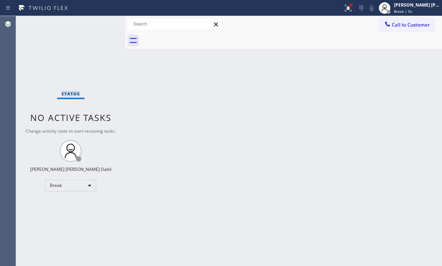
click at [25, 62] on div "Status No active tasks Change activity state to start receiving tasks. [PERSON_…" at bounding box center [70, 141] width 109 height 250
